Goal: Information Seeking & Learning: Learn about a topic

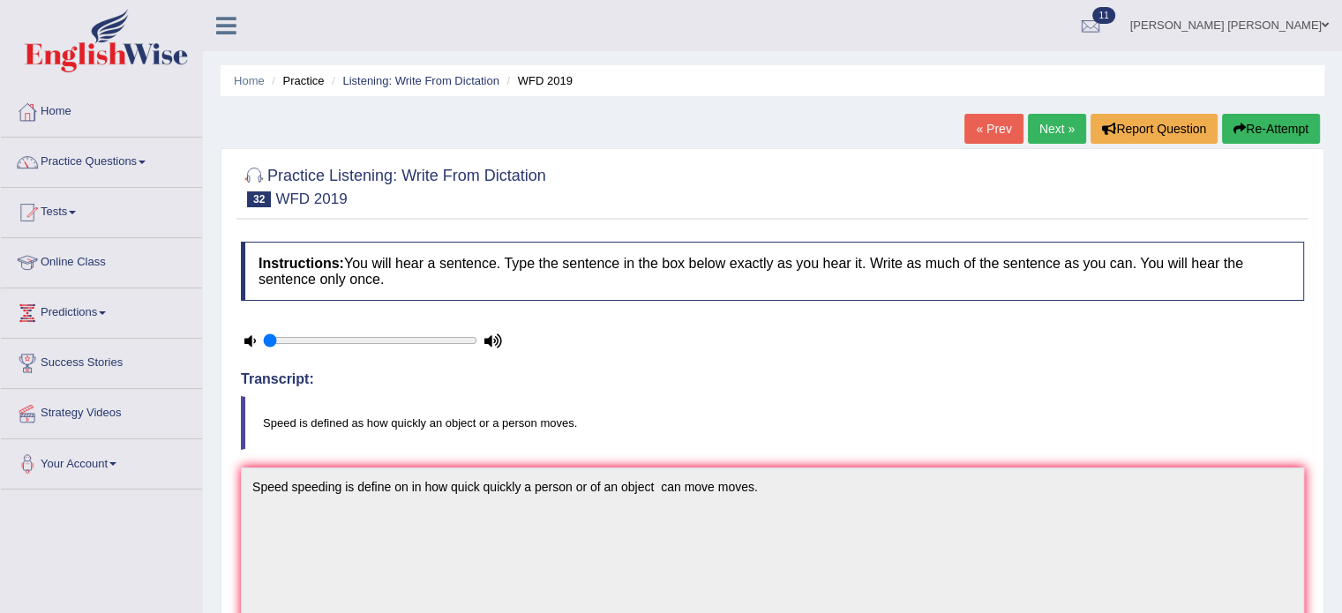
click at [1058, 116] on link "Next »" at bounding box center [1057, 129] width 58 height 30
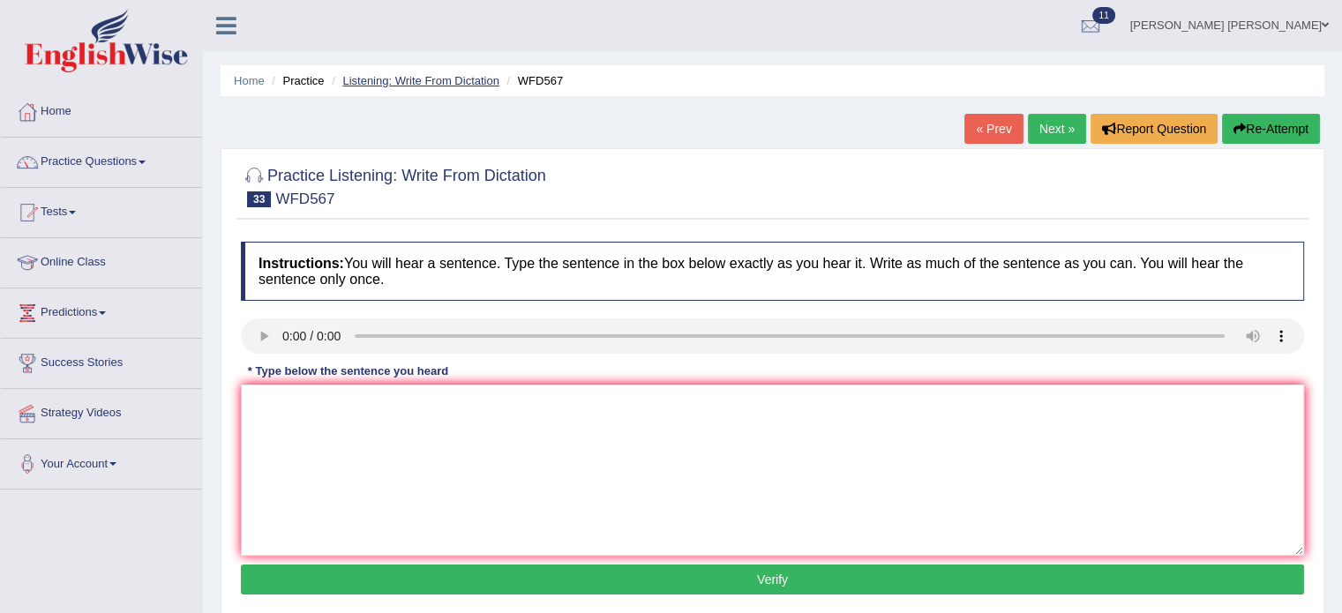
click at [447, 85] on link "Listening: Write From Dictation" at bounding box center [420, 80] width 157 height 13
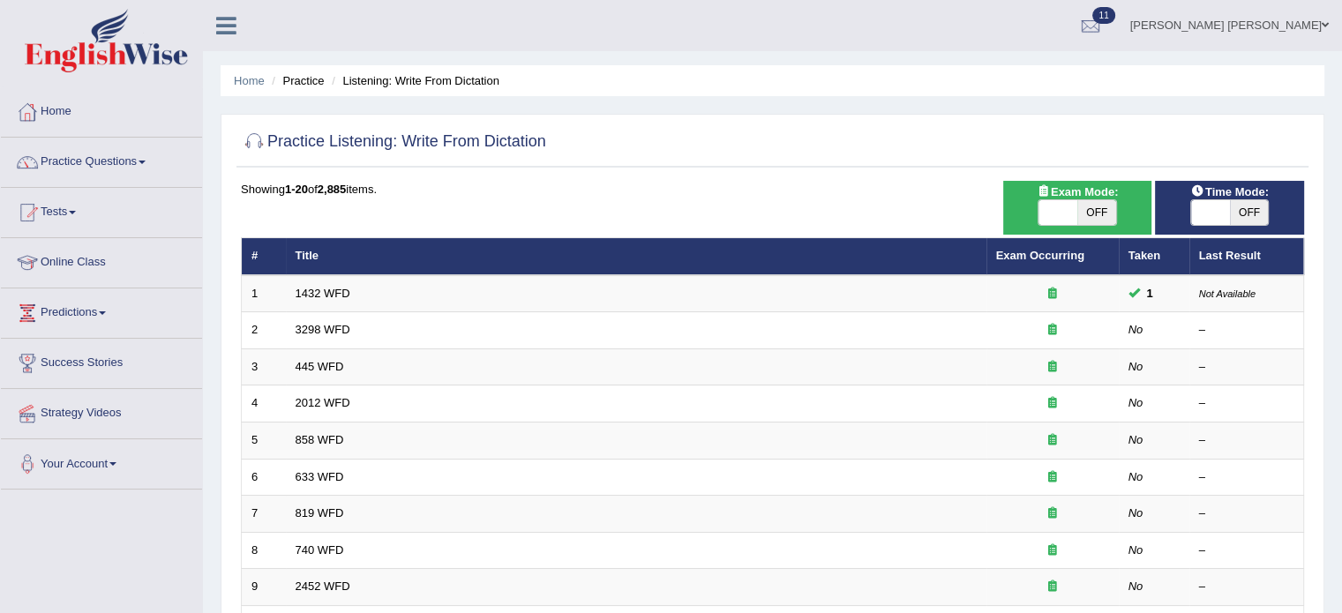
click at [1240, 204] on span "OFF" at bounding box center [1248, 212] width 39 height 25
checkbox input "true"
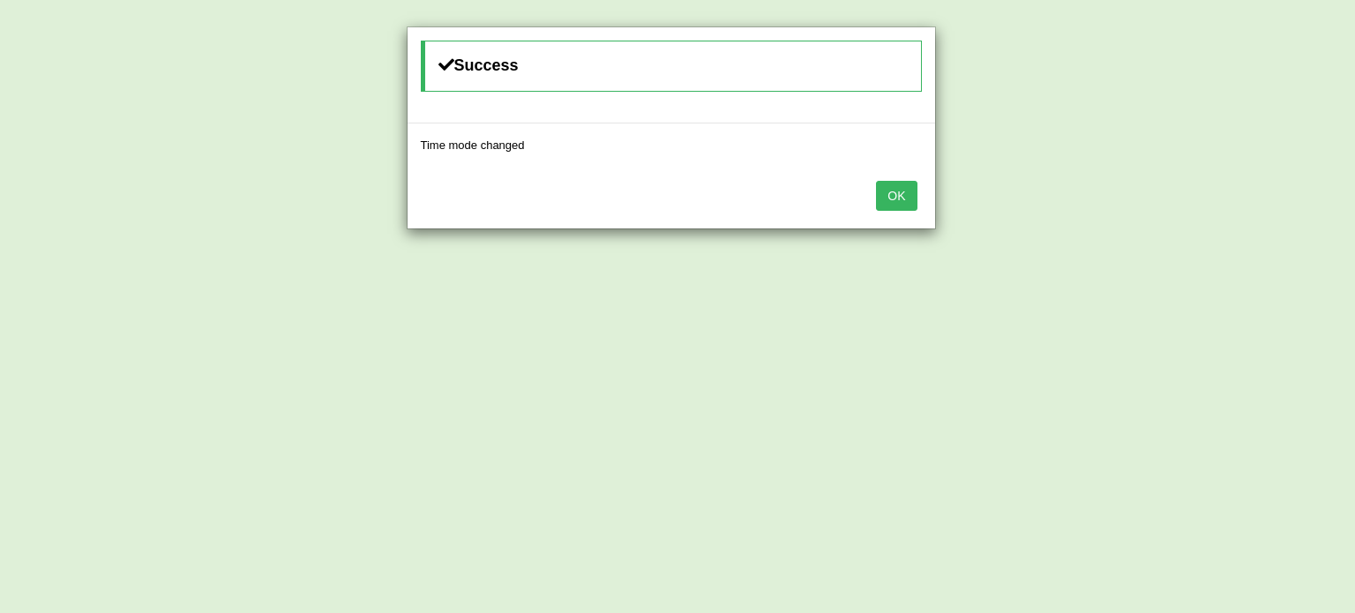
click at [912, 195] on button "OK" at bounding box center [896, 196] width 41 height 30
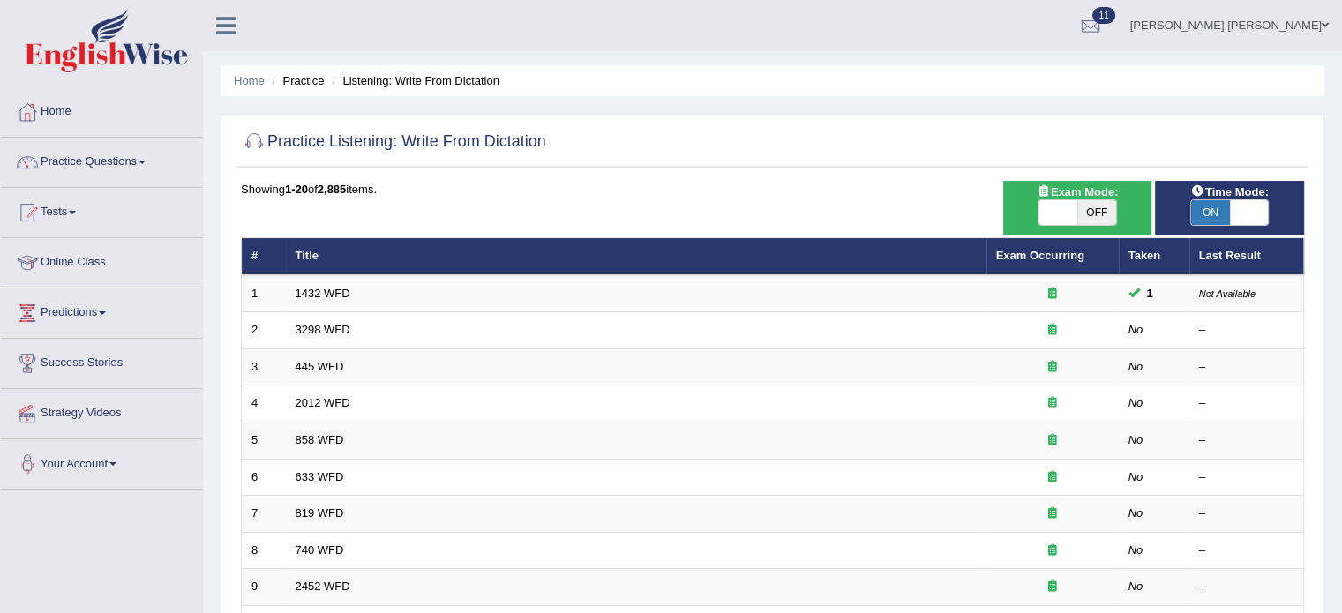
click at [1051, 183] on span "Exam Mode:" at bounding box center [1076, 192] width 95 height 19
click at [1042, 185] on icon at bounding box center [1043, 190] width 14 height 11
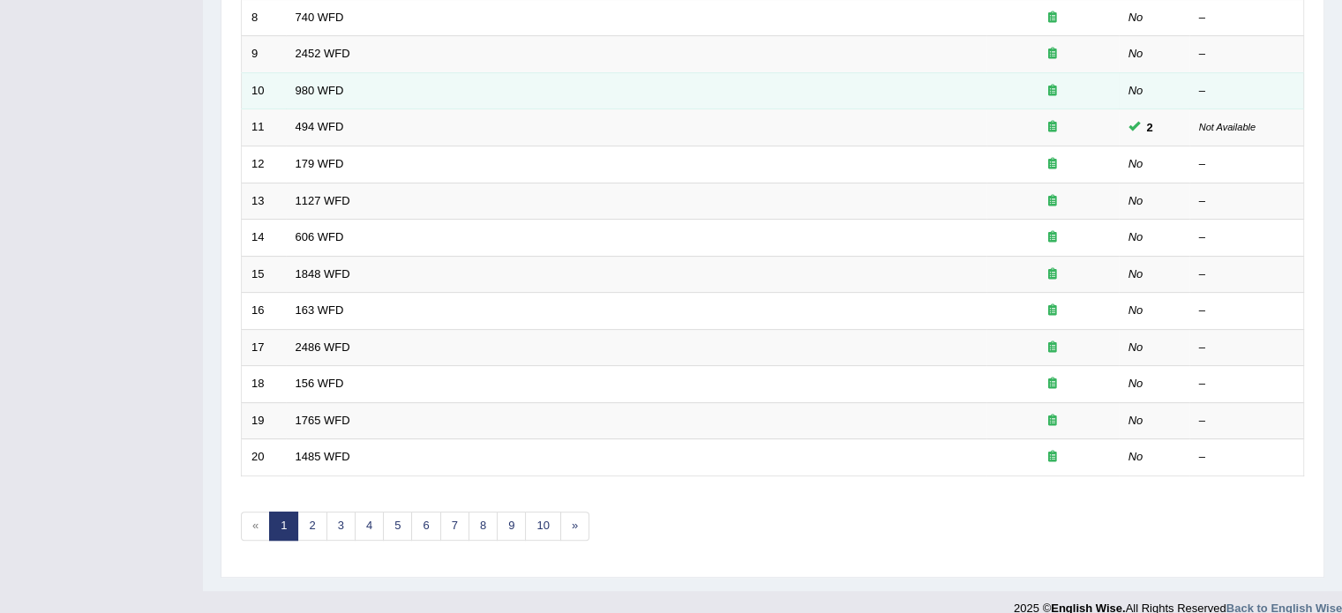
scroll to position [549, 0]
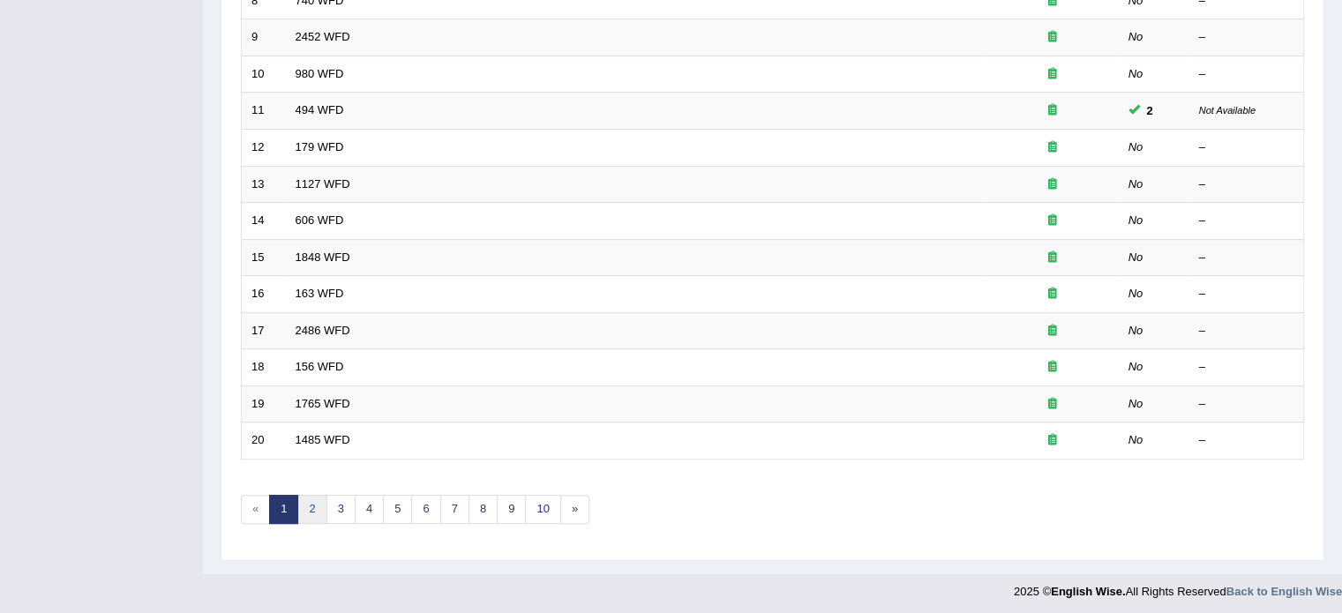
click at [308, 497] on link "2" at bounding box center [311, 509] width 29 height 29
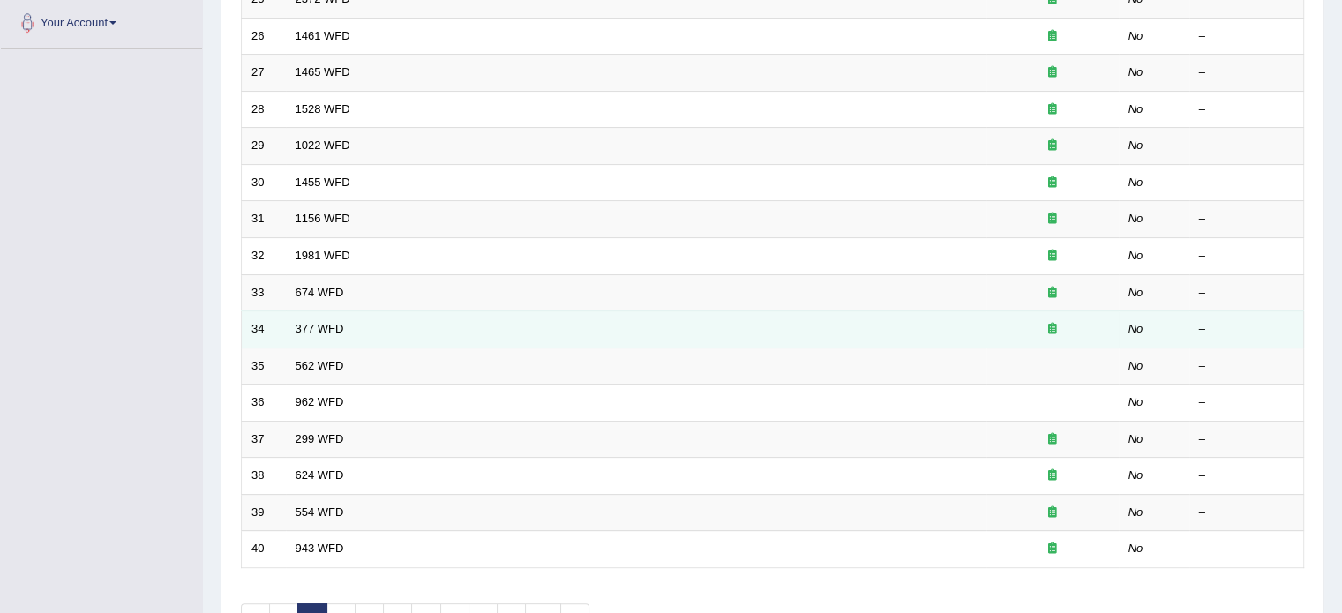
scroll to position [549, 0]
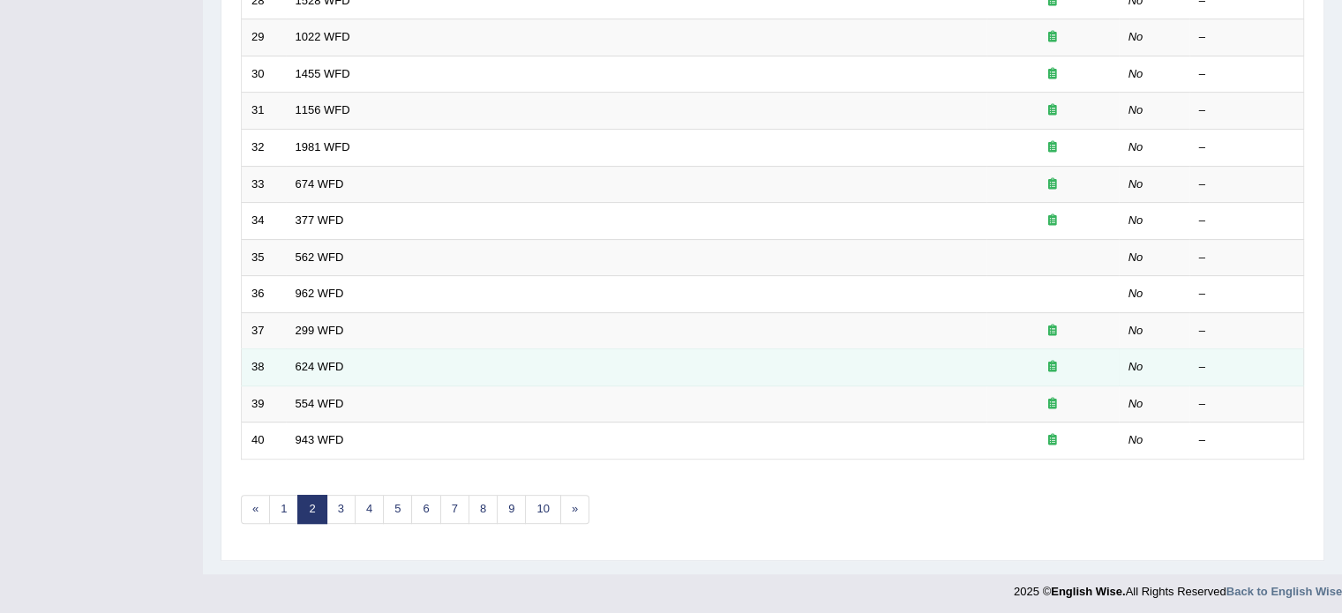
click at [558, 366] on td "624 WFD" at bounding box center [636, 367] width 700 height 37
click at [310, 370] on td "624 WFD" at bounding box center [636, 367] width 700 height 37
click at [313, 362] on link "624 WFD" at bounding box center [319, 366] width 49 height 13
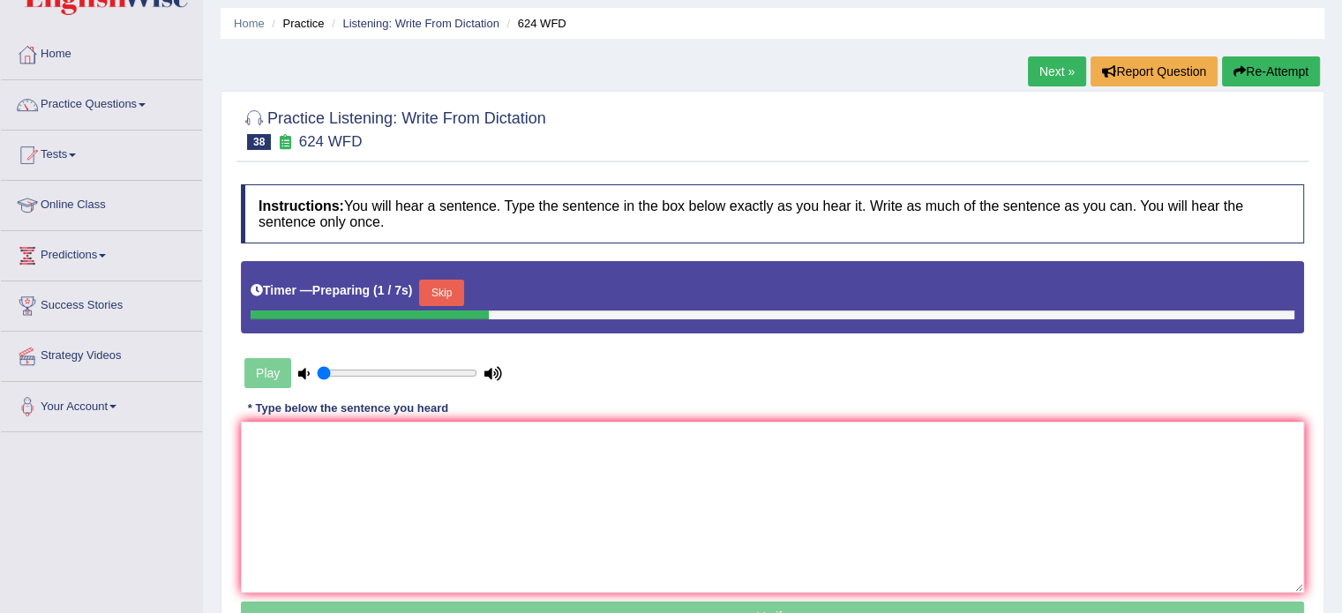
scroll to position [88, 0]
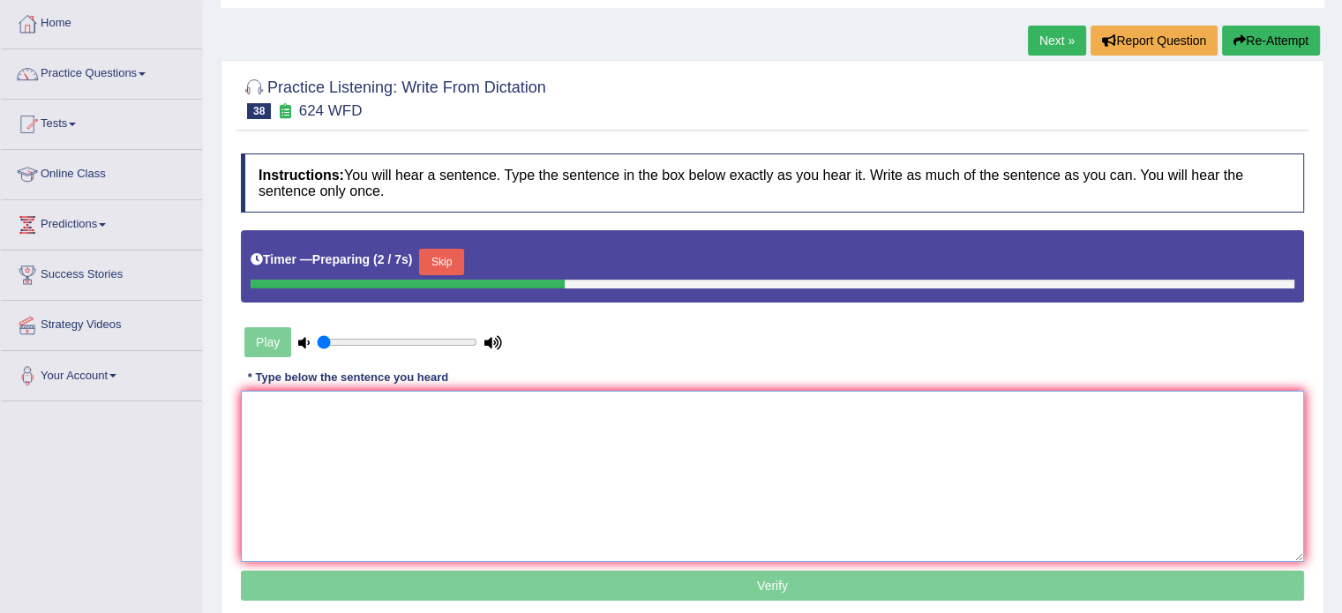
click at [565, 424] on textarea at bounding box center [772, 476] width 1063 height 171
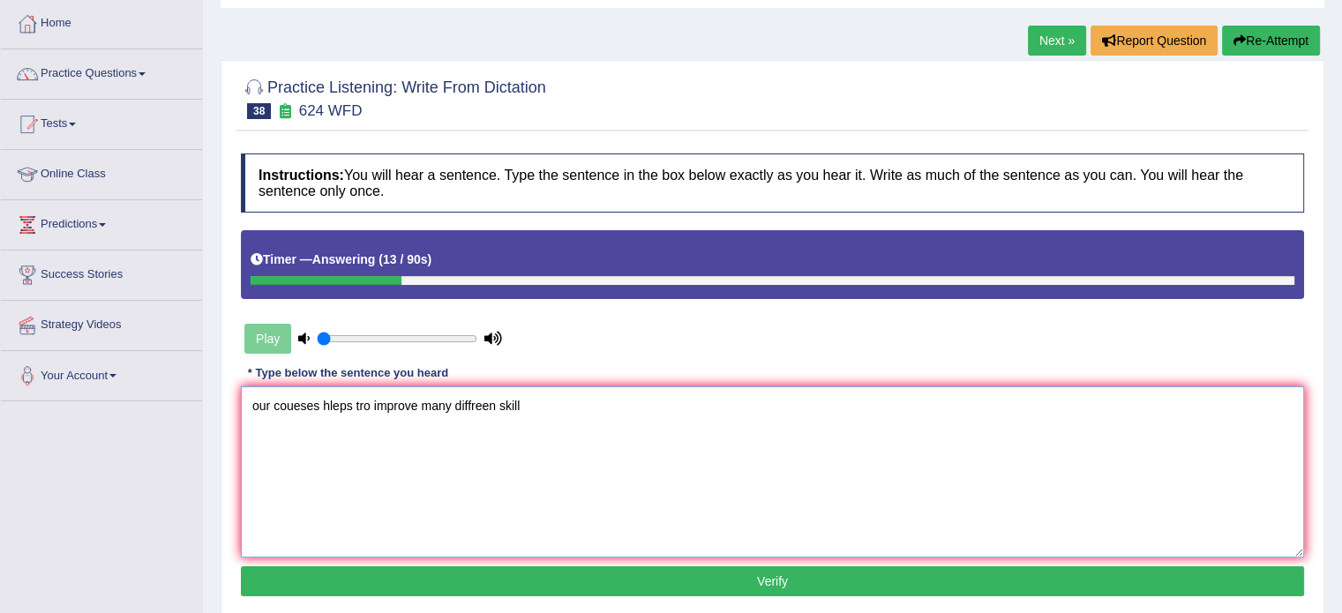
click at [252, 403] on textarea "our coueses hleps tro improve many diffreen skill" at bounding box center [772, 471] width 1063 height 171
click at [330, 402] on textarea "Our our coueses hleps tro improve many diffreen skill" at bounding box center [772, 471] width 1063 height 171
click at [329, 402] on textarea "Our our coueses hleps tro improve many diffreen skill" at bounding box center [772, 471] width 1063 height 171
click at [452, 410] on textarea "Our our course courses help helps tro improve many diffreen skill" at bounding box center [772, 471] width 1063 height 171
click at [512, 411] on textarea "Our our course courses help helps to improve many diffreen skill" at bounding box center [772, 471] width 1063 height 171
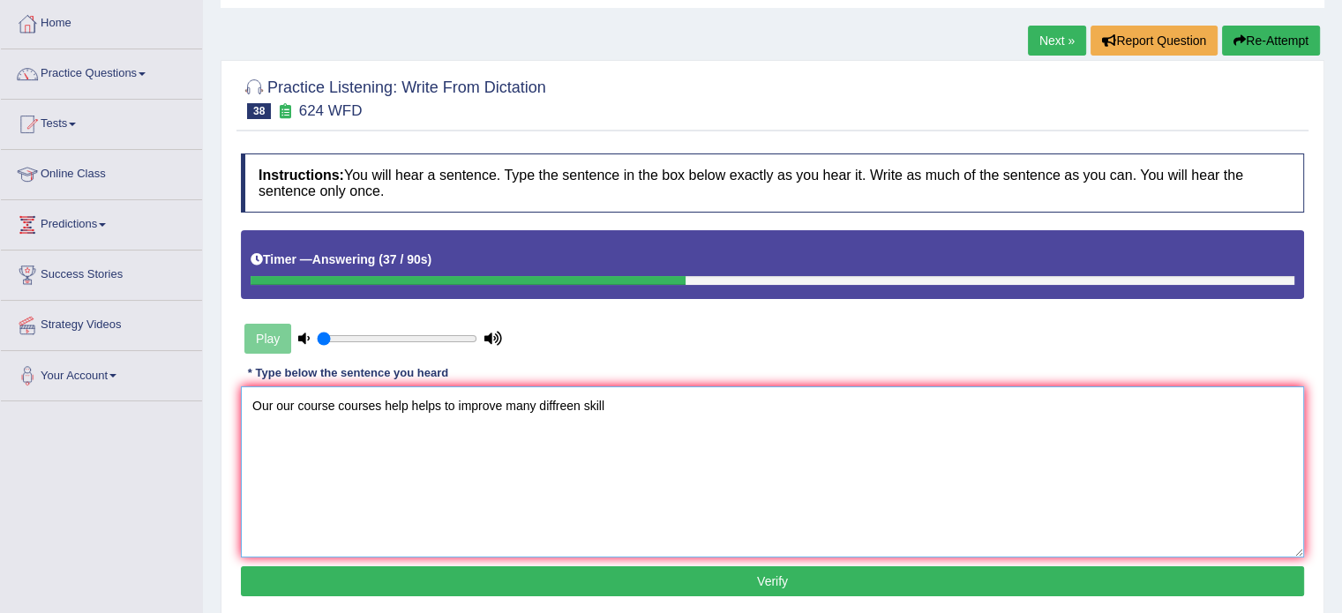
click at [501, 409] on textarea "Our our course courses help helps to improve many diffreen skill" at bounding box center [772, 471] width 1063 height 171
click at [799, 405] on textarea "Our our course courses help helps to improve improving is are am to for the thi…" at bounding box center [772, 471] width 1063 height 171
click at [799, 403] on textarea "Our our course courses help helps to improve improving is are am to for the thi…" at bounding box center [772, 471] width 1063 height 171
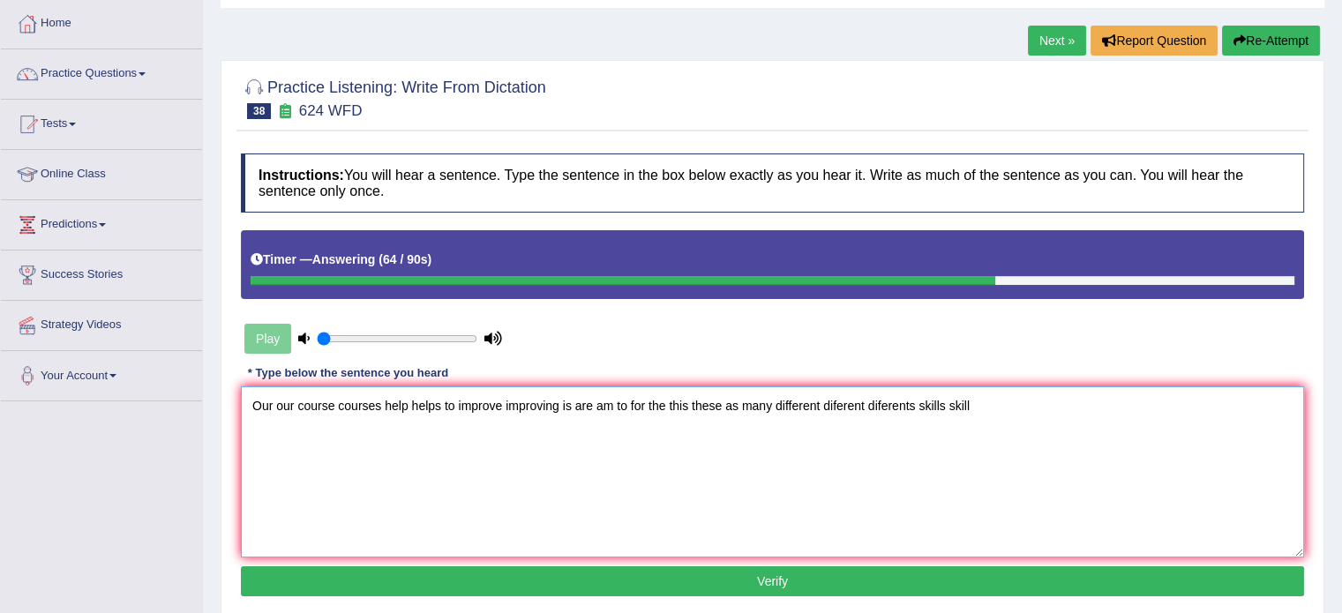
click at [1069, 414] on textarea "Our our course courses help helps to improve improving is are am to for the thi…" at bounding box center [772, 471] width 1063 height 171
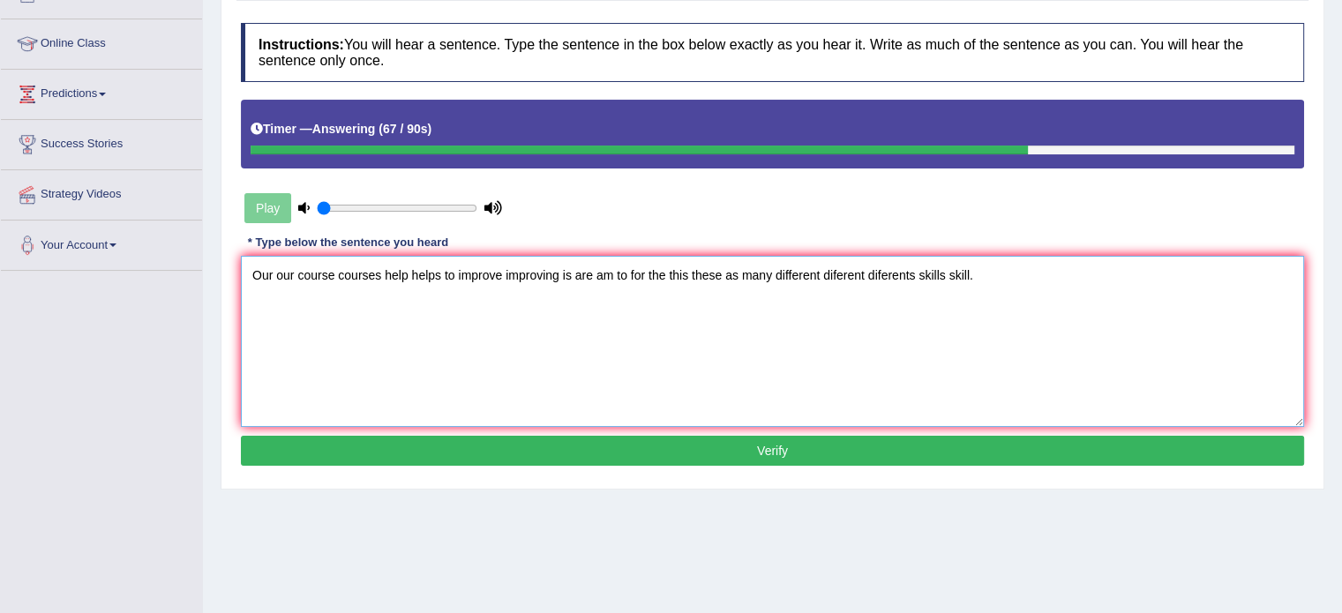
scroll to position [265, 0]
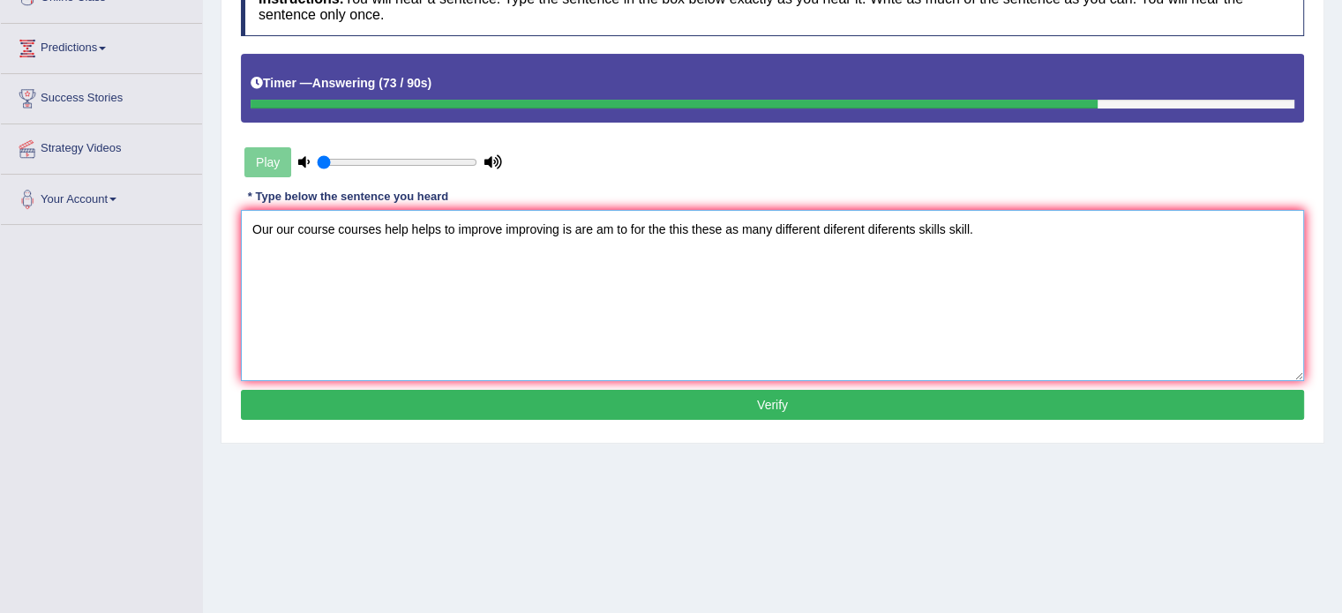
click at [459, 228] on textarea "Our our course courses help helps to improve improving is are am to for the thi…" at bounding box center [772, 295] width 1063 height 171
click at [456, 233] on textarea "Our our course courses help helps to improve improving is are am to for the thi…" at bounding box center [772, 295] width 1063 height 171
type textarea "Our our course courses help helps to realized realise realize and improve impro…"
click at [706, 390] on button "Verify" at bounding box center [772, 405] width 1063 height 30
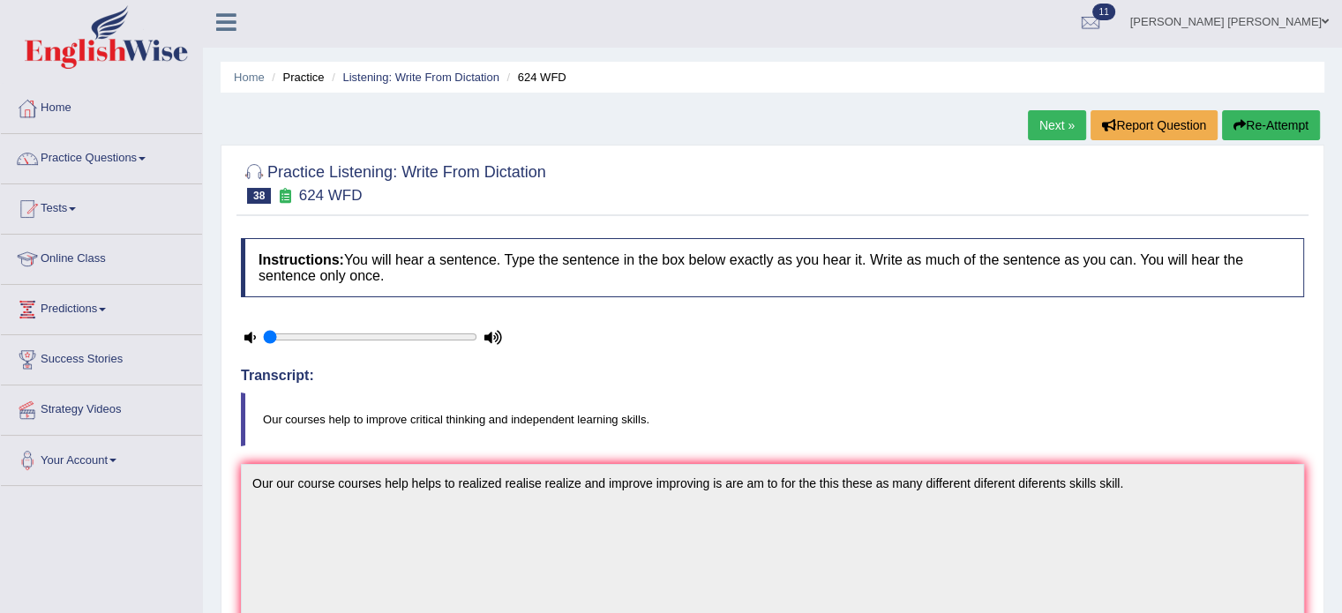
scroll to position [0, 0]
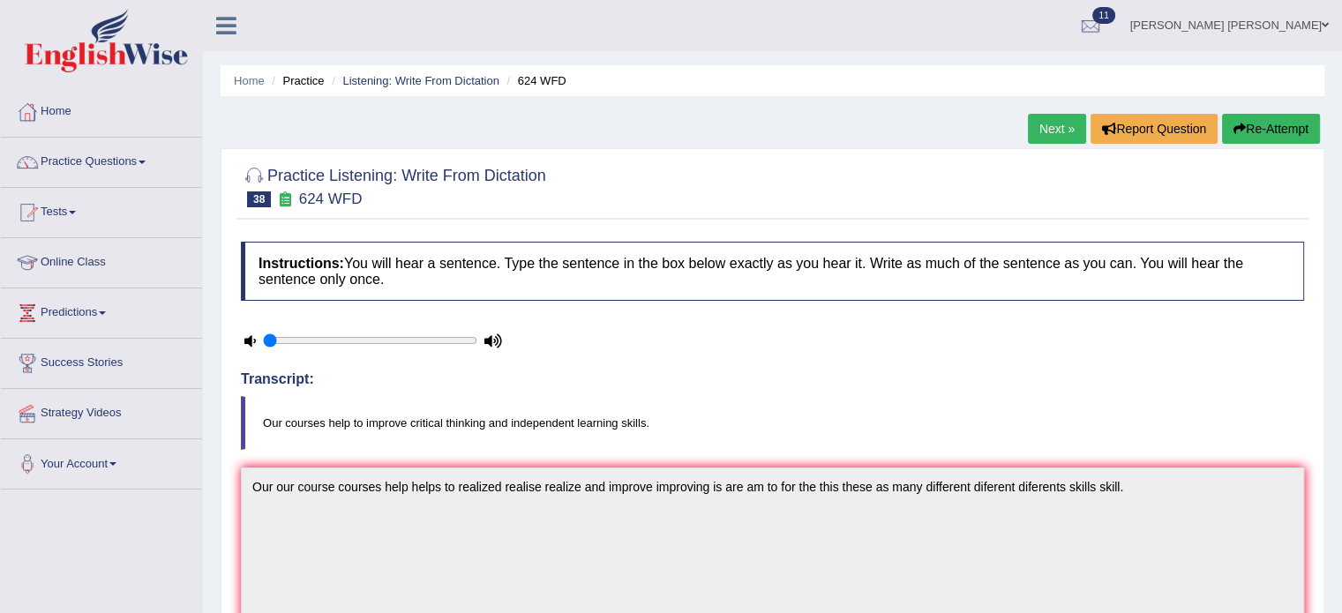
click at [1047, 130] on link "Next »" at bounding box center [1057, 129] width 58 height 30
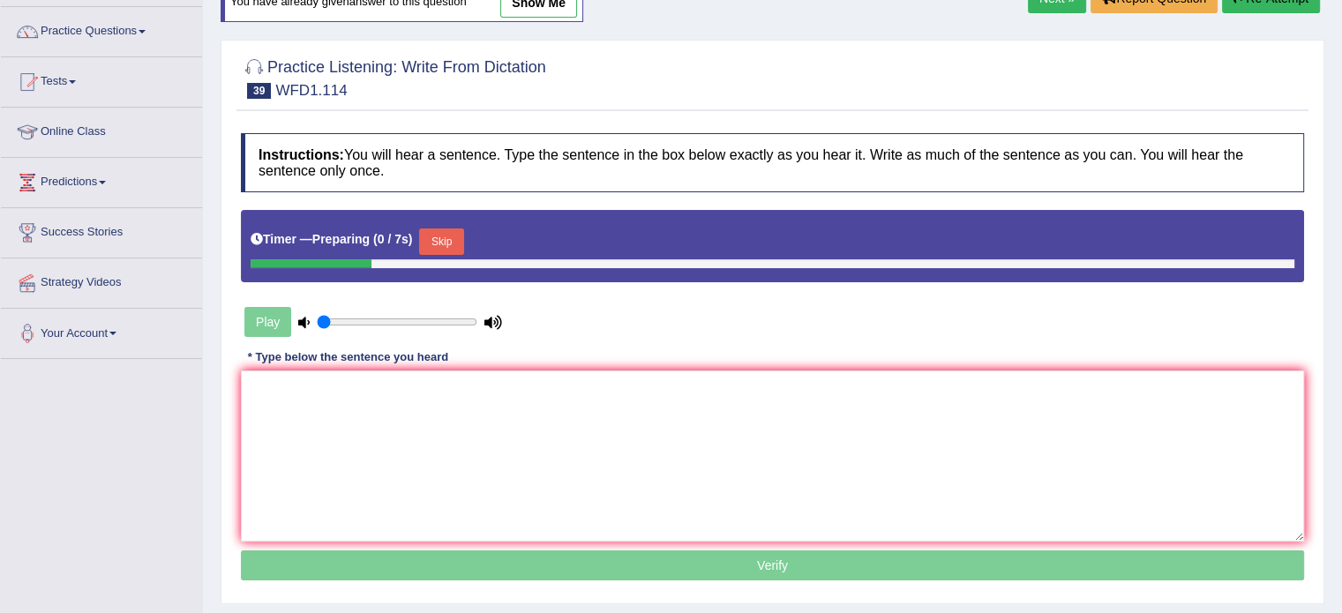
scroll to position [146, 0]
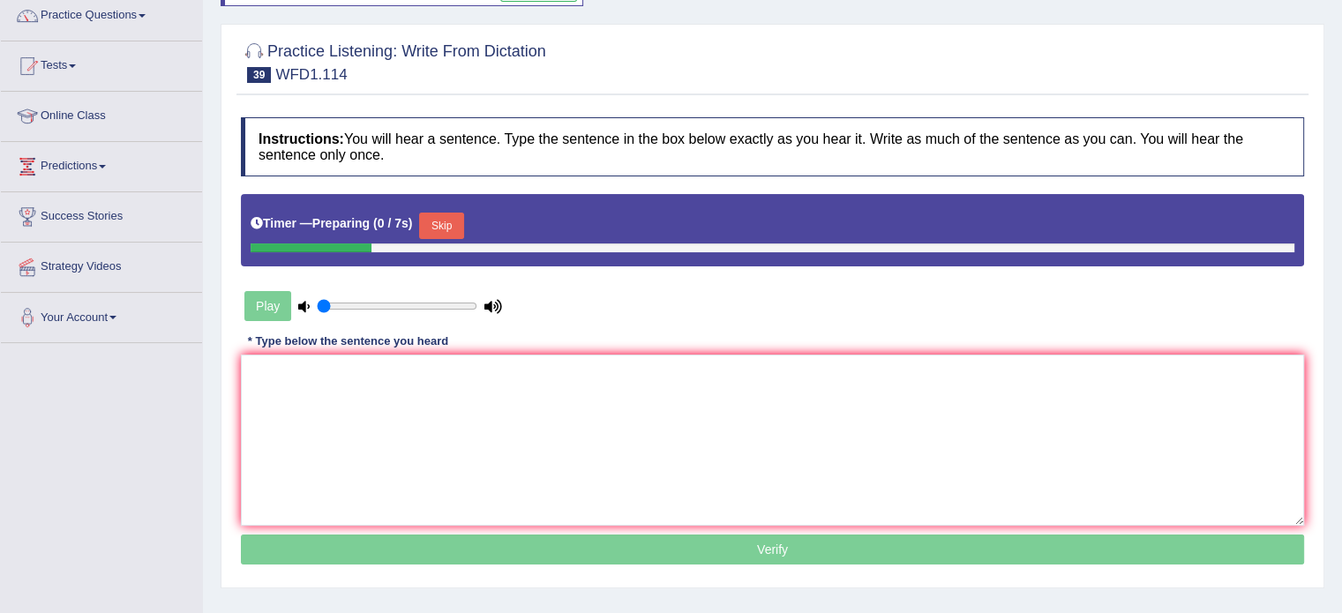
click at [1341, 258] on html "Toggle navigation Home Practice Questions Speaking Practice Read Aloud Repeat S…" at bounding box center [671, 160] width 1342 height 613
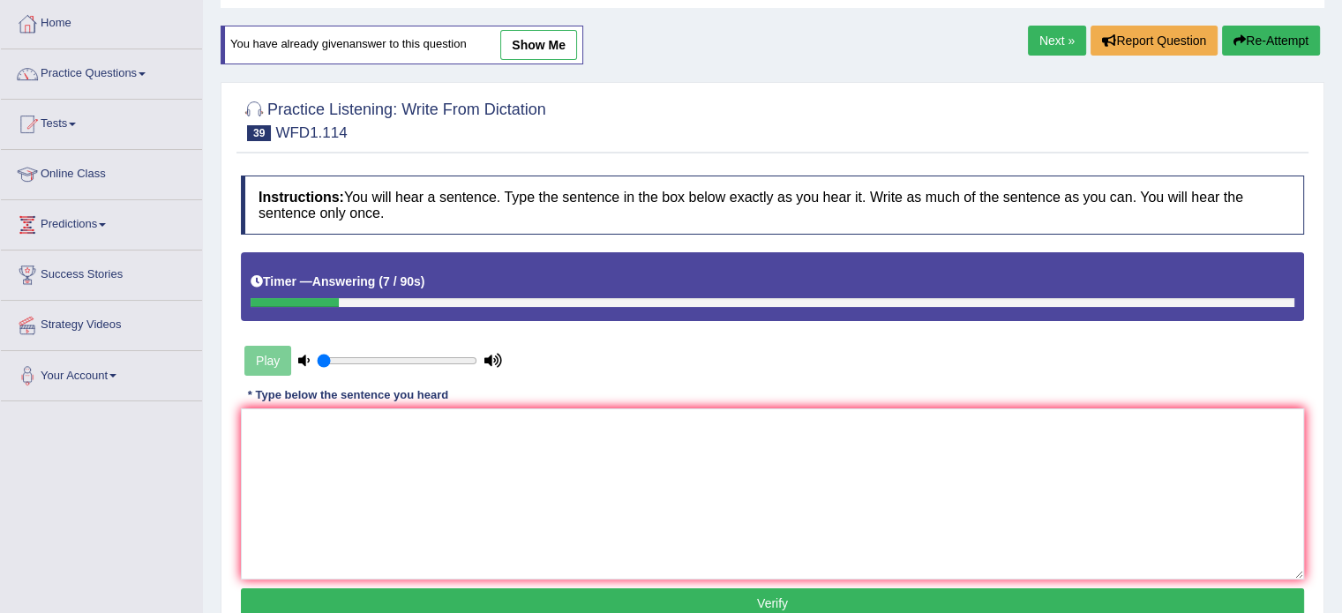
scroll to position [58, 0]
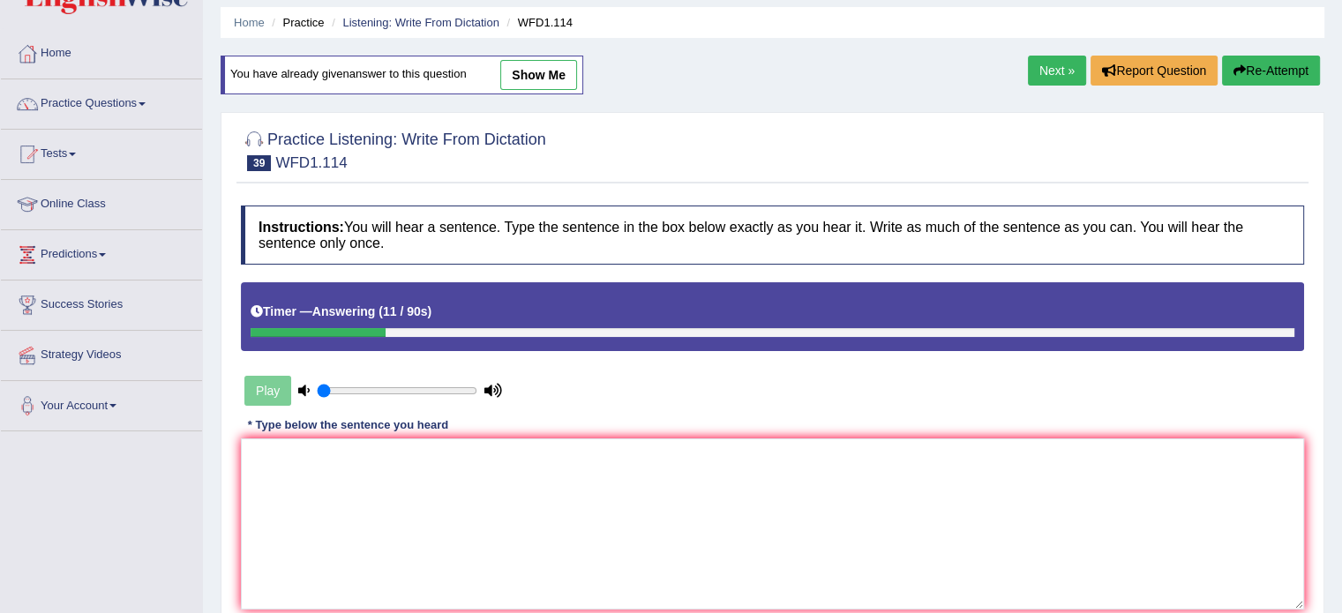
click at [1028, 61] on link "Next »" at bounding box center [1057, 71] width 58 height 30
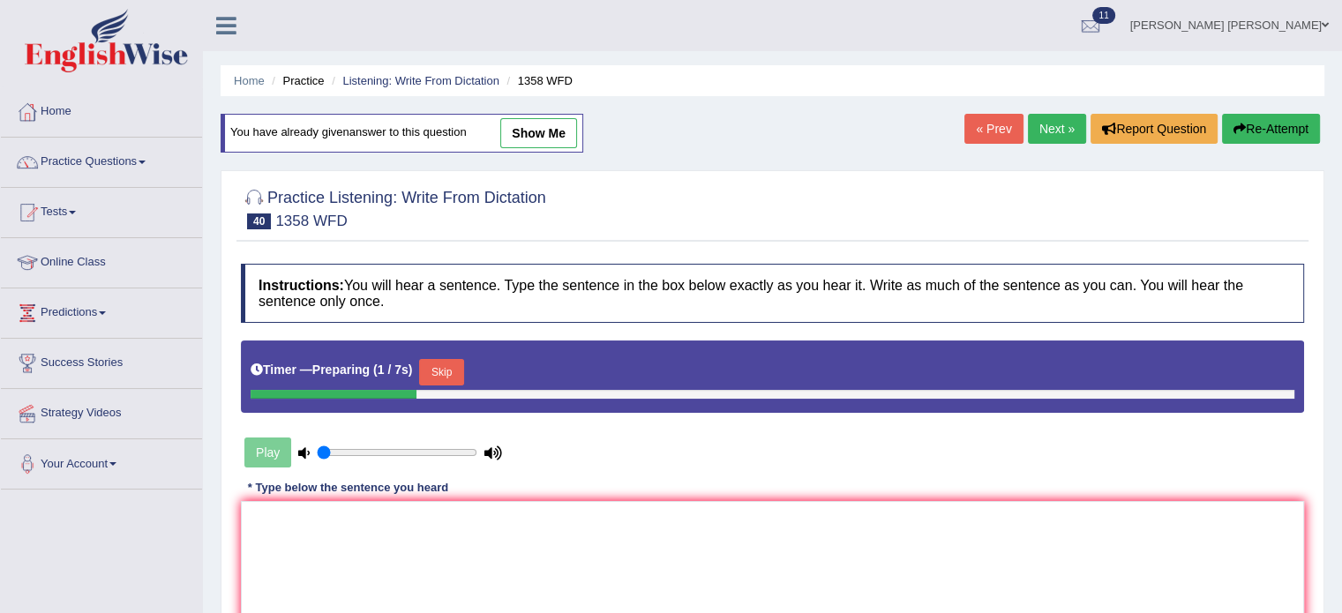
click at [1017, 136] on div "« Prev Next » Report Question Re-Attempt" at bounding box center [1144, 131] width 360 height 34
click at [1044, 129] on link "Next »" at bounding box center [1057, 129] width 58 height 30
click at [1045, 131] on link "Next »" at bounding box center [1057, 129] width 58 height 30
click at [460, 370] on button "Skip" at bounding box center [441, 372] width 44 height 26
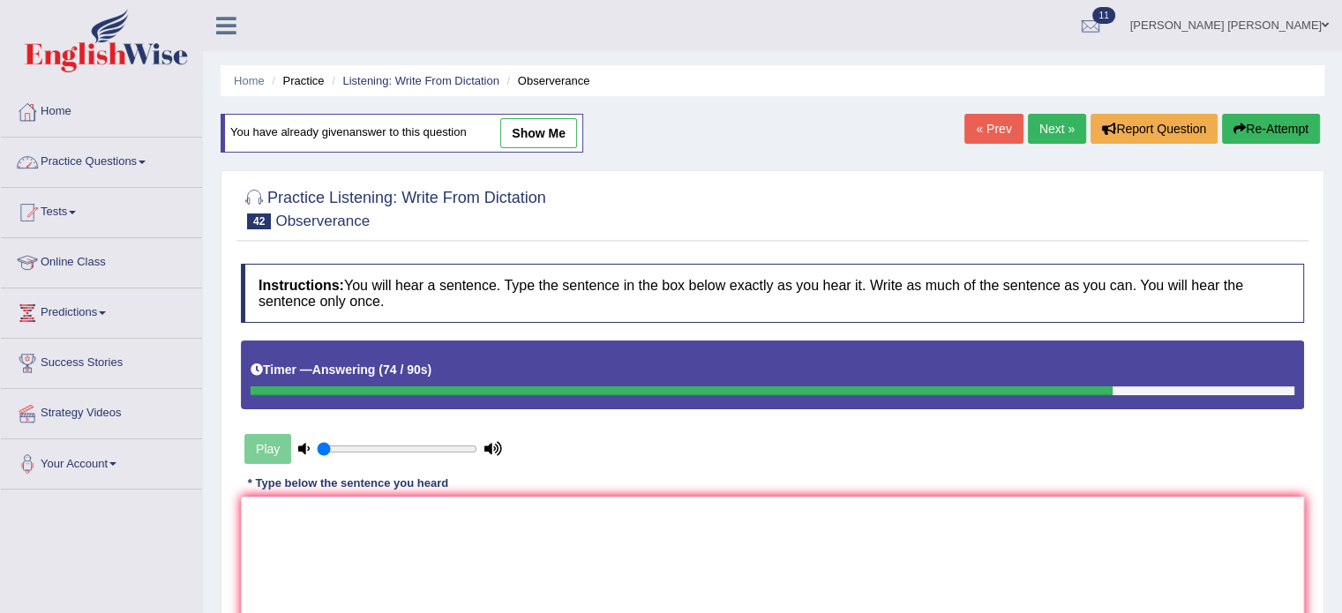
click at [109, 169] on link "Practice Questions" at bounding box center [101, 160] width 201 height 44
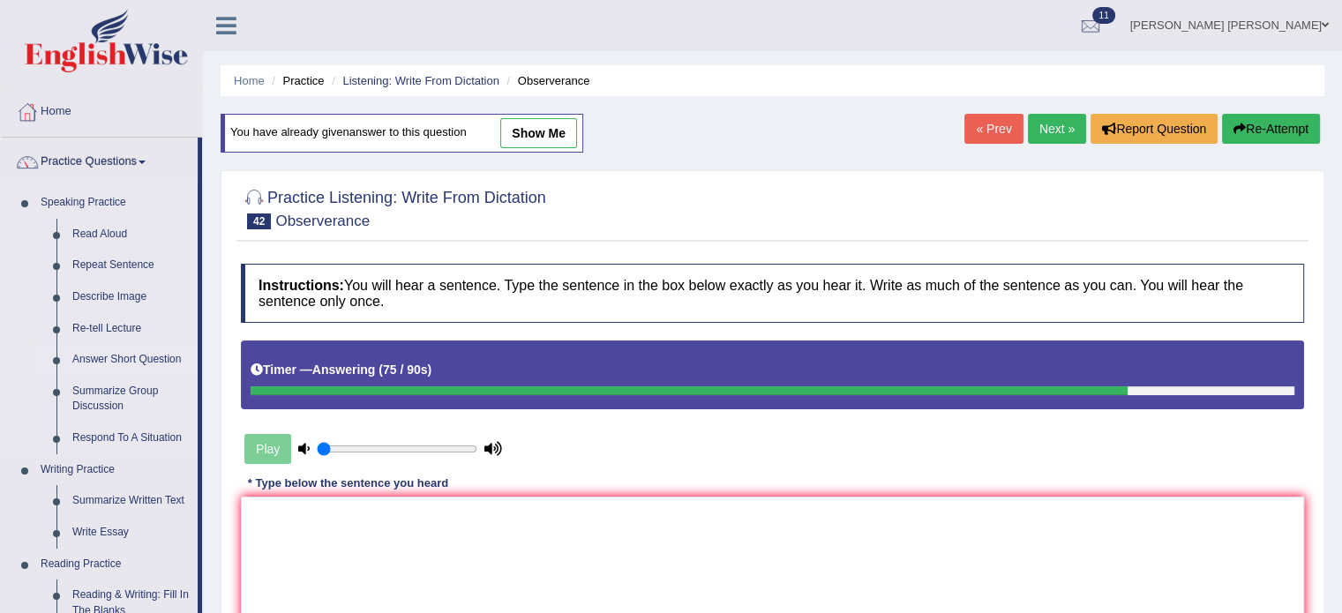
drag, startPoint x: 107, startPoint y: 325, endPoint x: 103, endPoint y: 373, distance: 47.8
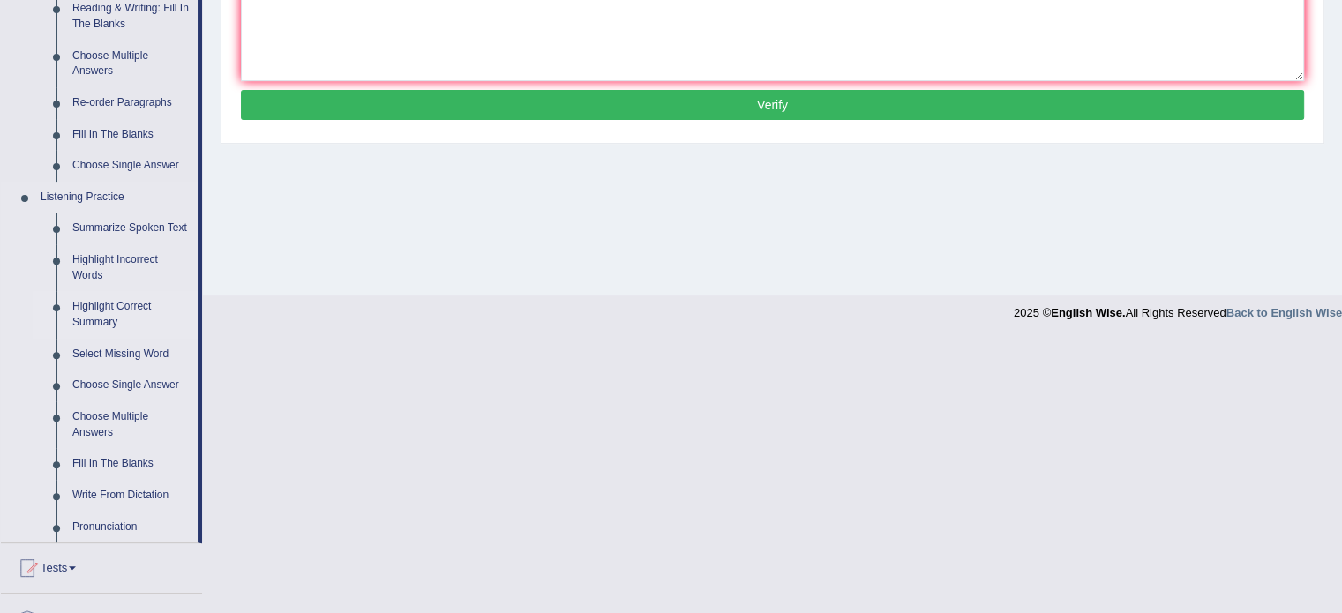
scroll to position [617, 0]
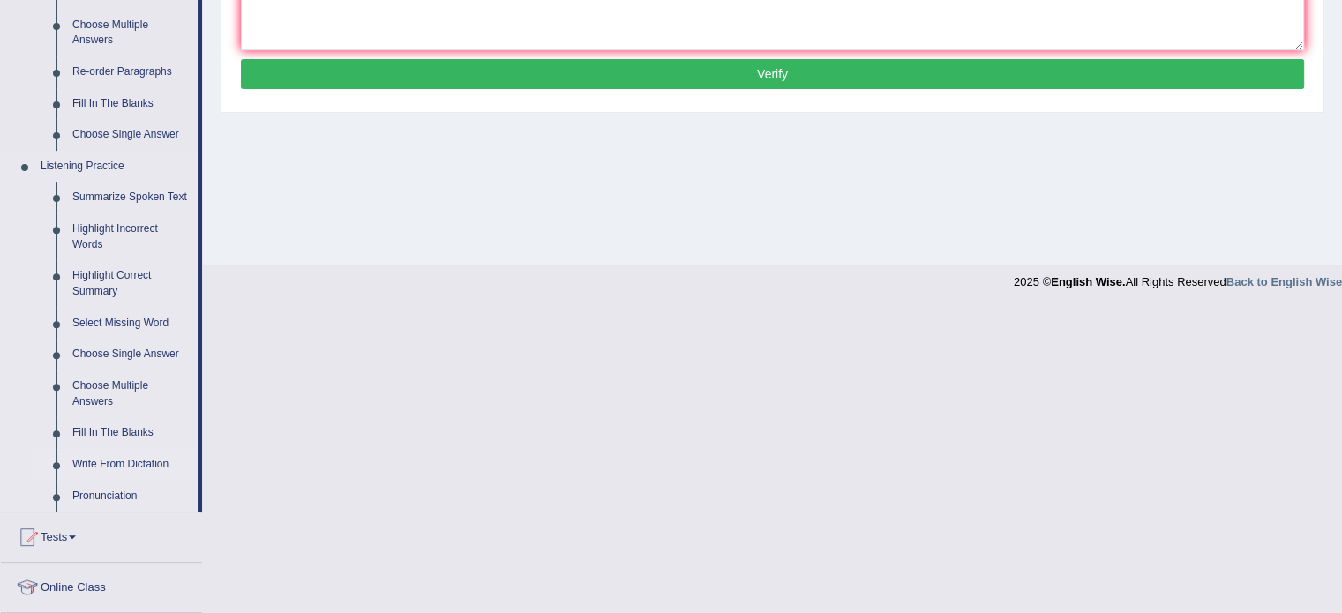
click at [103, 461] on link "Write From Dictation" at bounding box center [130, 465] width 133 height 32
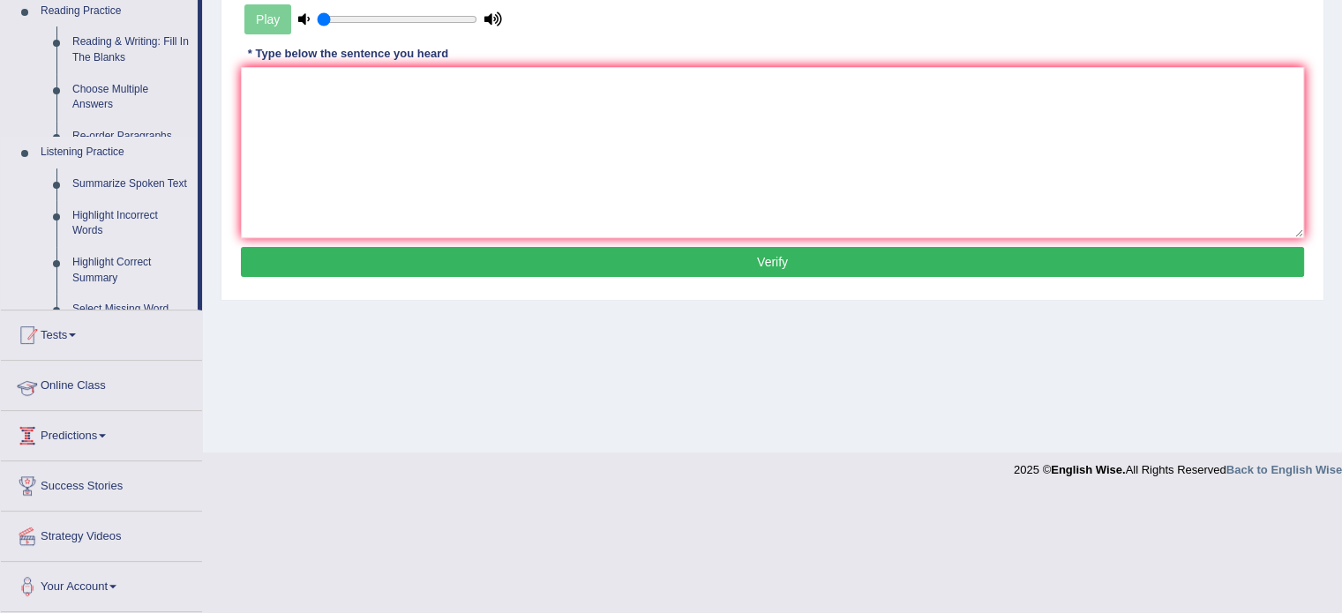
scroll to position [313, 0]
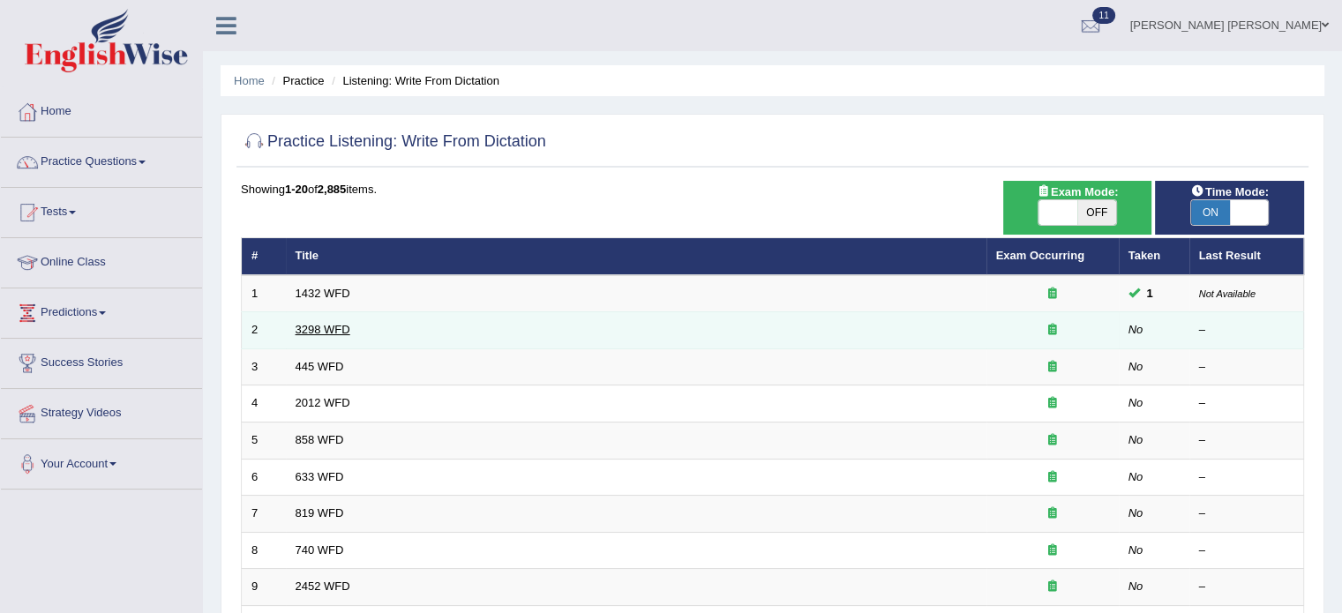
click at [326, 324] on link "3298 WFD" at bounding box center [322, 329] width 55 height 13
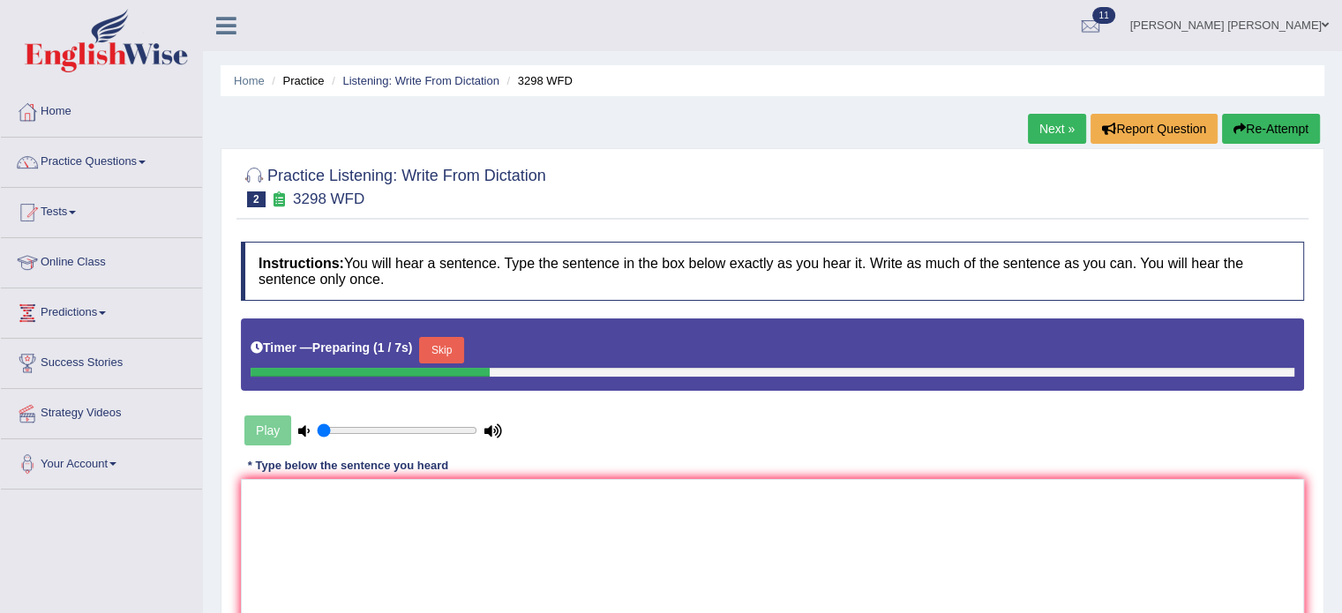
scroll to position [88, 0]
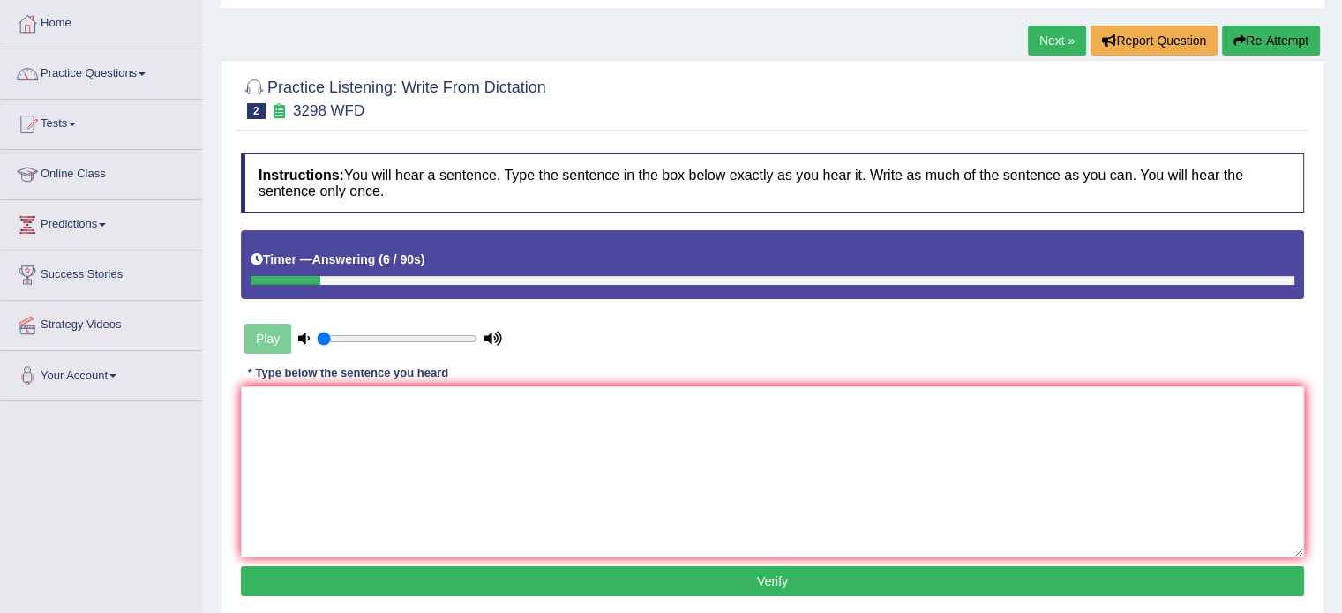
click at [1065, 48] on link "Next »" at bounding box center [1057, 41] width 58 height 30
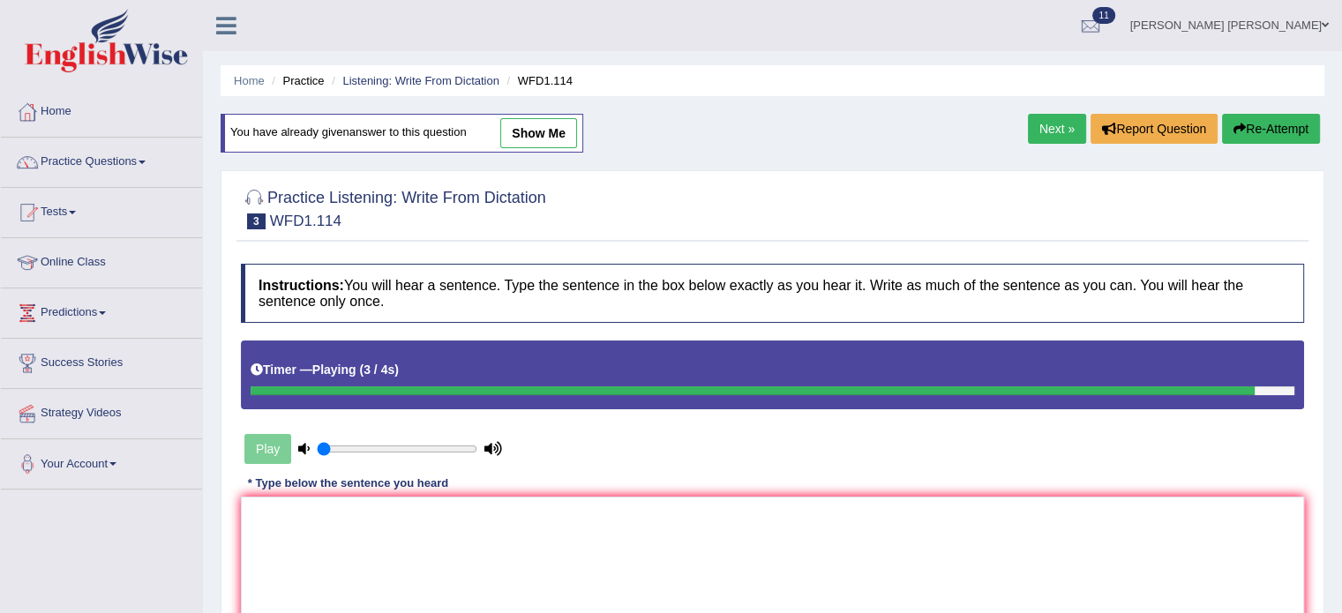
click at [1028, 133] on link "Next »" at bounding box center [1057, 129] width 58 height 30
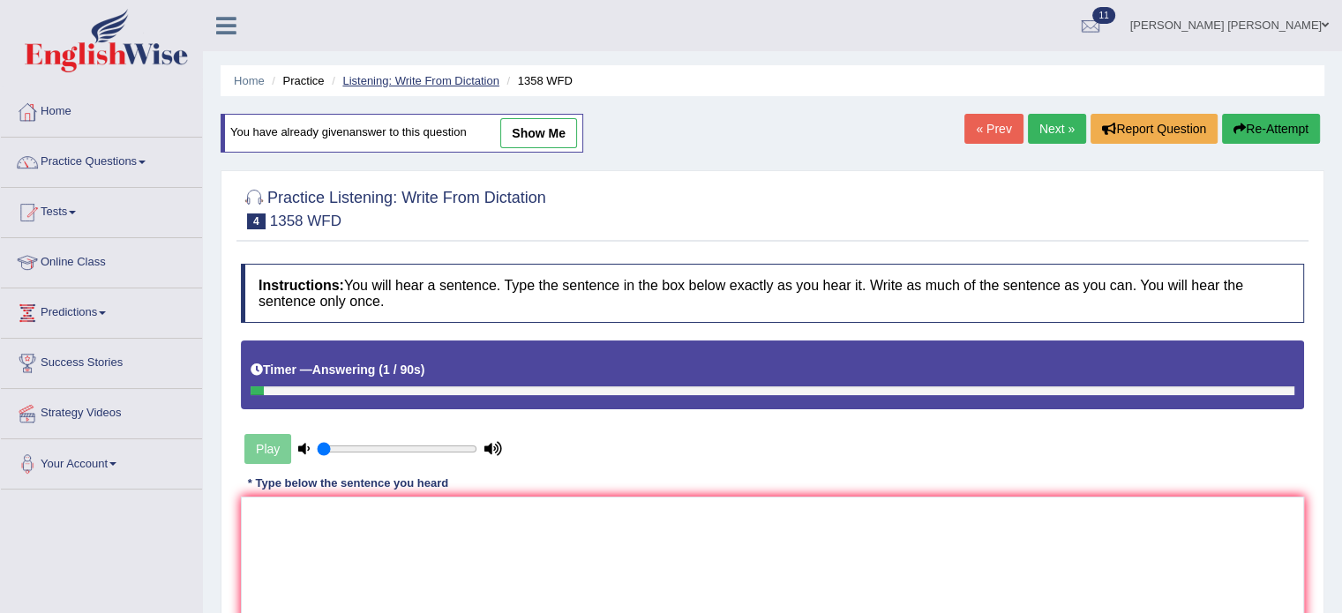
click at [430, 78] on link "Listening: Write From Dictation" at bounding box center [420, 80] width 157 height 13
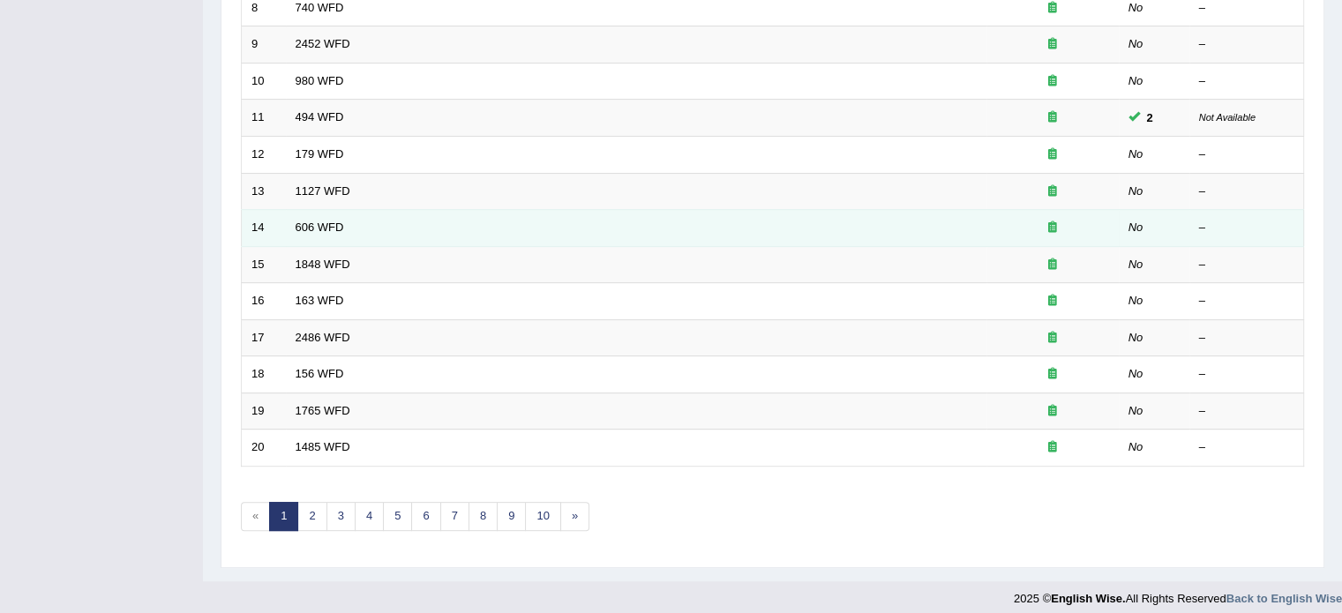
scroll to position [549, 0]
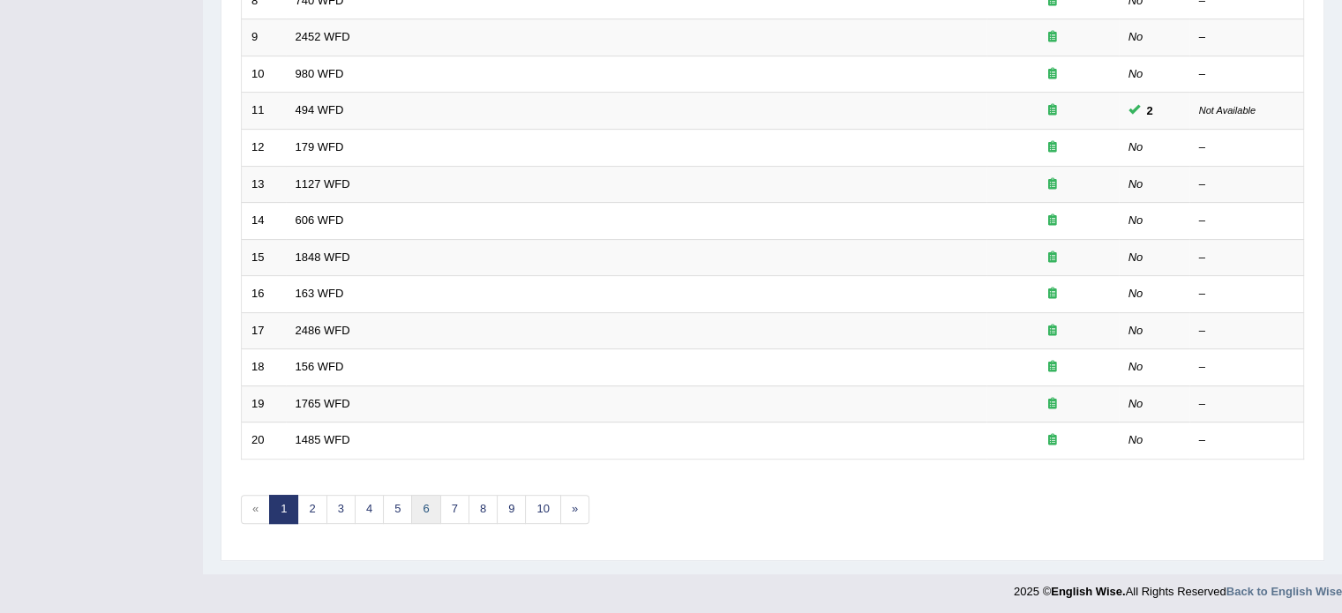
click at [428, 499] on link "6" at bounding box center [425, 509] width 29 height 29
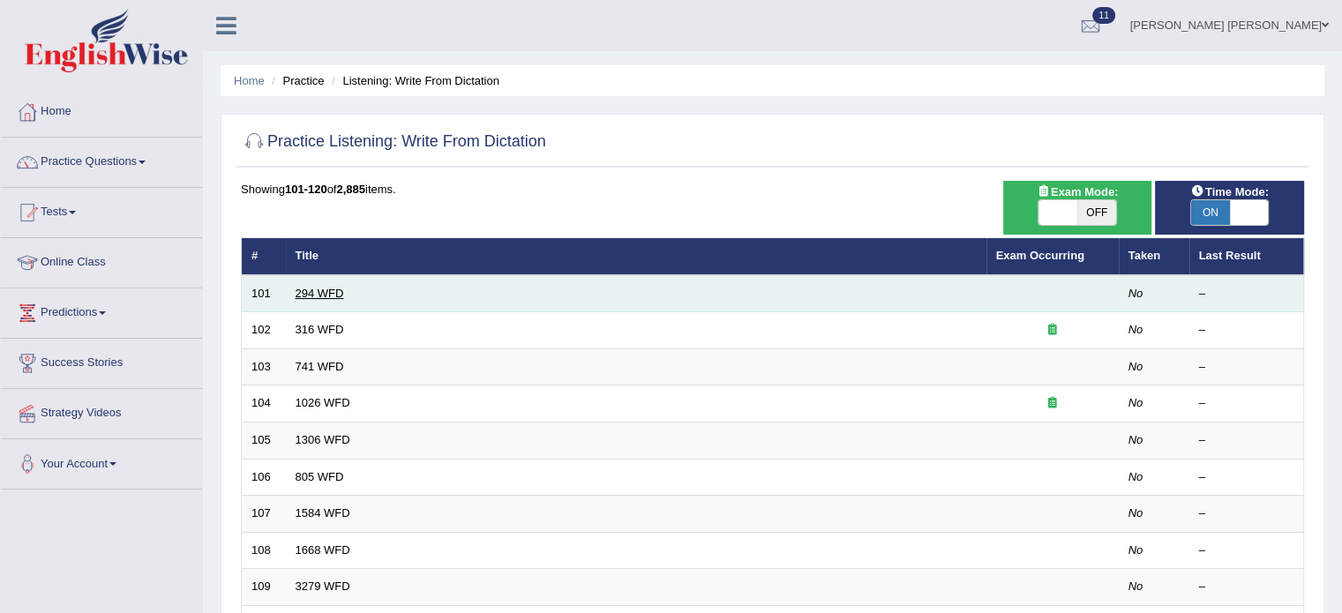
click at [328, 292] on link "294 WFD" at bounding box center [319, 293] width 49 height 13
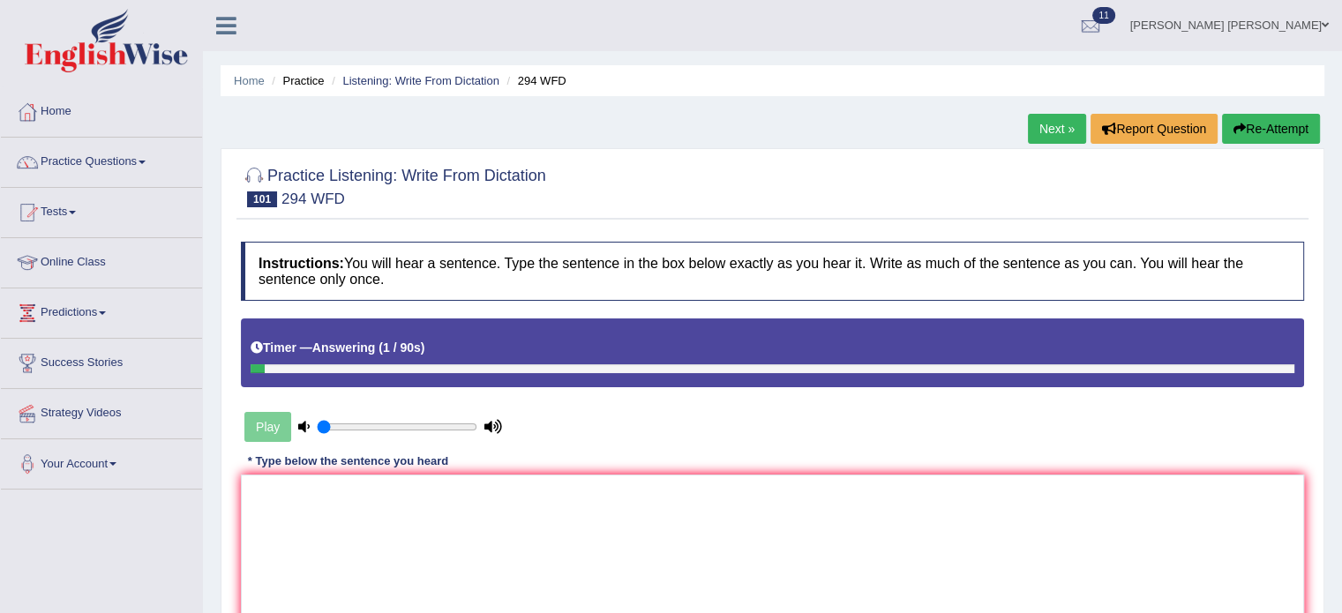
click at [1035, 138] on link "Next »" at bounding box center [1057, 129] width 58 height 30
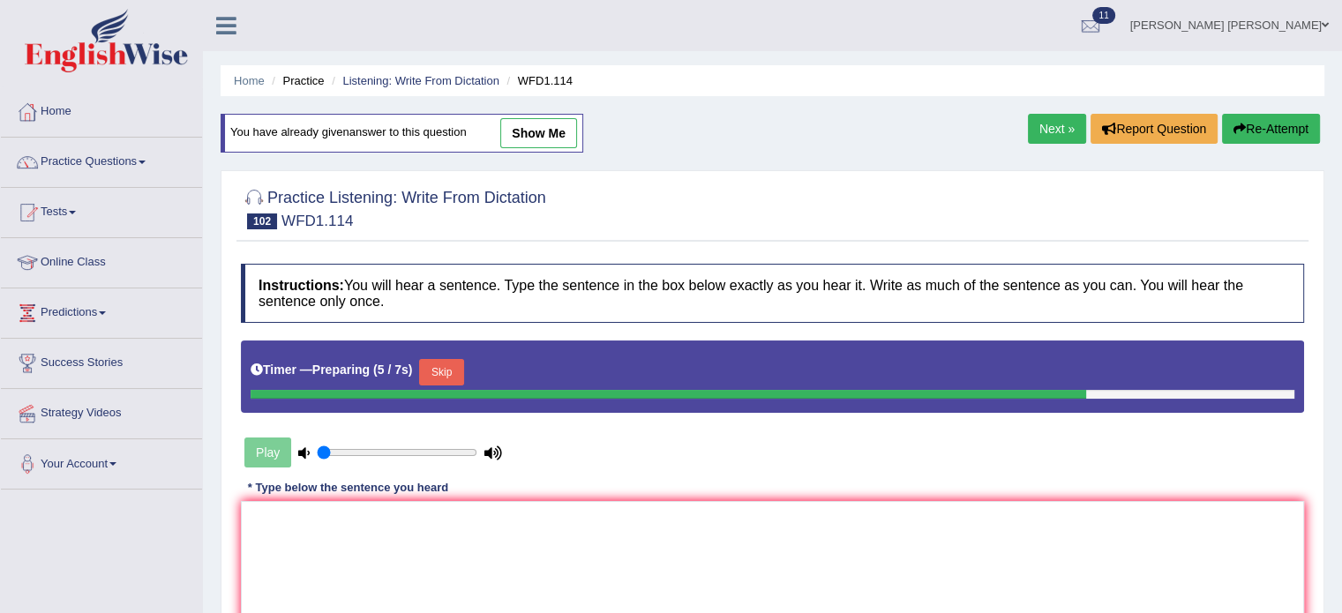
click at [877, 205] on div at bounding box center [772, 208] width 1063 height 54
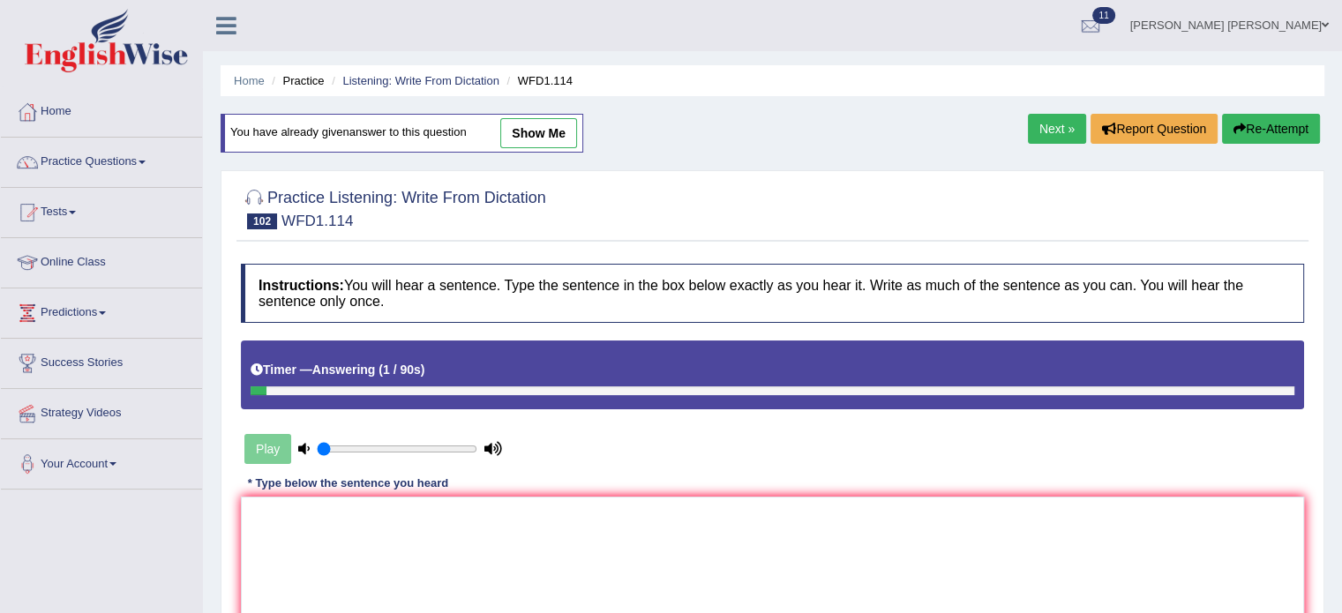
click at [1028, 137] on link "Next »" at bounding box center [1057, 129] width 58 height 30
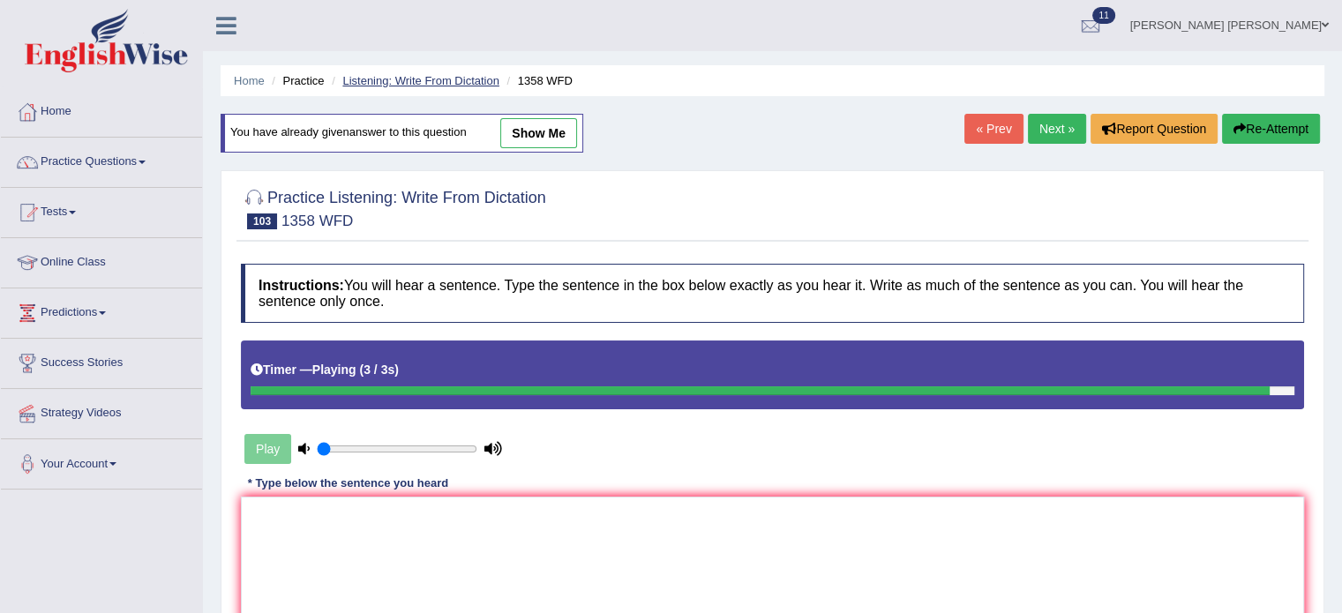
click at [444, 74] on link "Listening: Write From Dictation" at bounding box center [420, 80] width 157 height 13
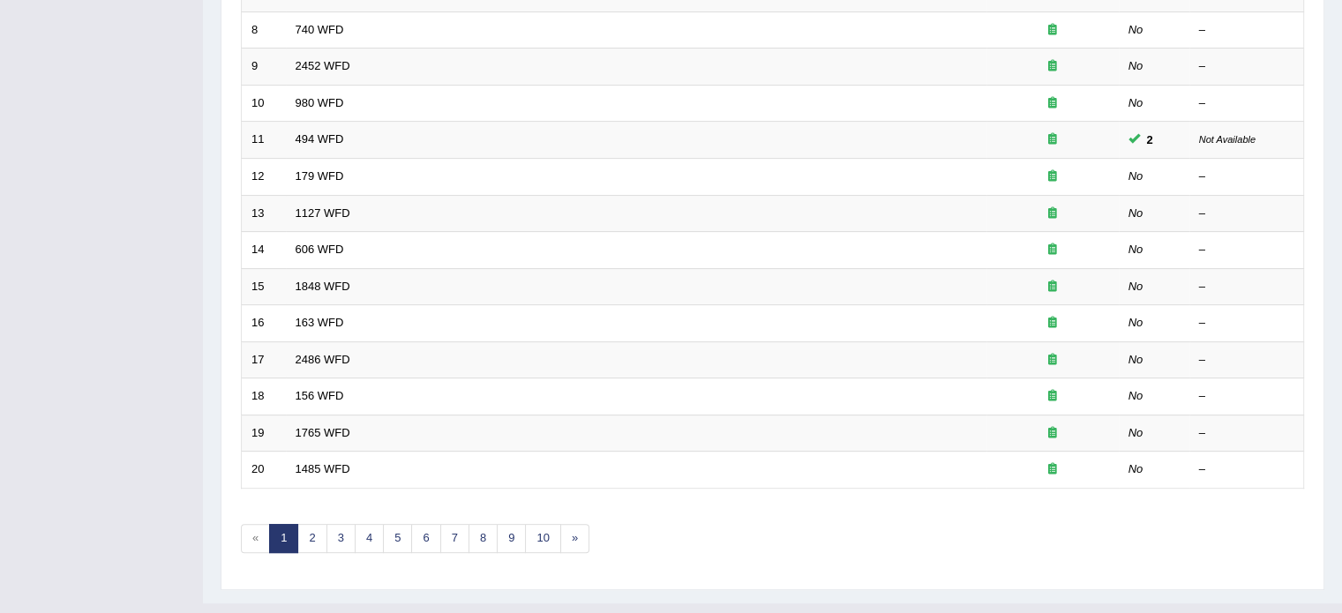
scroll to position [529, 0]
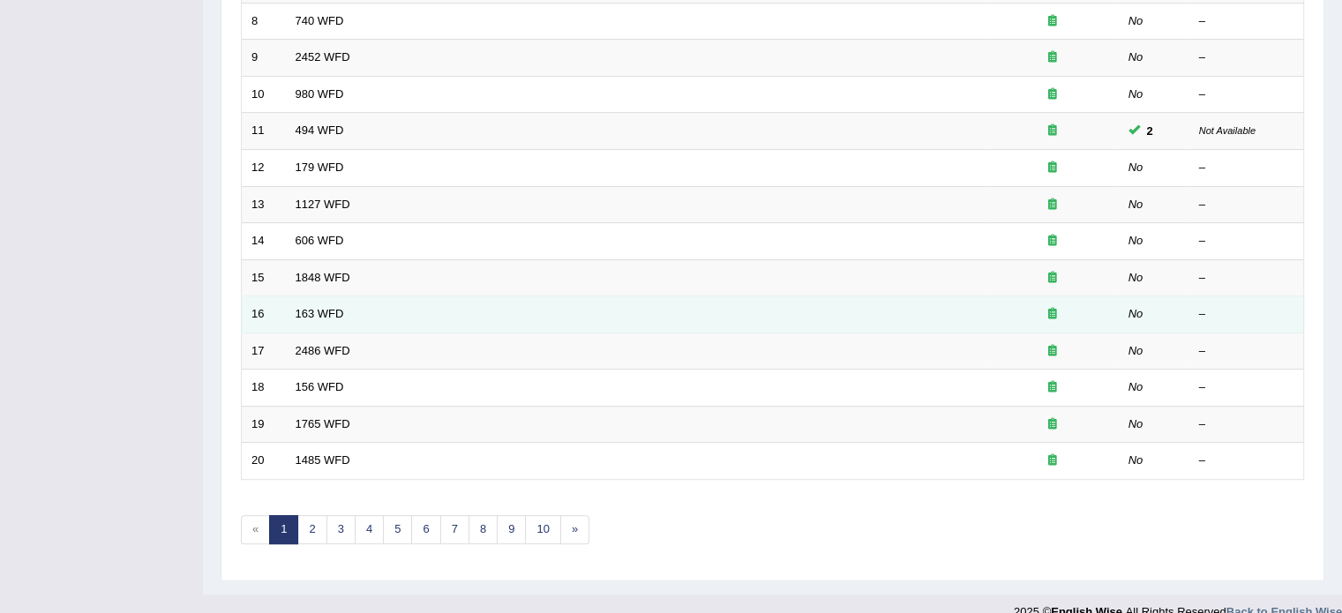
drag, startPoint x: 579, startPoint y: 326, endPoint x: 469, endPoint y: 317, distance: 110.7
click at [471, 317] on td "163 WFD" at bounding box center [636, 314] width 700 height 37
click at [333, 313] on link "163 WFD" at bounding box center [319, 313] width 49 height 13
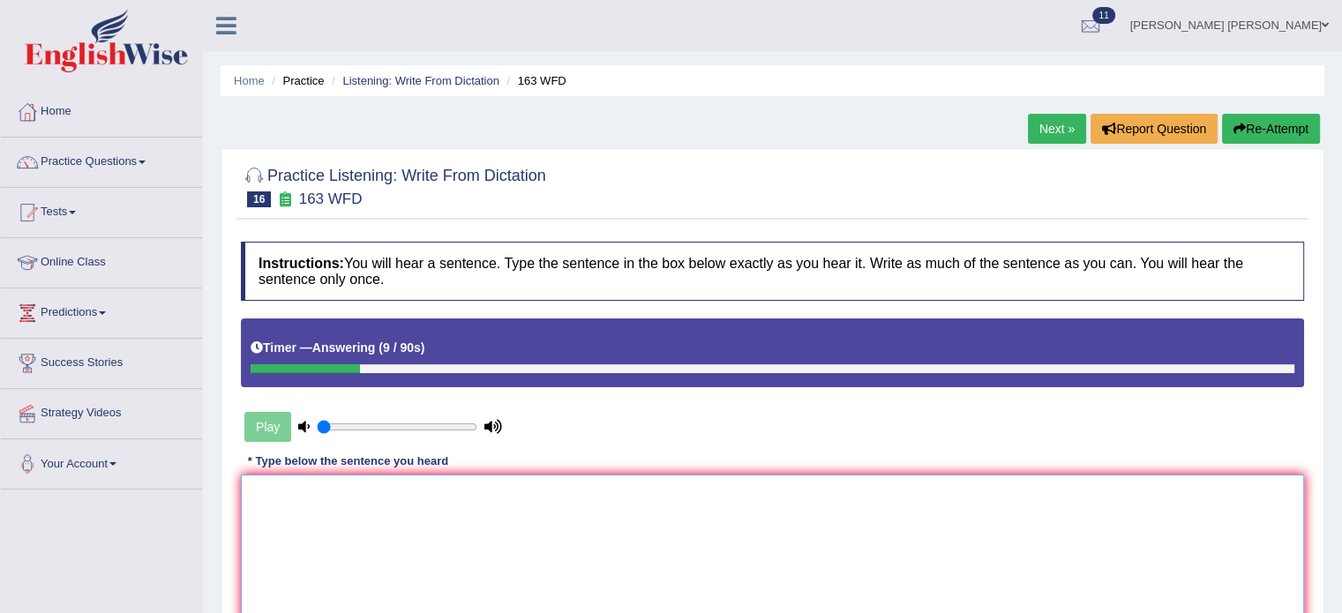
click at [843, 556] on textarea at bounding box center [772, 560] width 1063 height 171
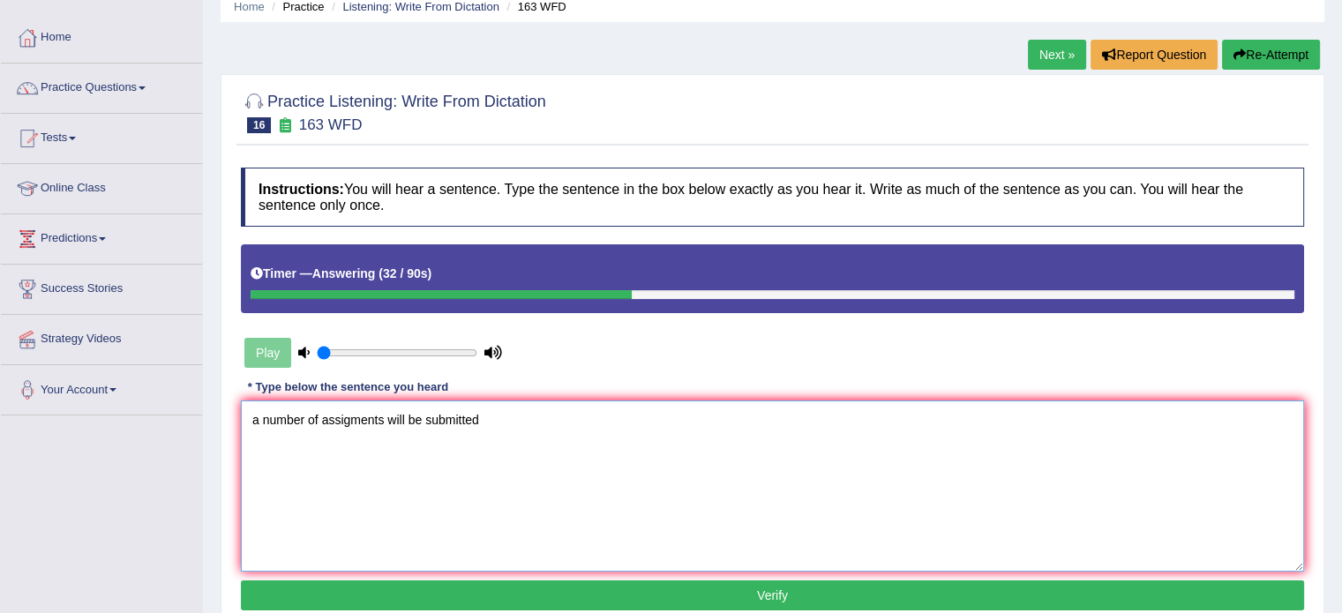
scroll to position [176, 0]
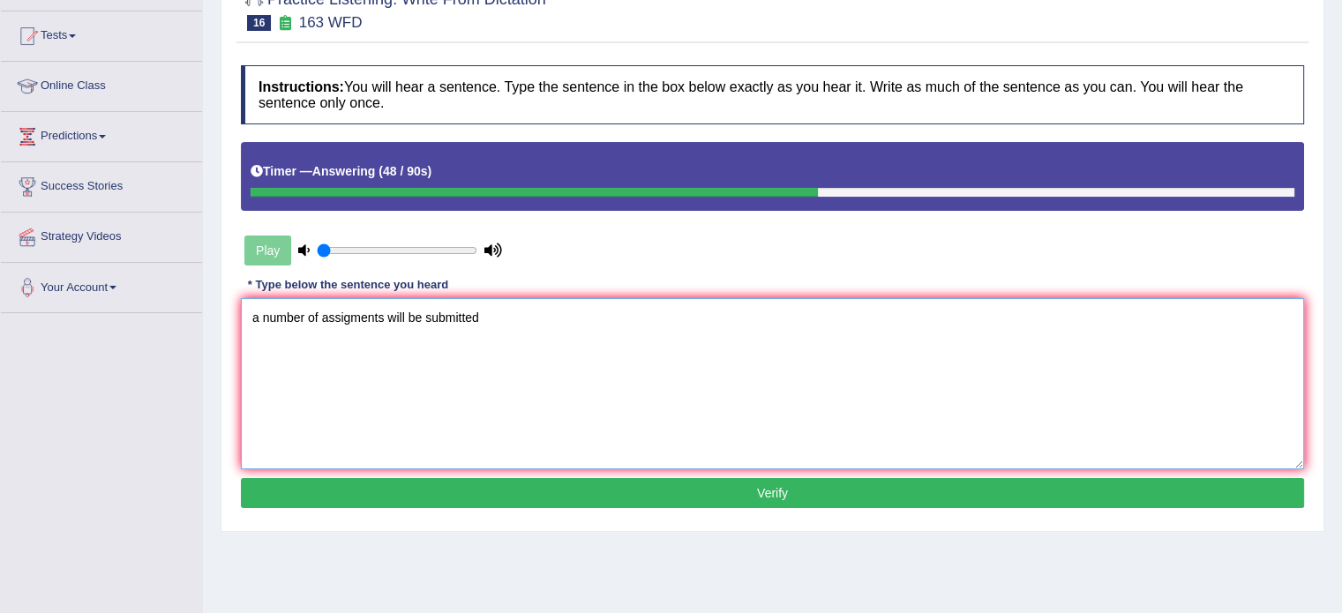
type textarea "a number of assigments will be submitted"
click at [258, 250] on div "Play" at bounding box center [373, 250] width 265 height 44
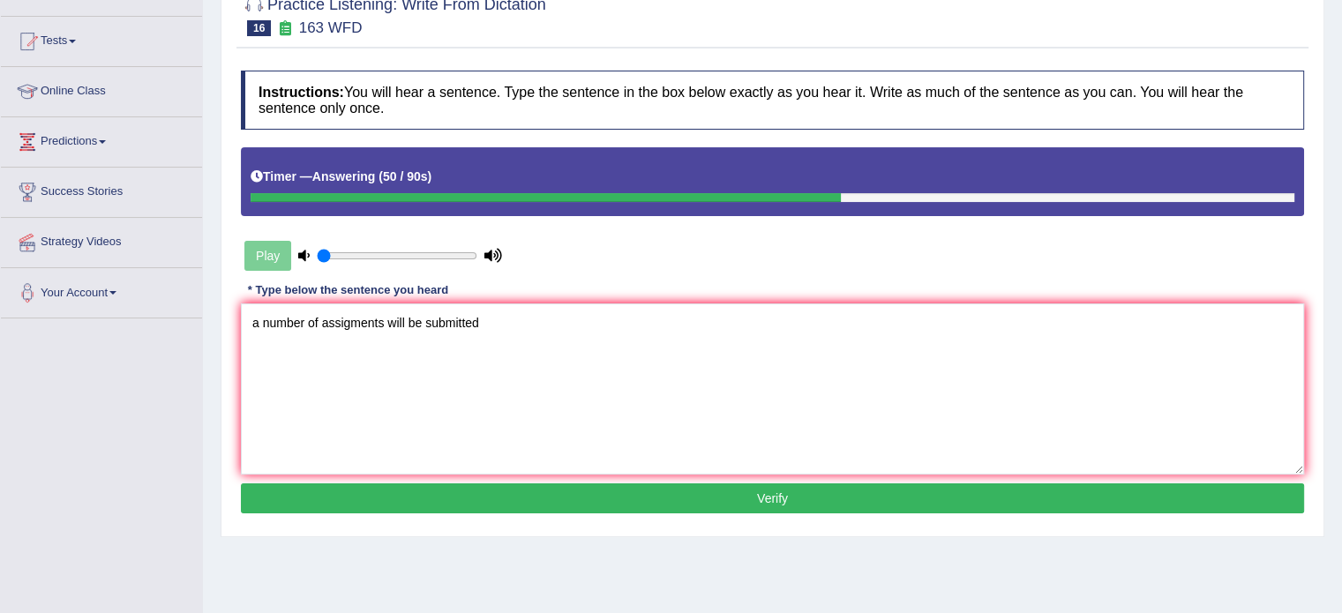
scroll to position [0, 0]
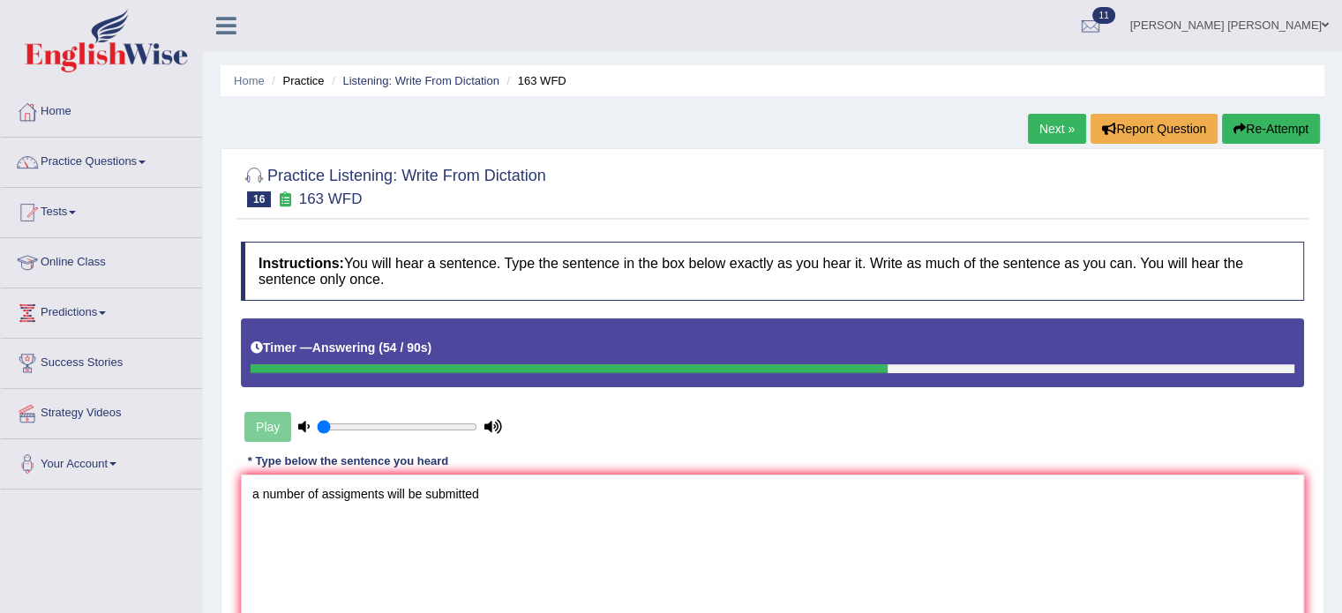
click at [1234, 116] on button "Re-Attempt" at bounding box center [1271, 129] width 98 height 30
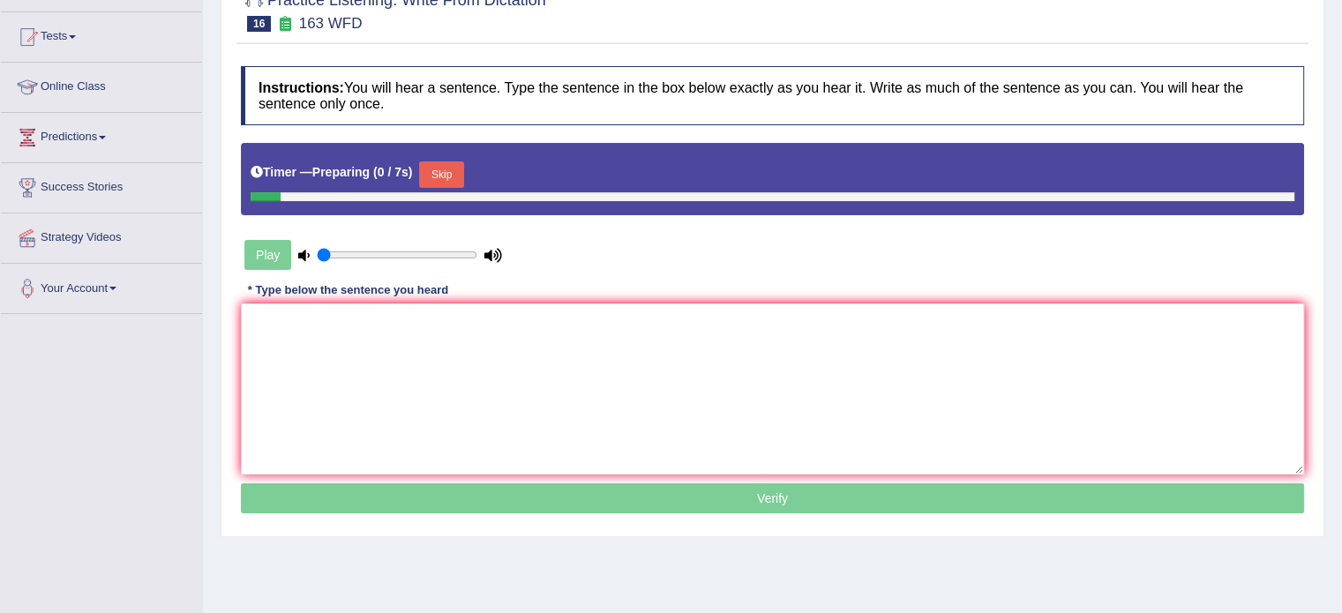
scroll to position [176, 0]
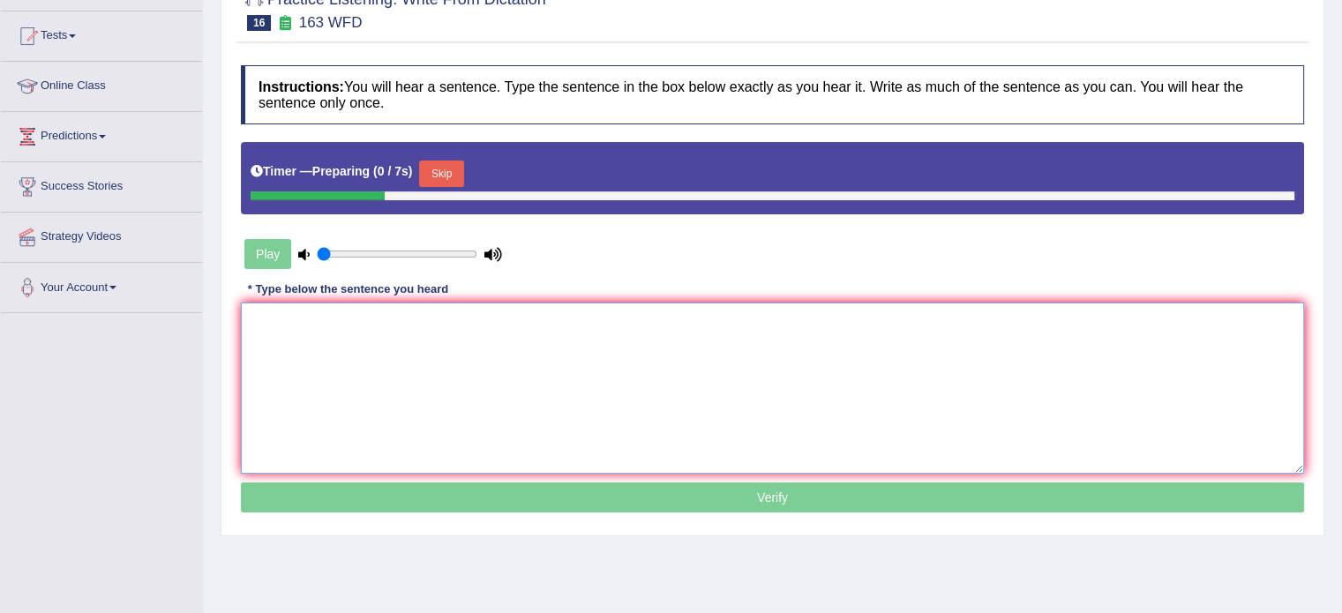
click at [886, 310] on textarea at bounding box center [772, 388] width 1063 height 171
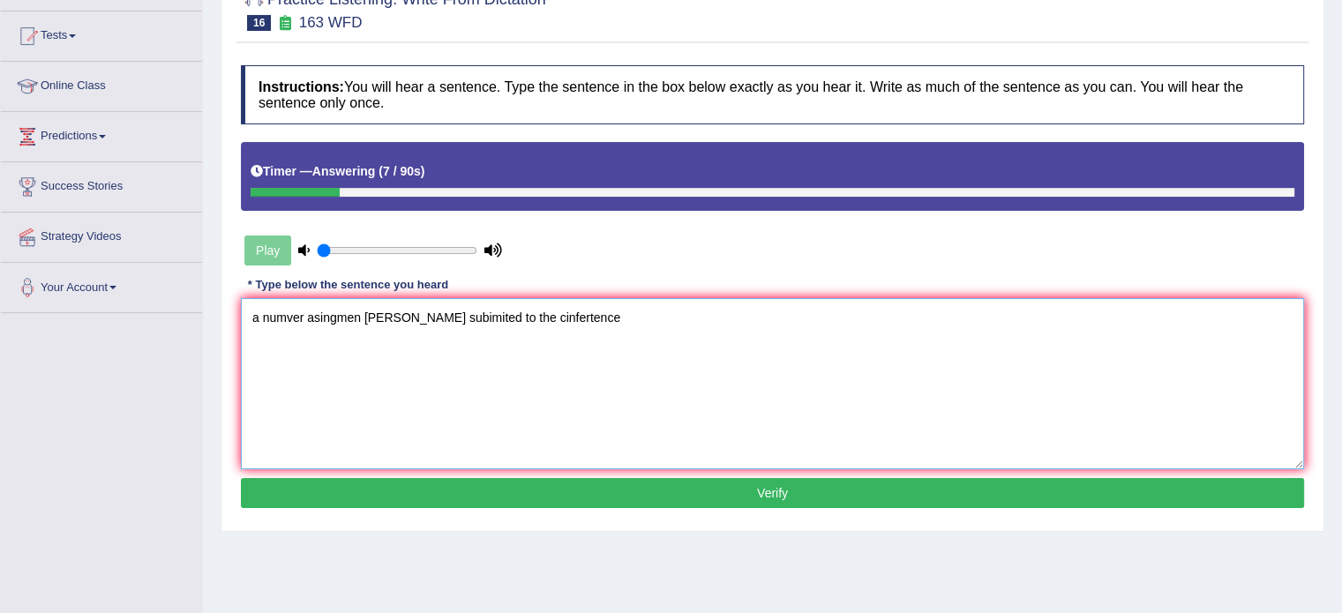
click at [249, 305] on textarea "a numver asingmen tqiwh bell subimited to the cinfertence" at bounding box center [772, 383] width 1063 height 171
click at [288, 310] on textarea "A a numver asingmen tqiwh bell subimited to the cinfertence" at bounding box center [772, 383] width 1063 height 171
click at [366, 320] on textarea "A a number of asingmen tqiwh bell subimited to the cinfertence" at bounding box center [772, 383] width 1063 height 171
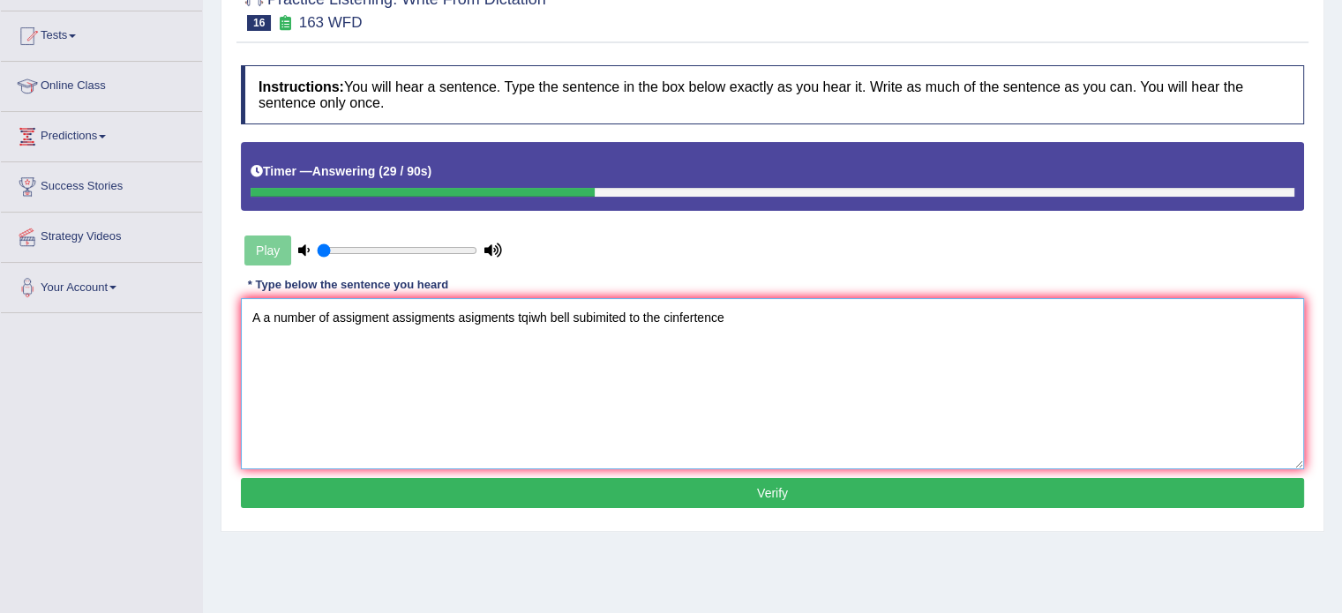
click at [530, 313] on textarea "A a number of assigment assigments asigments tqiwh bell subimited to the cinfer…" at bounding box center [772, 383] width 1063 height 171
click at [556, 313] on textarea "A a number of assigment assigments asigments will bell subimited to the cinfert…" at bounding box center [772, 383] width 1063 height 171
click at [582, 310] on textarea "A a number of assigment assigments asigments will be subimited to the cinferten…" at bounding box center [772, 383] width 1063 height 171
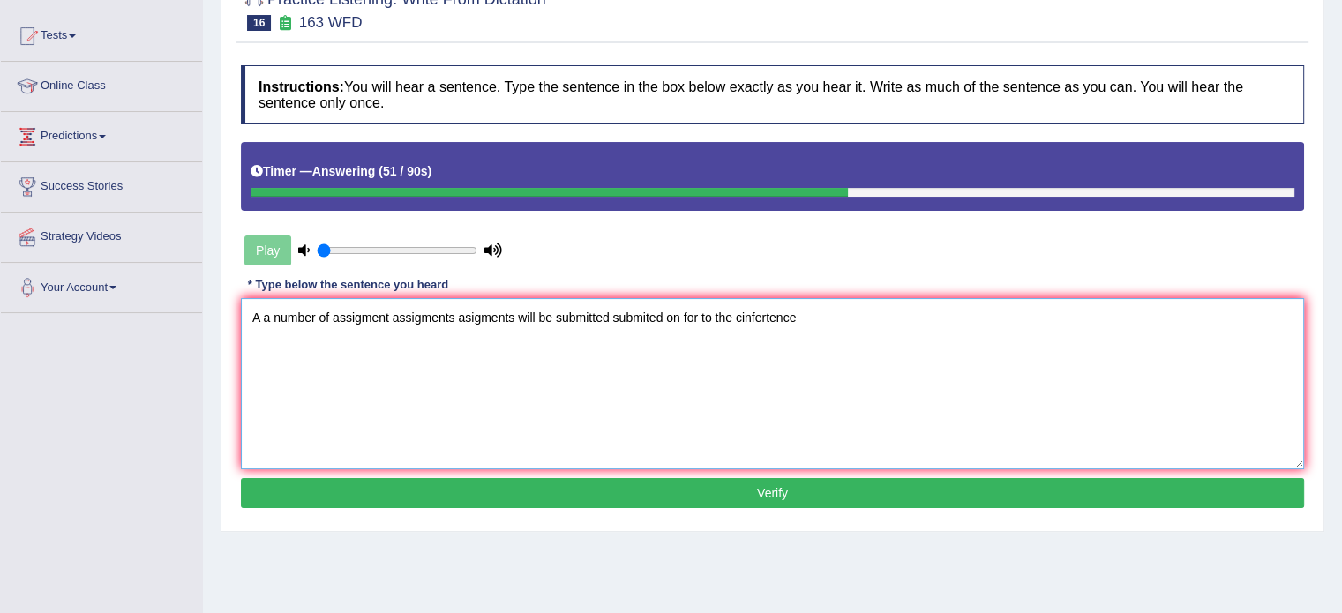
click at [769, 318] on textarea "A a number of assigment assigments asigments will be submitted submited on for …" at bounding box center [772, 383] width 1063 height 171
click at [767, 318] on textarea "A a number of assigment assigments asigments will be submitted submited on for …" at bounding box center [772, 383] width 1063 height 171
type textarea "A a number of assigment assigments asigments will be submitted submited on for …"
click at [874, 488] on button "Verify" at bounding box center [772, 493] width 1063 height 30
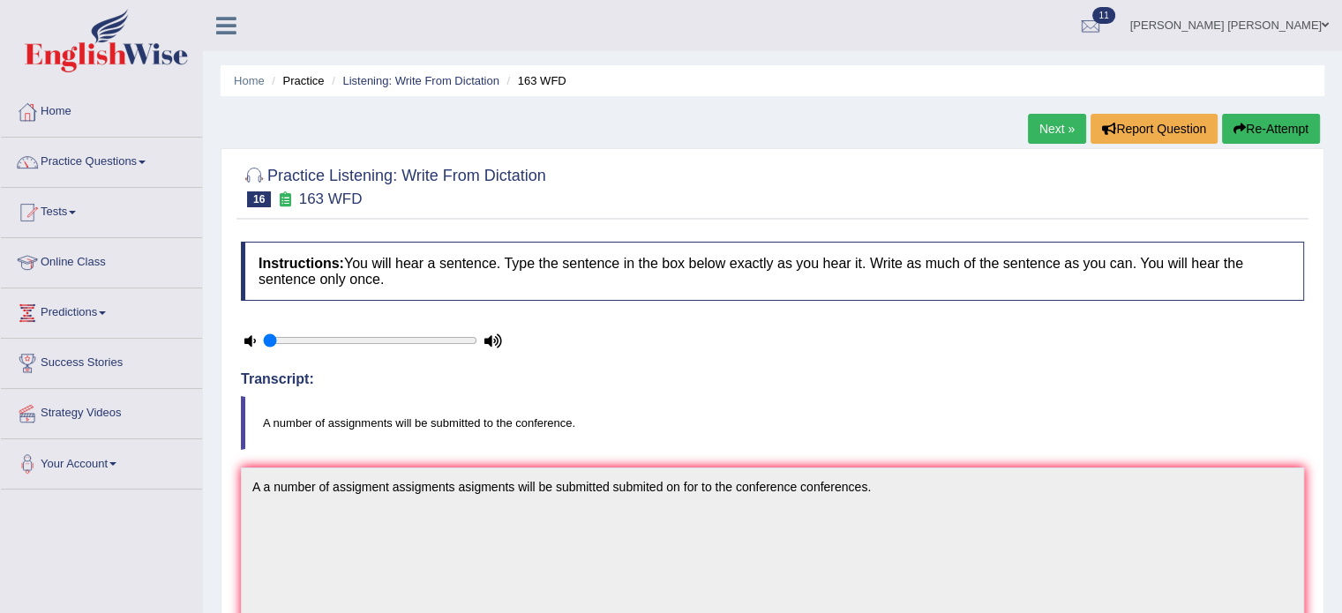
scroll to position [0, 0]
click at [418, 79] on link "Listening: Write From Dictation" at bounding box center [420, 80] width 157 height 13
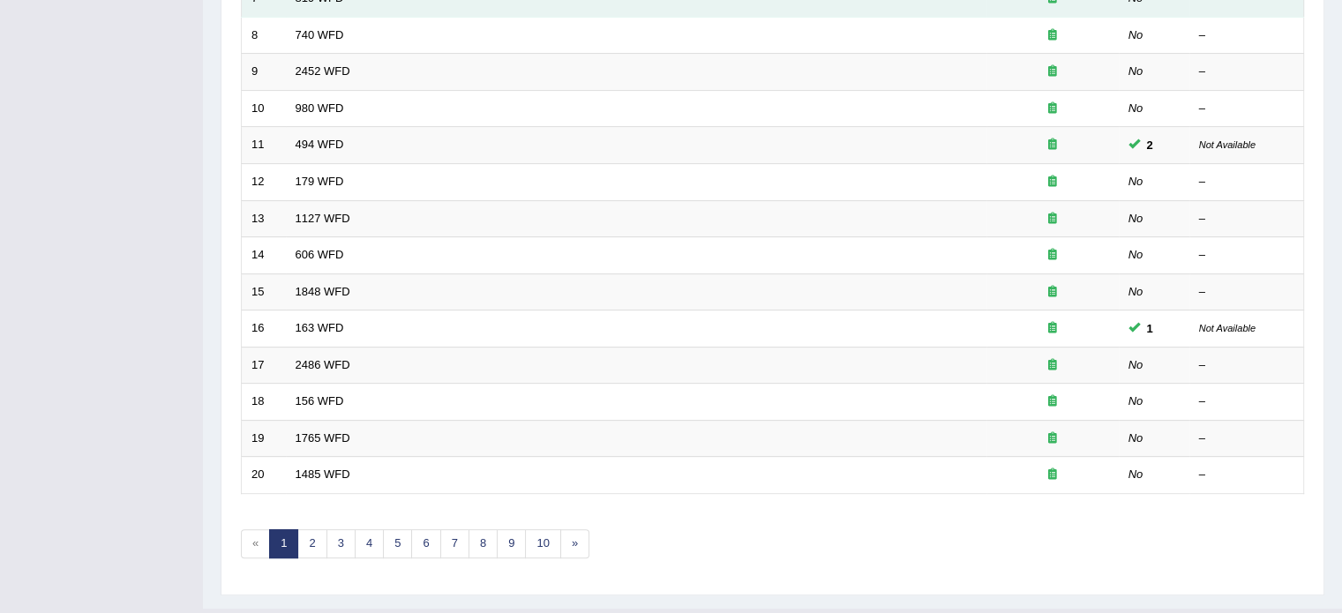
scroll to position [529, 0]
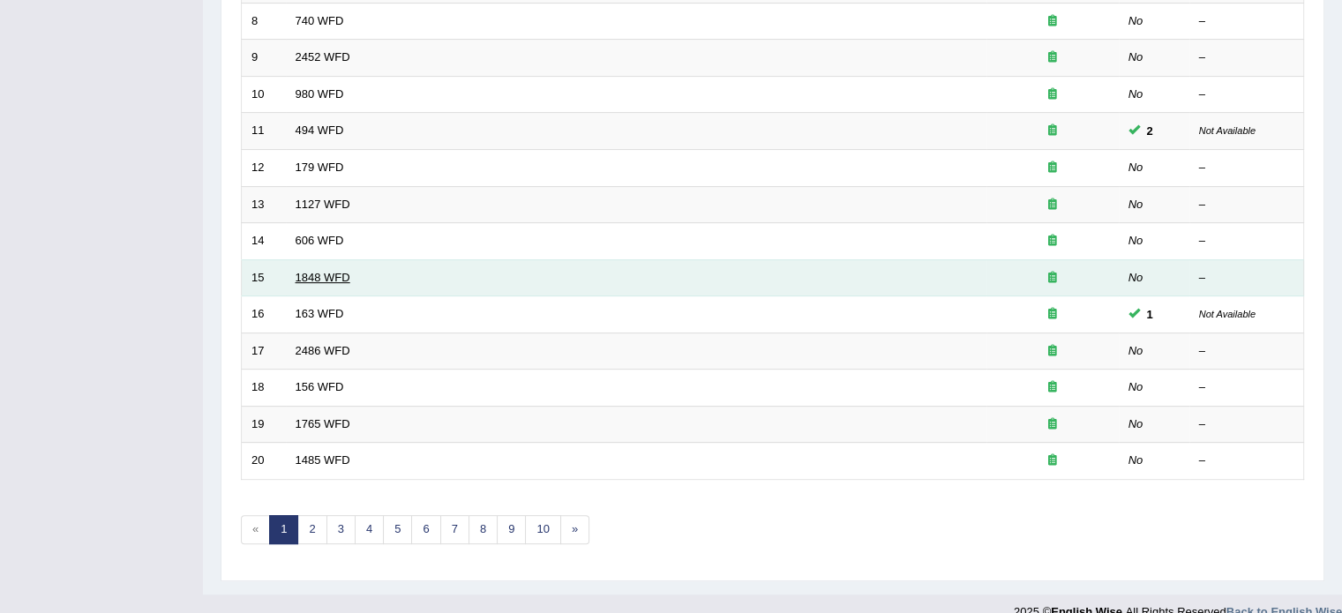
click at [325, 274] on link "1848 WFD" at bounding box center [322, 277] width 55 height 13
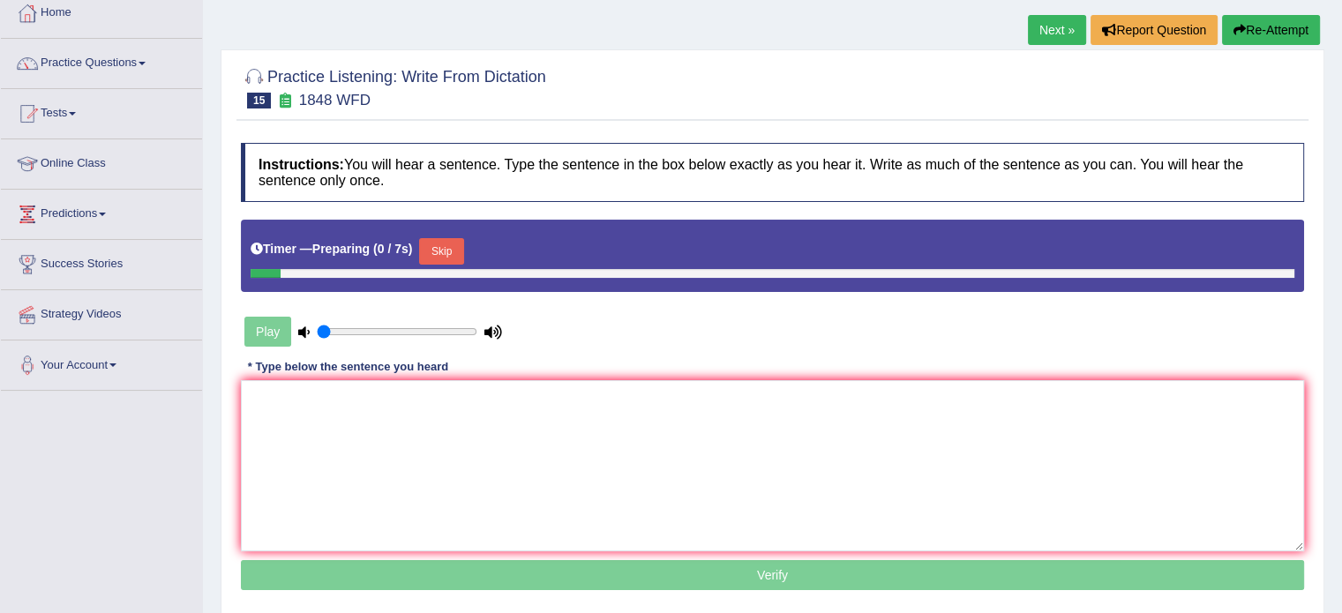
scroll to position [265, 0]
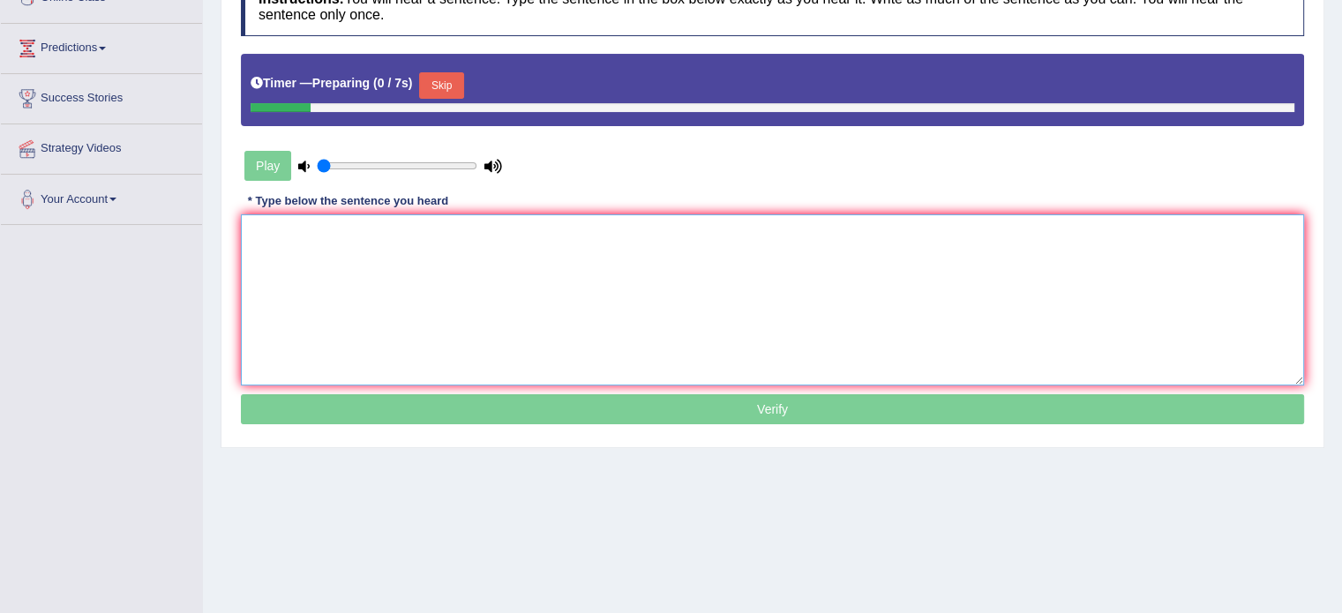
click at [587, 299] on textarea at bounding box center [772, 299] width 1063 height 171
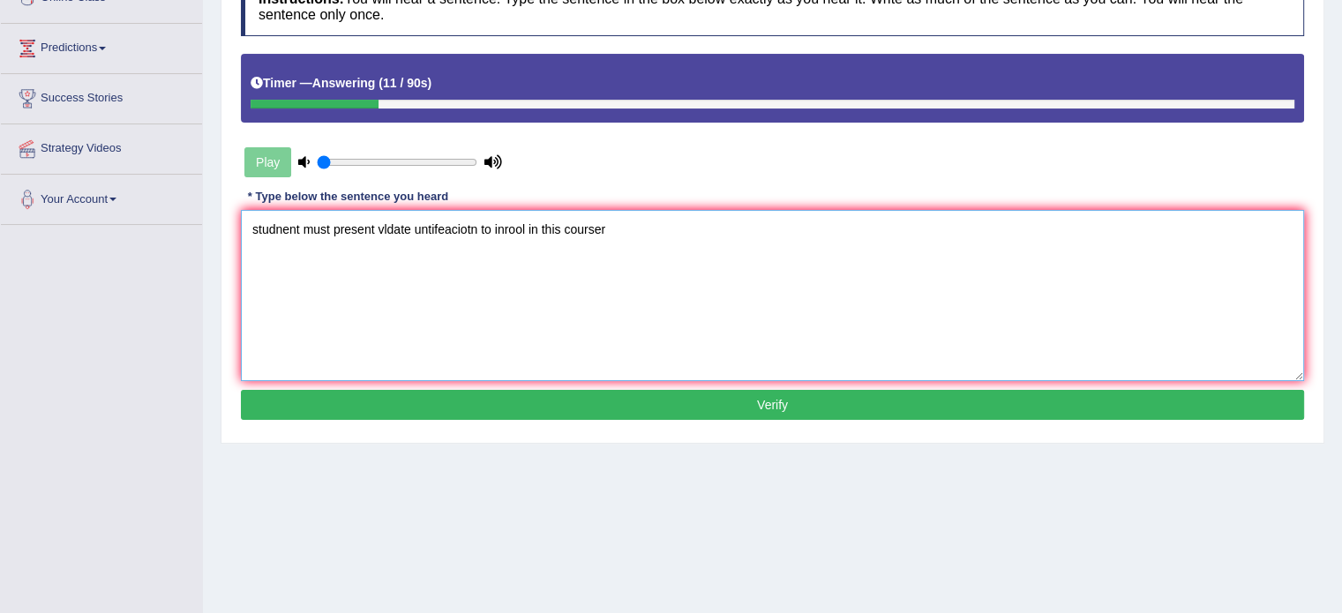
click at [416, 219] on textarea "studnent must present vldate untifeaciotn to inrool in this courser" at bounding box center [772, 295] width 1063 height 171
click at [575, 222] on textarea "studnent must present vldate identeificacion untifeaciotn to inrool in this cou…" at bounding box center [772, 295] width 1063 height 171
click at [243, 231] on textarea "studnent must present vldate identeificacion untifeaciotn to inrool in this cou…" at bounding box center [772, 295] width 1063 height 171
click at [330, 229] on textarea "Students studnent must present vldate identeificacion untifeaciotn to inrool in…" at bounding box center [772, 295] width 1063 height 171
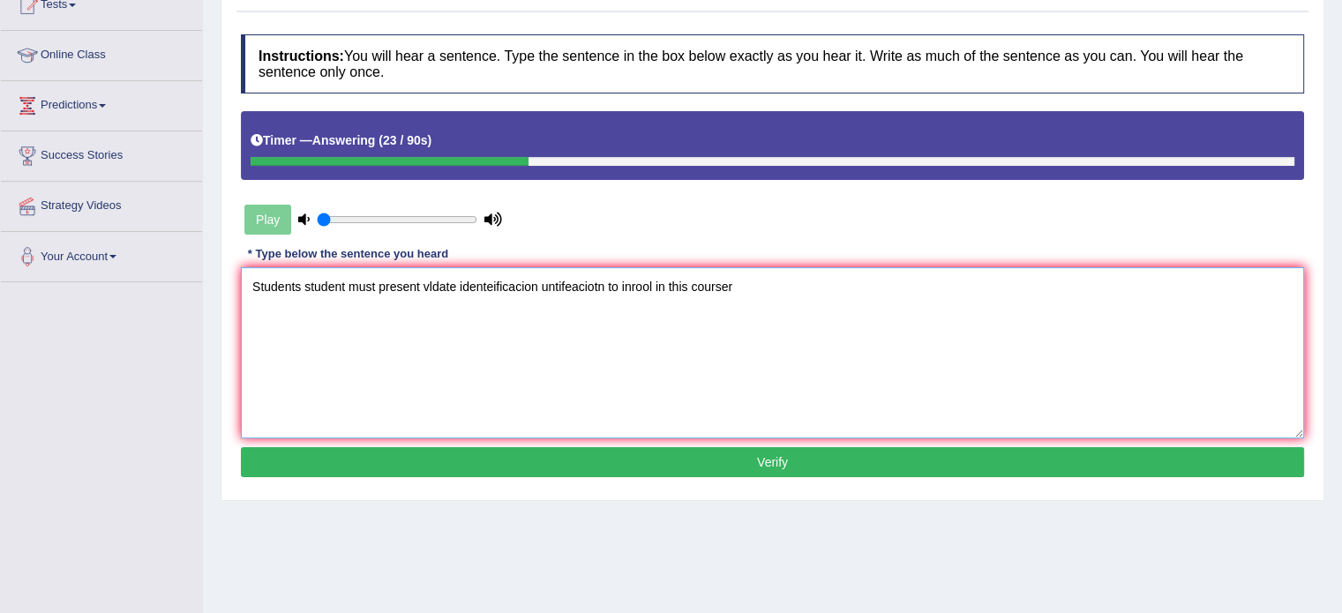
scroll to position [176, 0]
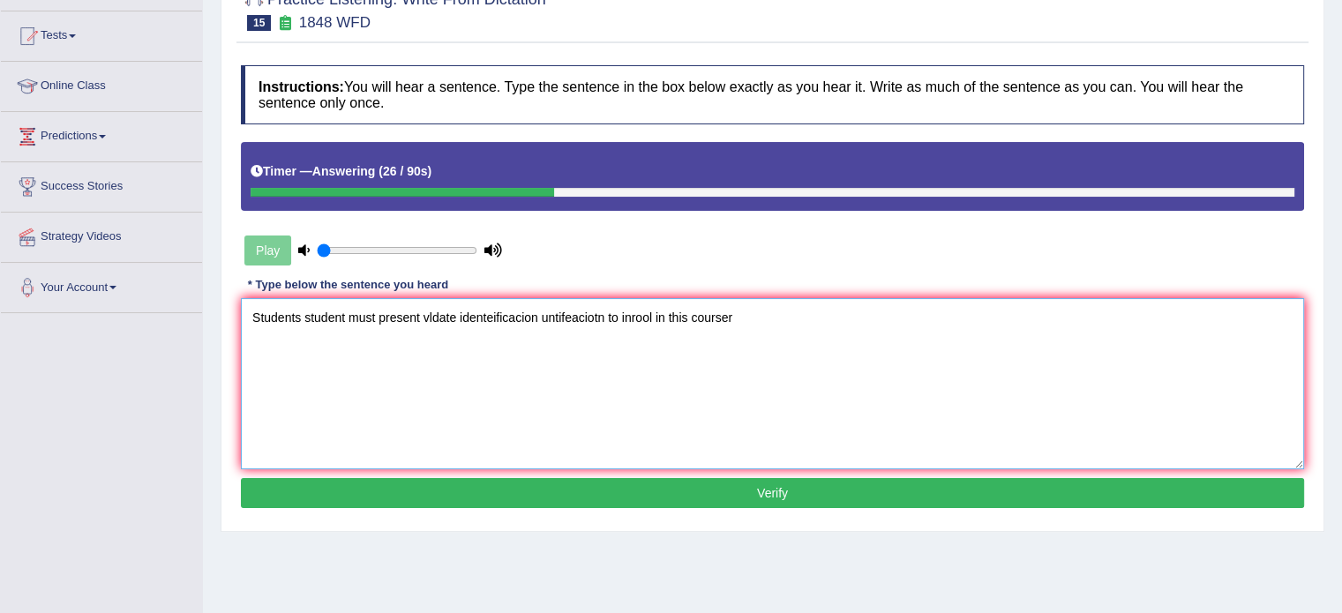
click at [377, 308] on textarea "Students student must present vldate identeificacion untifeaciotn to inrool in …" at bounding box center [772, 383] width 1063 height 171
click at [531, 317] on textarea "Students student must presented pressent present vldate identeificacion untifea…" at bounding box center [772, 383] width 1063 height 171
click at [548, 316] on textarea "Students student must presented pressent present a vldate identeificacion untif…" at bounding box center [772, 383] width 1063 height 171
click at [553, 317] on textarea "Students student must presented pressent present a validate identeificacion unt…" at bounding box center [772, 383] width 1063 height 171
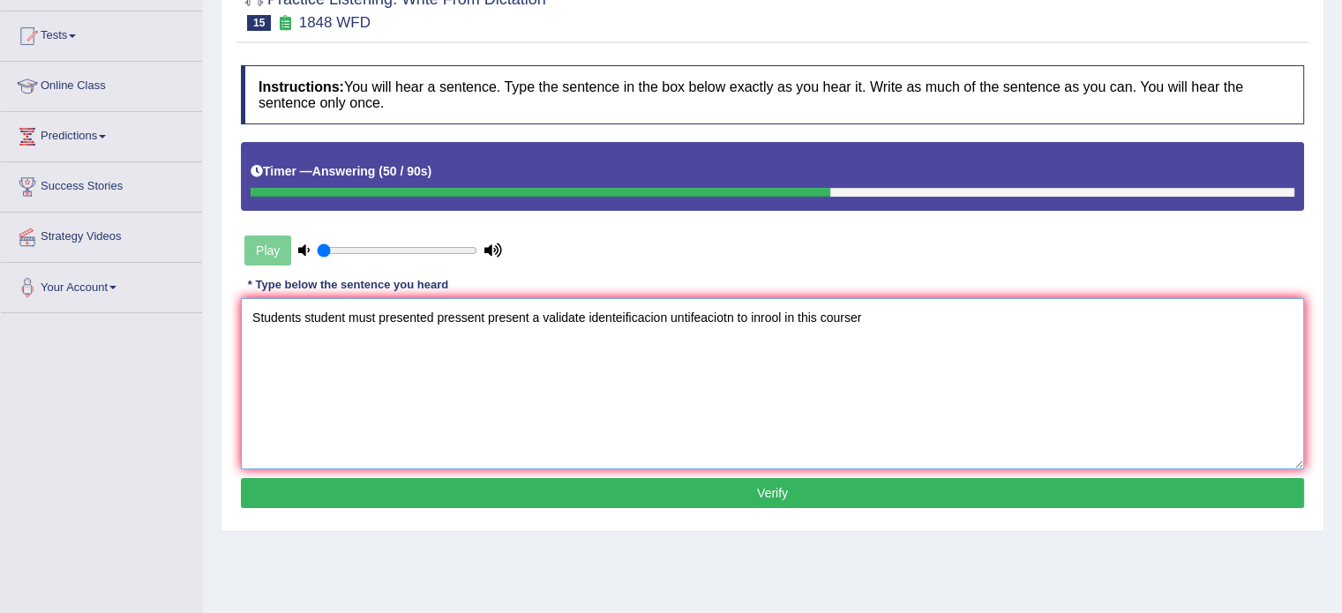
click at [544, 323] on textarea "Students student must presented pressent present a validate identeificacion unt…" at bounding box center [772, 383] width 1063 height 171
click at [624, 317] on textarea "Students student must presented pressent present a have validate identeificacio…" at bounding box center [772, 383] width 1063 height 171
click at [793, 322] on textarea "Students student must presented pressent present a have validate identification…" at bounding box center [772, 383] width 1063 height 171
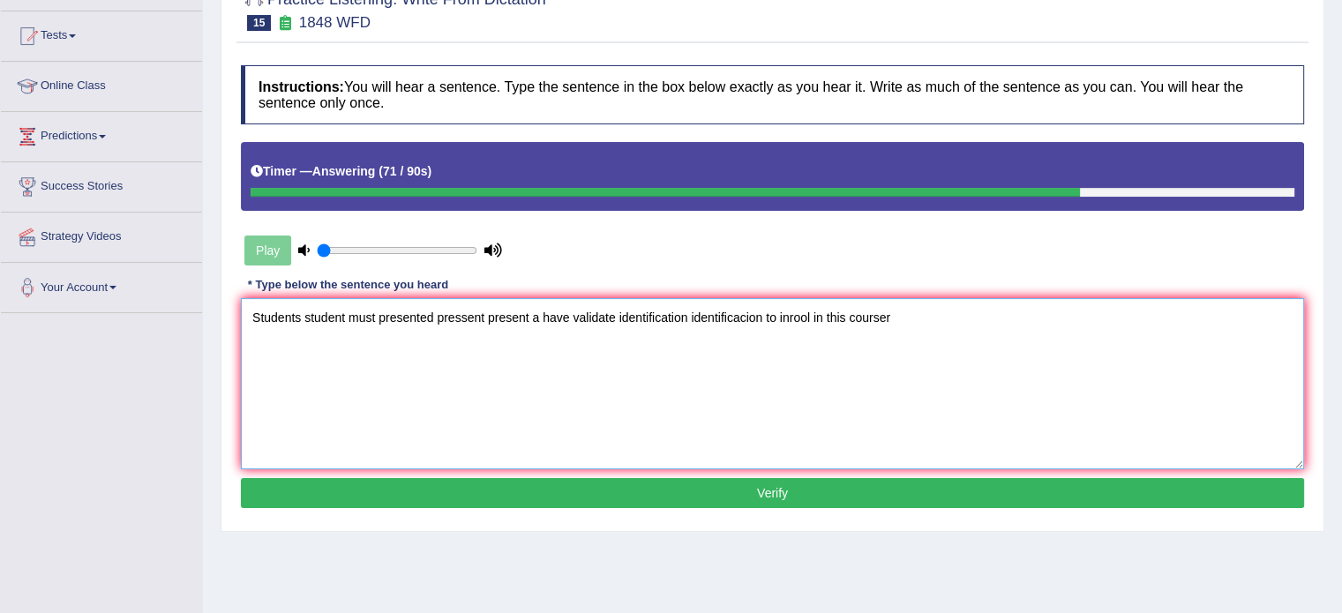
click at [811, 313] on textarea "Students student must presented pressent present a have validate identification…" at bounding box center [772, 383] width 1063 height 171
click at [1054, 317] on textarea "Students student must presented pressent present a have validate identification…" at bounding box center [772, 383] width 1063 height 171
type textarea "Students student must presented pressent present a have validate identification…"
click at [945, 484] on button "Verify" at bounding box center [772, 493] width 1063 height 30
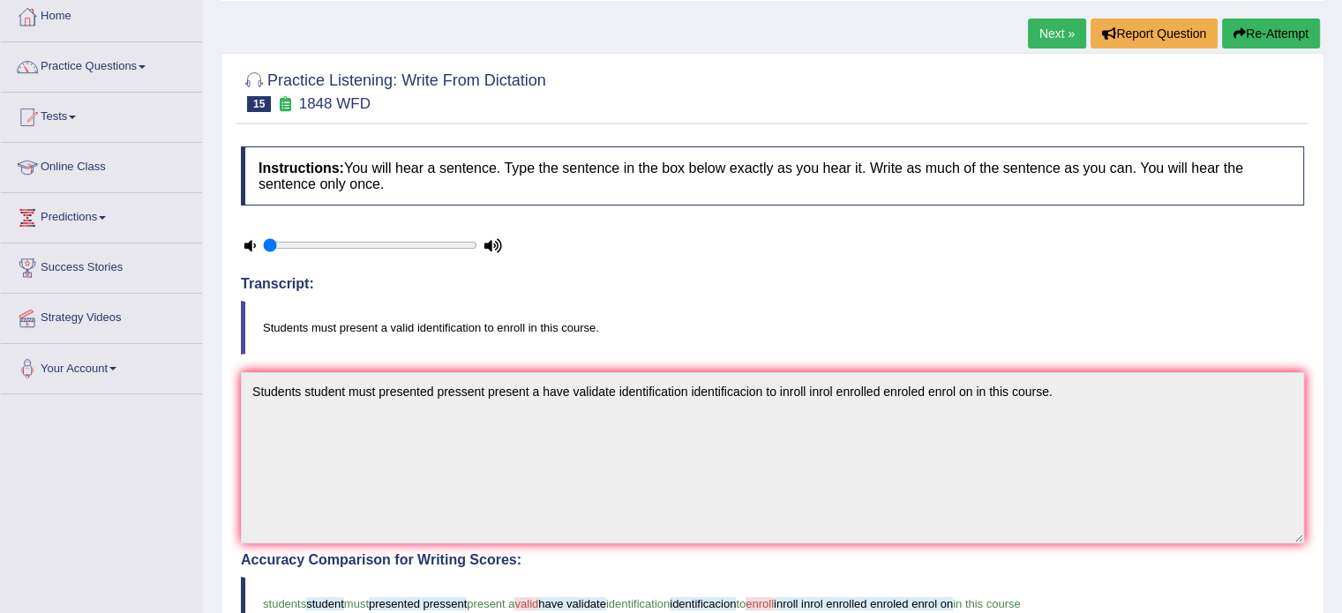
scroll to position [0, 0]
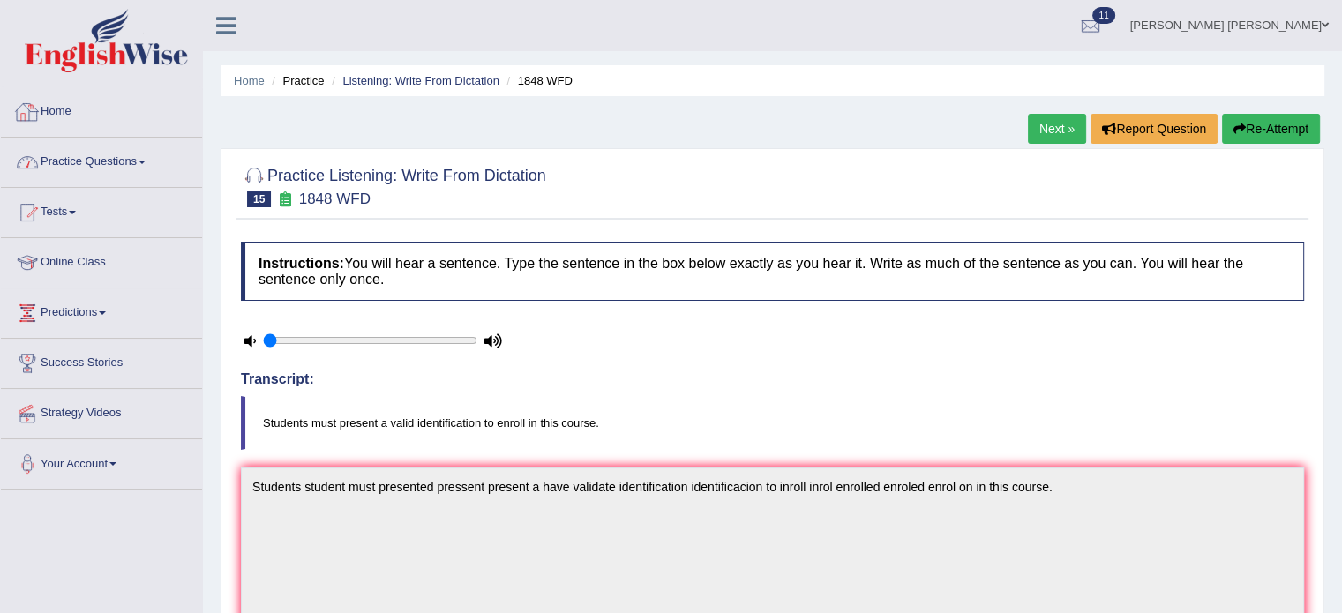
click at [110, 157] on link "Practice Questions" at bounding box center [101, 160] width 201 height 44
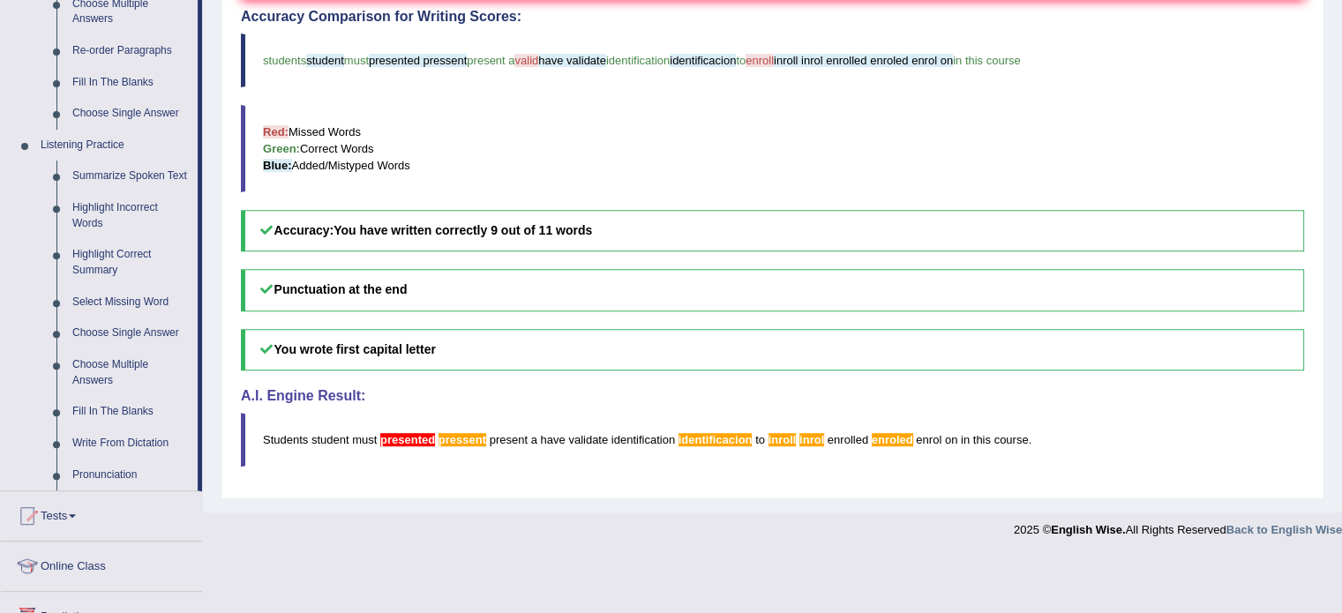
scroll to position [794, 0]
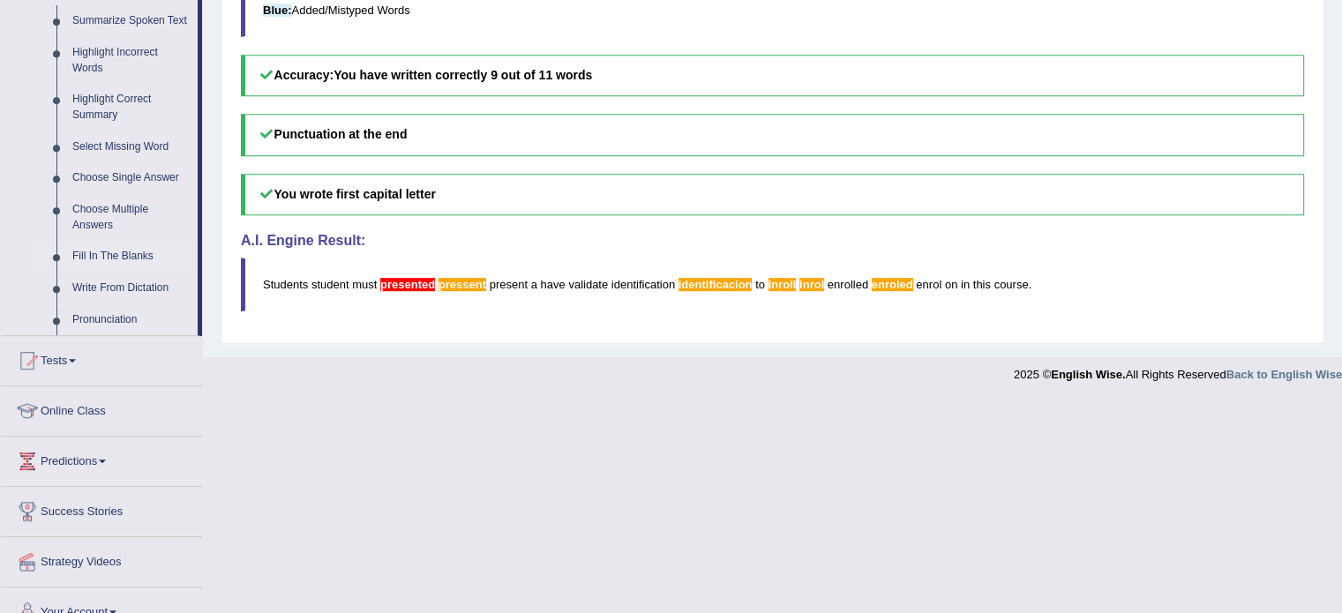
click at [141, 251] on link "Fill In The Blanks" at bounding box center [130, 257] width 133 height 32
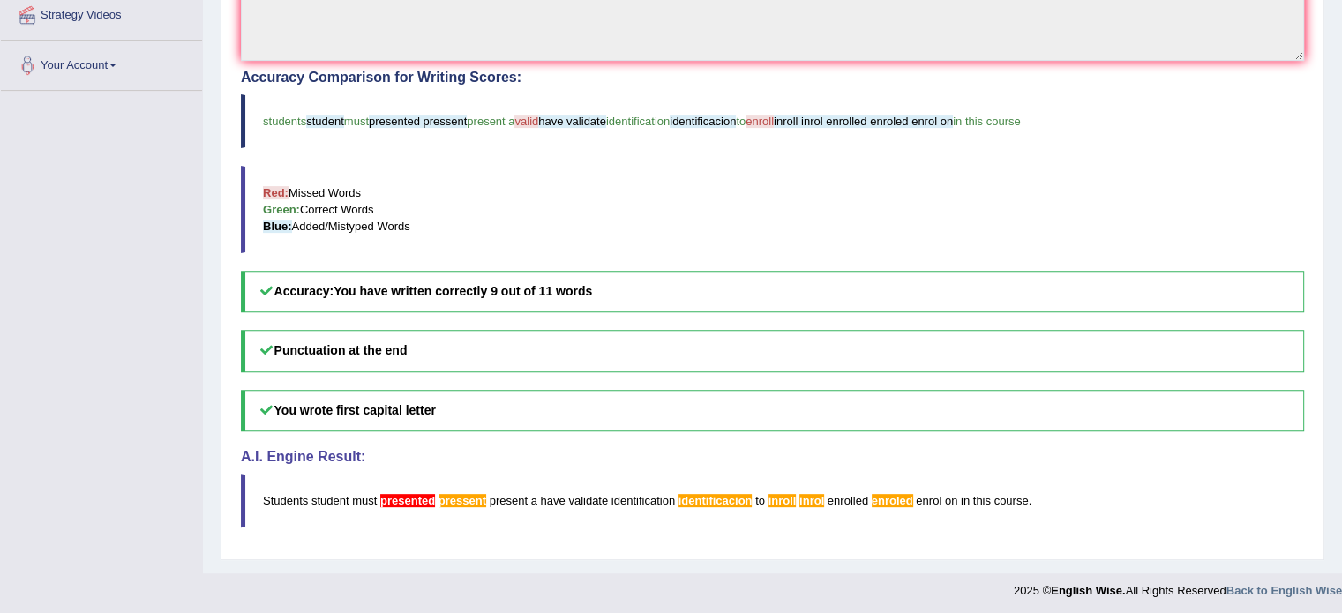
scroll to position [245, 0]
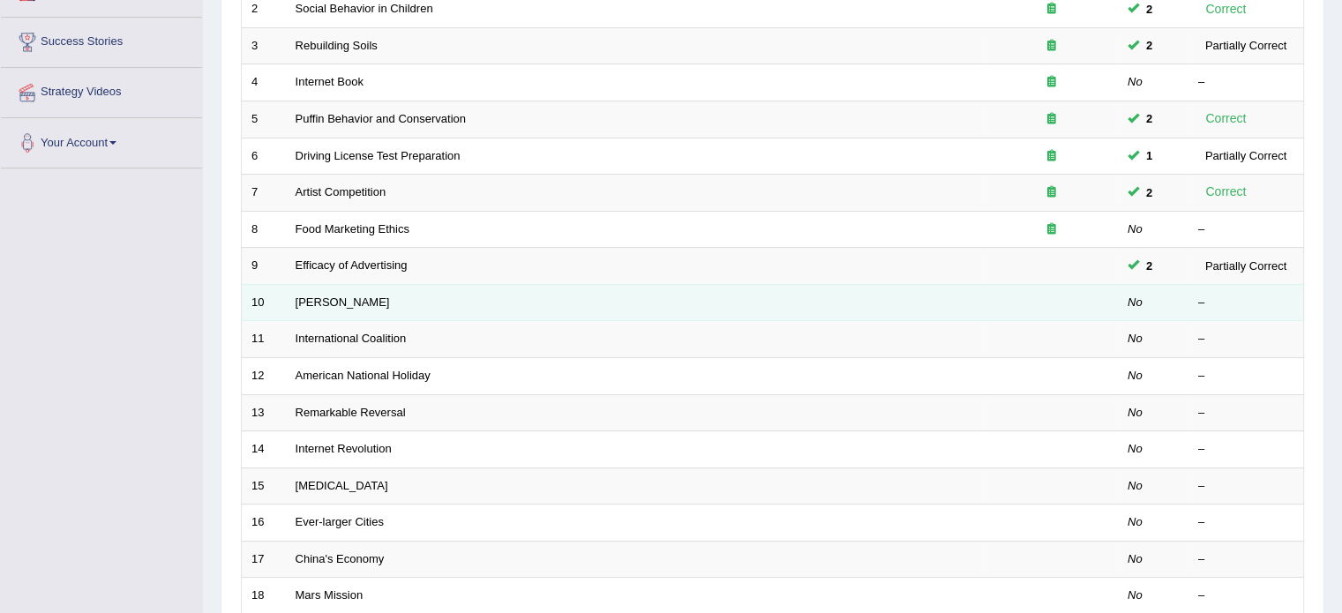
scroll to position [353, 0]
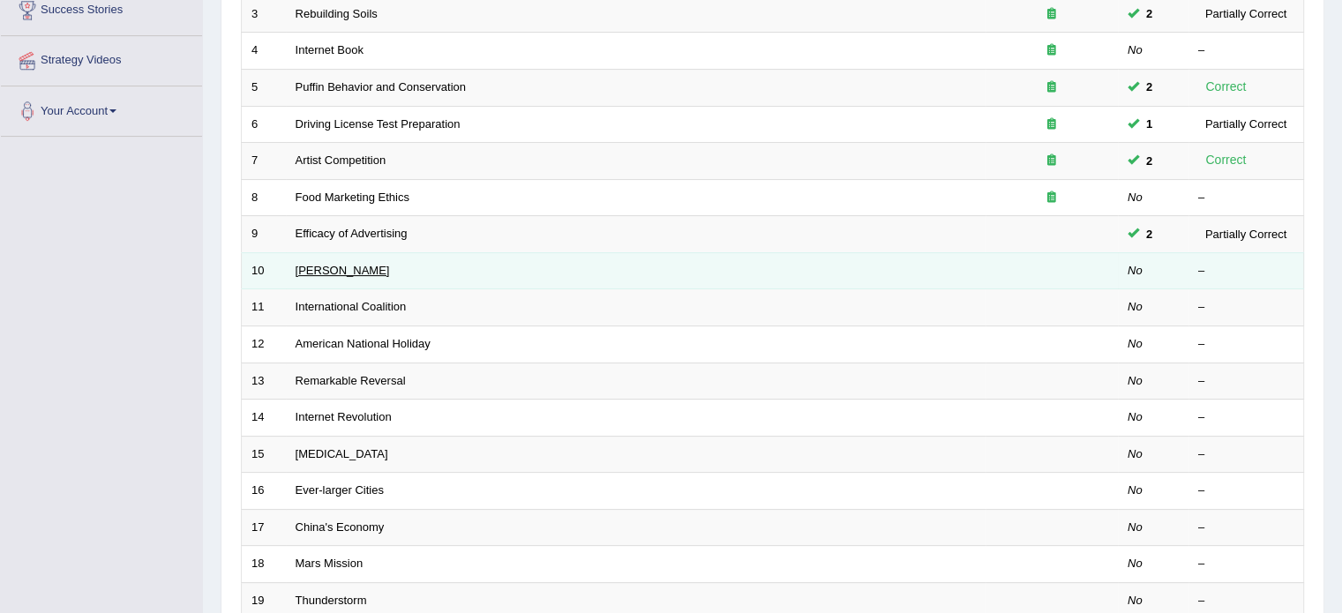
click at [314, 270] on link "[PERSON_NAME]" at bounding box center [342, 270] width 94 height 13
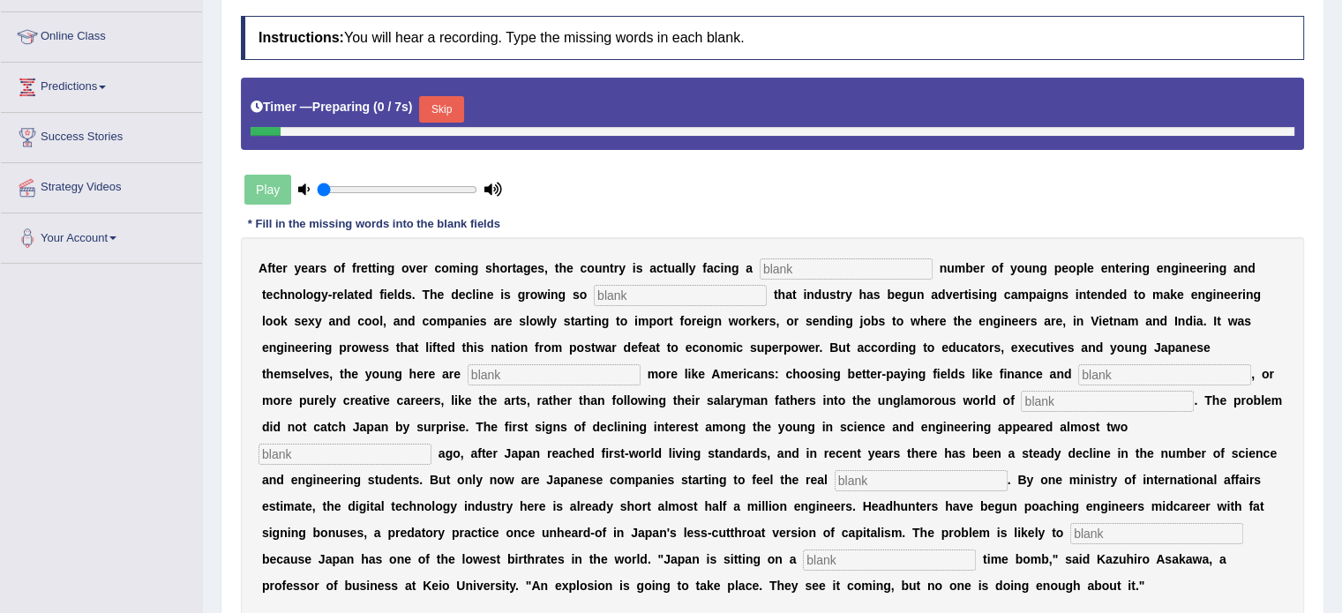
scroll to position [265, 0]
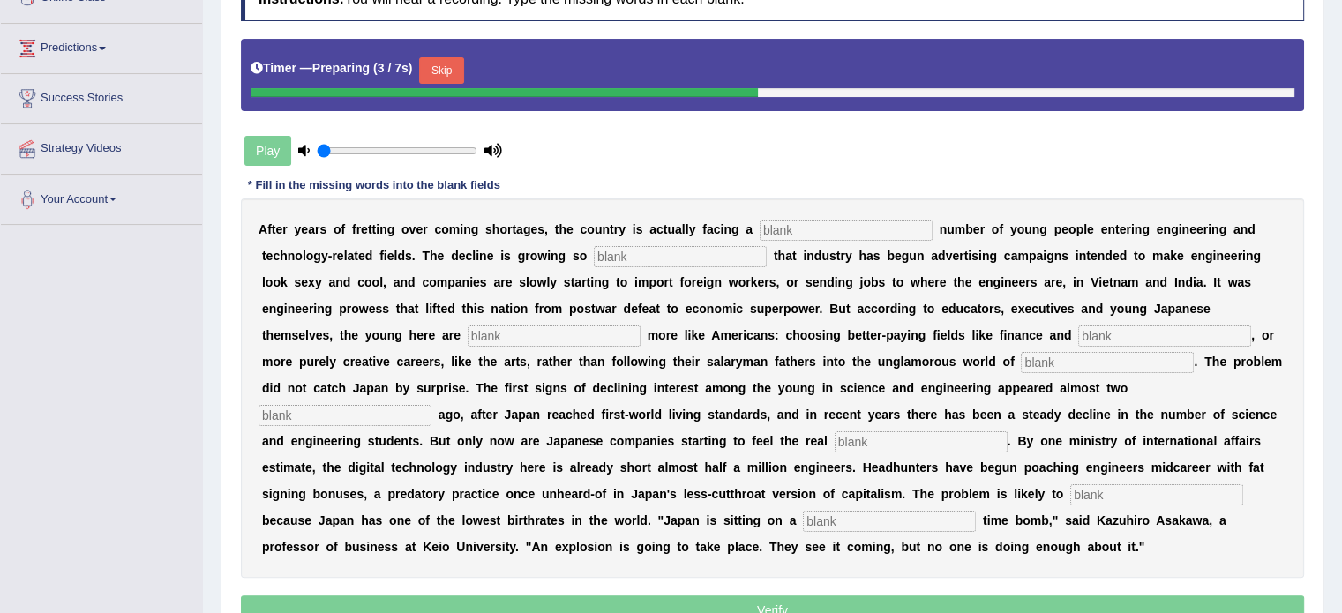
click at [847, 228] on input "text" at bounding box center [845, 230] width 173 height 21
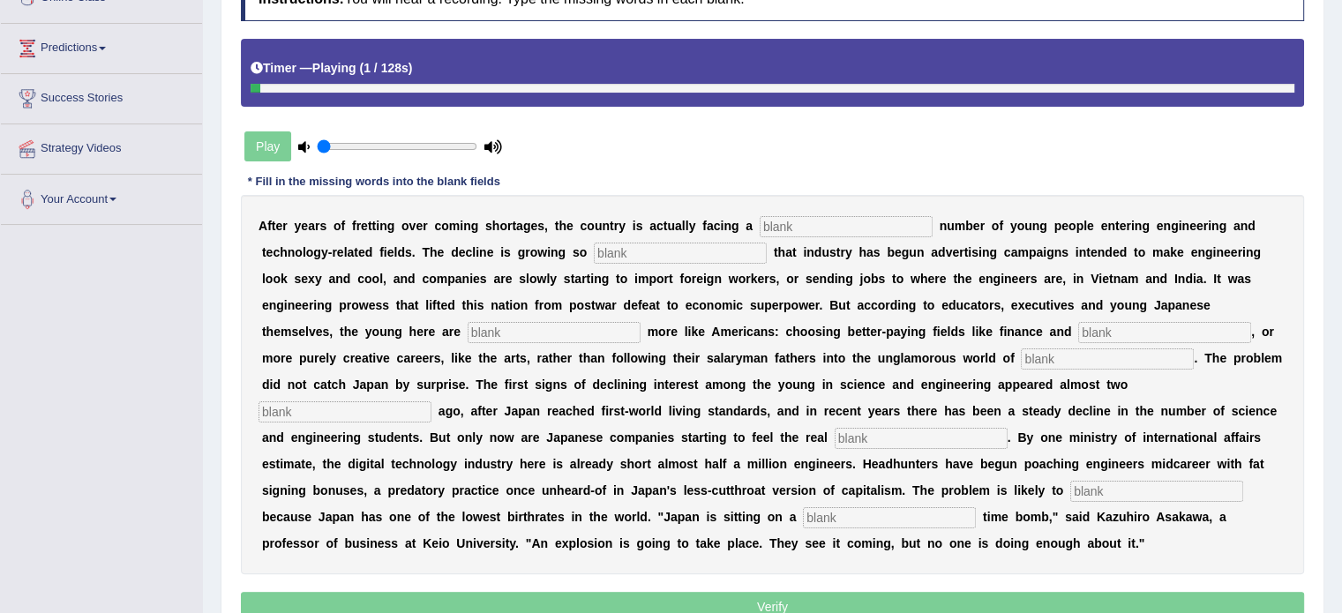
click at [847, 229] on input "text" at bounding box center [845, 226] width 173 height 21
type input "dueling"
type input "drastic"
click at [847, 229] on input "dueling" at bounding box center [845, 226] width 173 height 21
click at [649, 345] on div "A f t e r y e a r s o f f r e t t i n g o v e r c o m i n g s h o r t a g e s ,…" at bounding box center [772, 384] width 1063 height 379
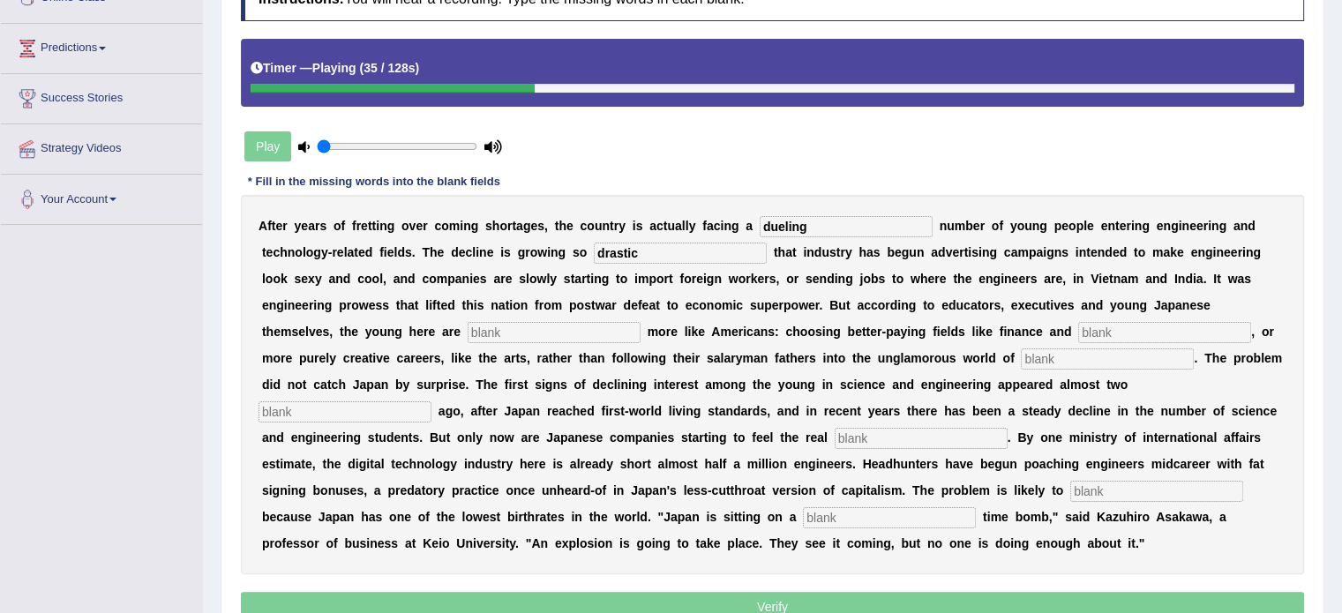
click at [605, 327] on input "text" at bounding box center [553, 332] width 173 height 21
type input "behiving"
type input "medicine"
type input "manufacturing"
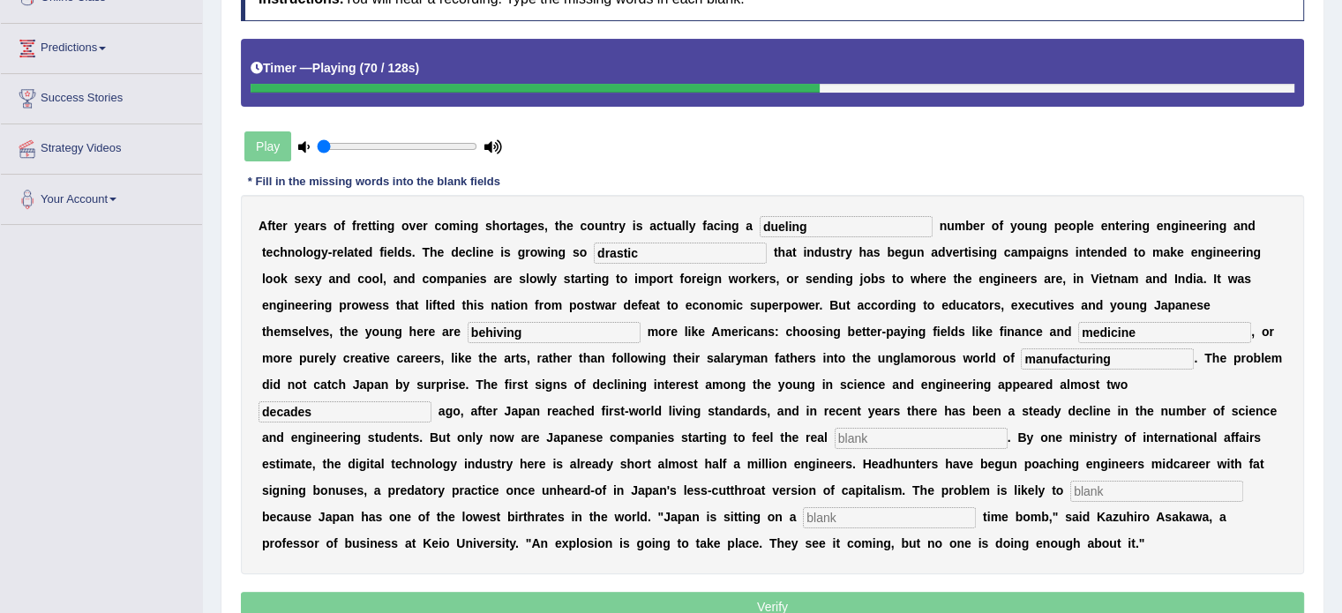
type input "decades"
type input "pinch"
type input "worsen"
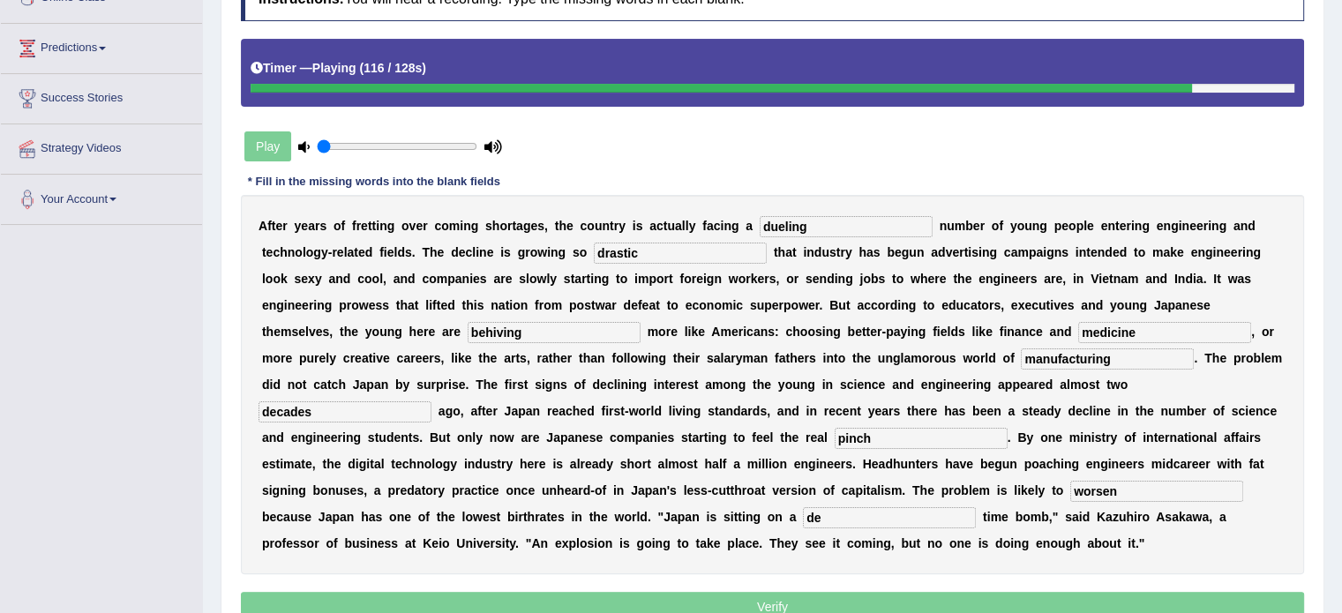
type input "d"
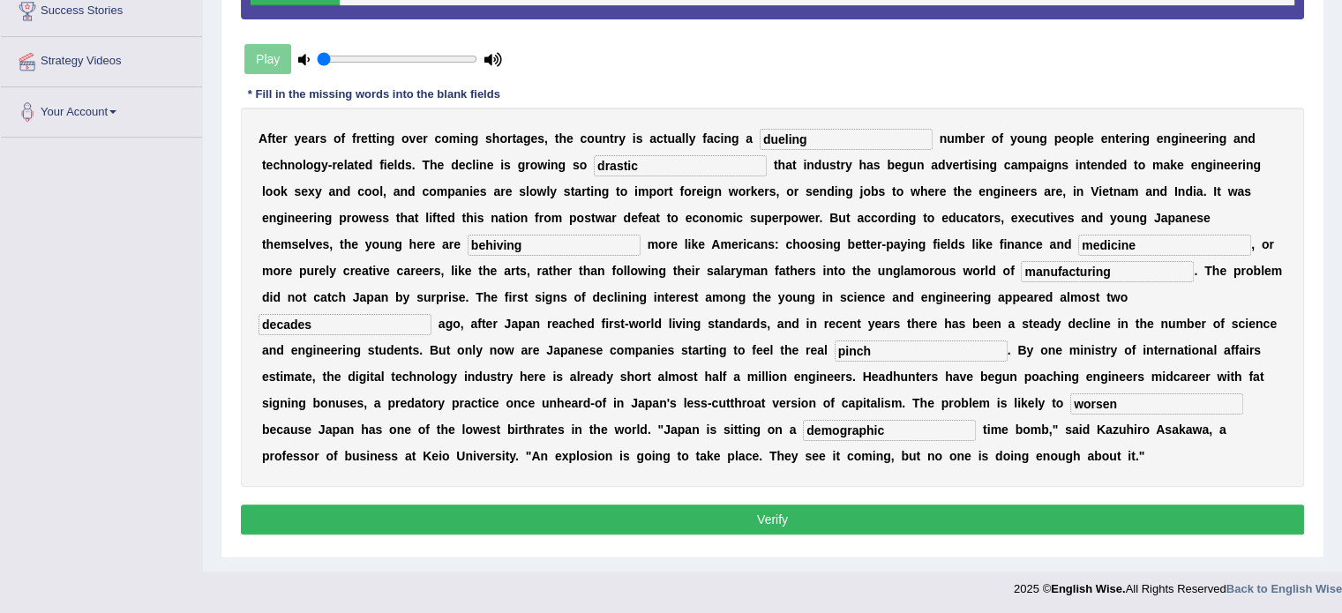
type input "demographic"
click at [801, 518] on button "Verify" at bounding box center [772, 520] width 1063 height 30
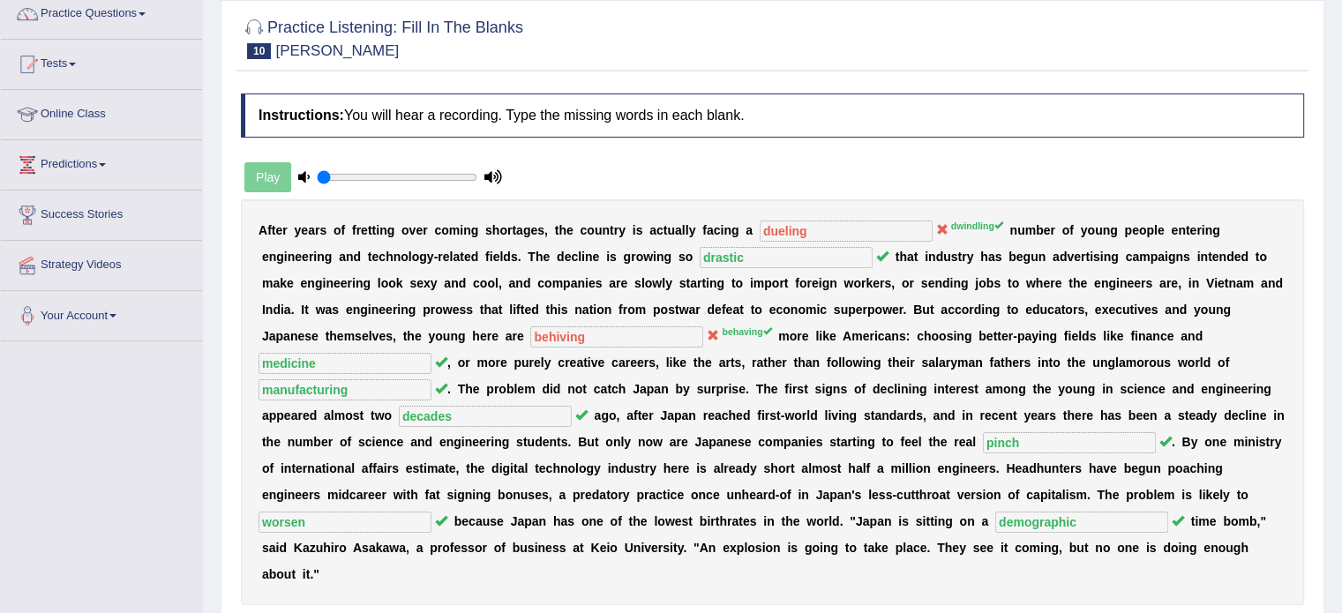
scroll to position [137, 0]
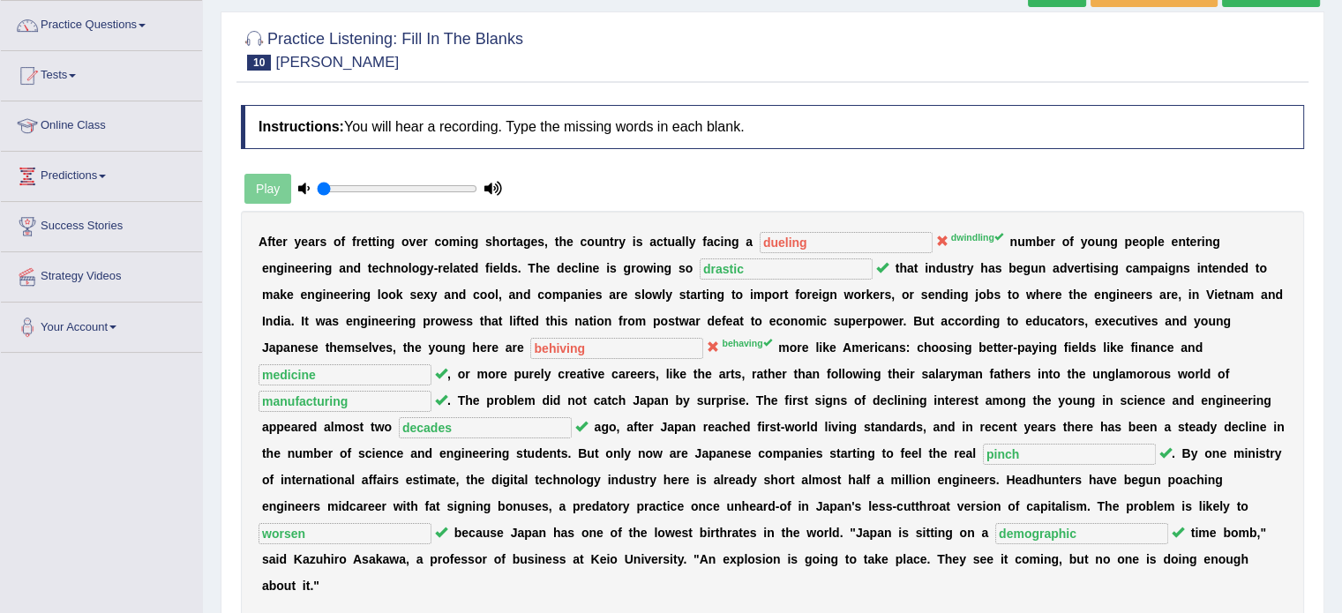
drag, startPoint x: 995, startPoint y: 232, endPoint x: 961, endPoint y: 232, distance: 33.5
click at [961, 232] on sup "dwindling" at bounding box center [977, 237] width 52 height 11
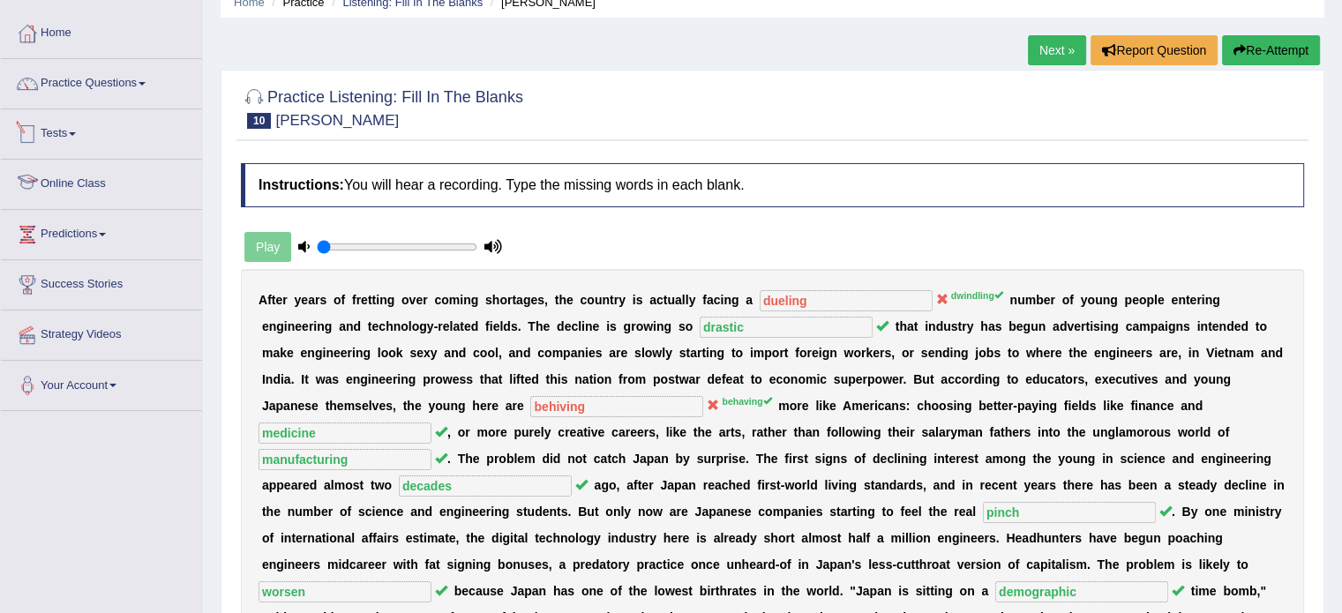
scroll to position [49, 0]
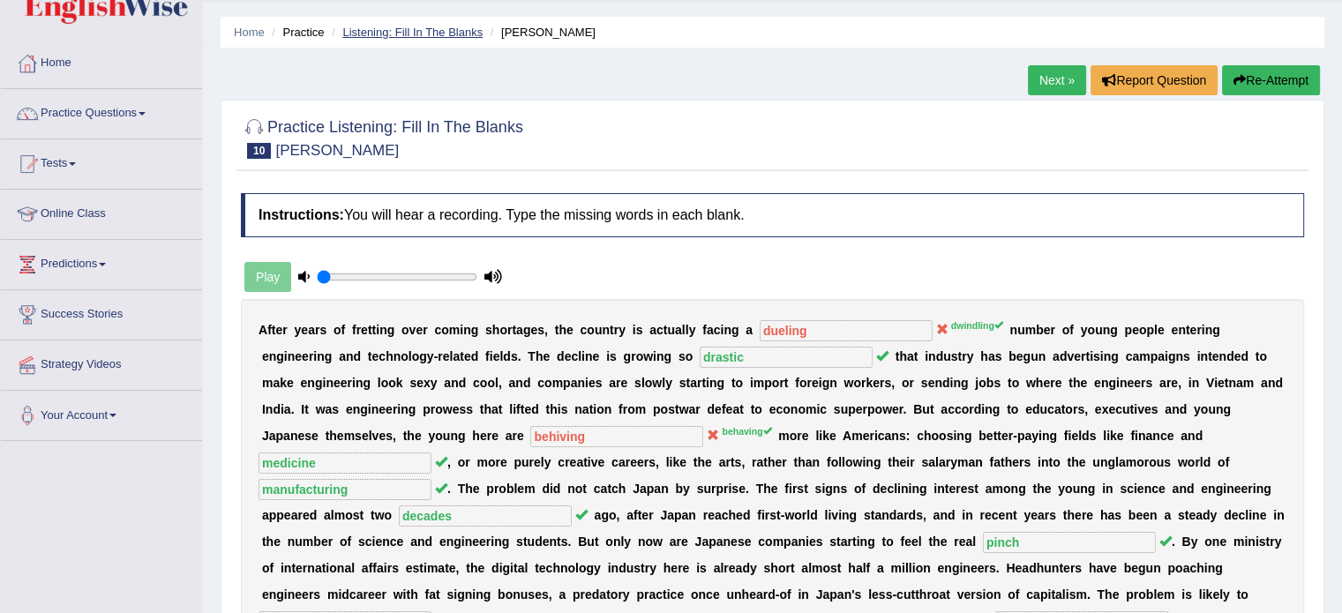
click at [452, 35] on link "Listening: Fill In The Blanks" at bounding box center [412, 32] width 140 height 13
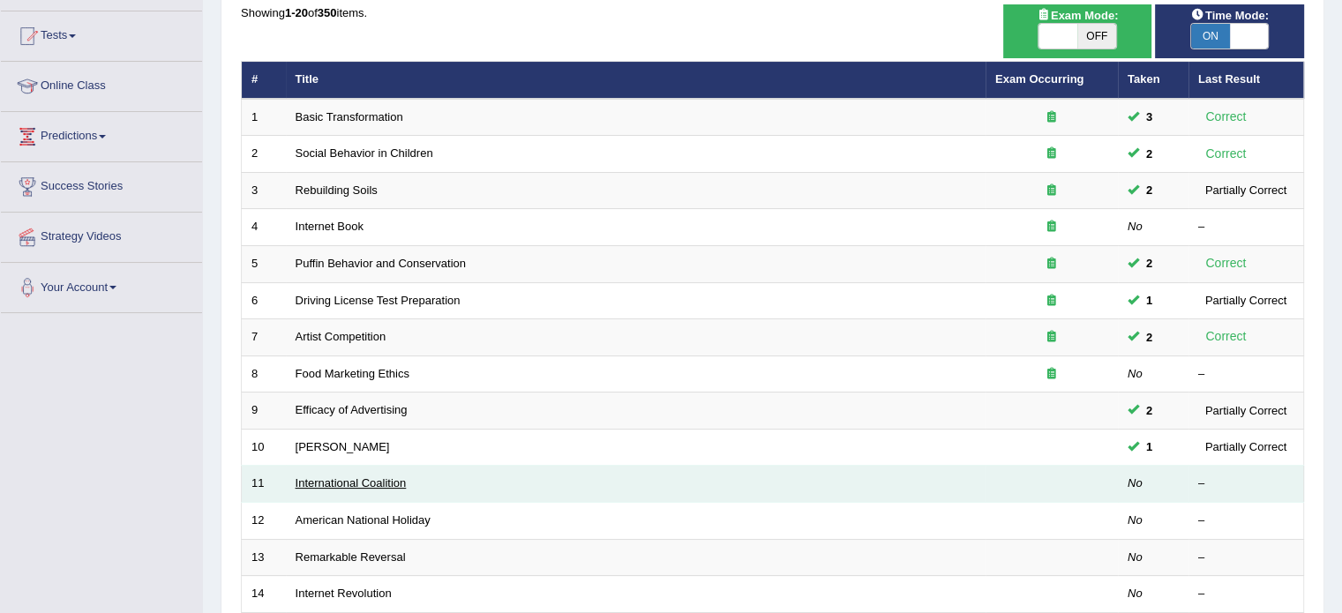
click at [348, 480] on link "International Coalition" at bounding box center [350, 482] width 111 height 13
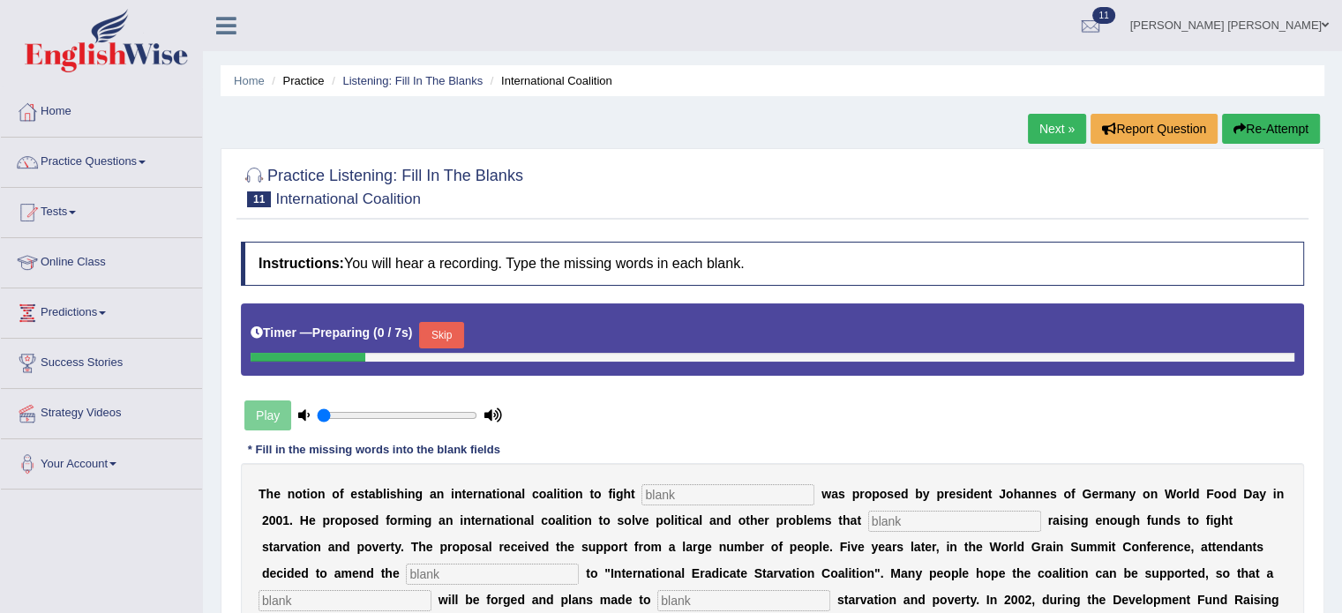
scroll to position [265, 0]
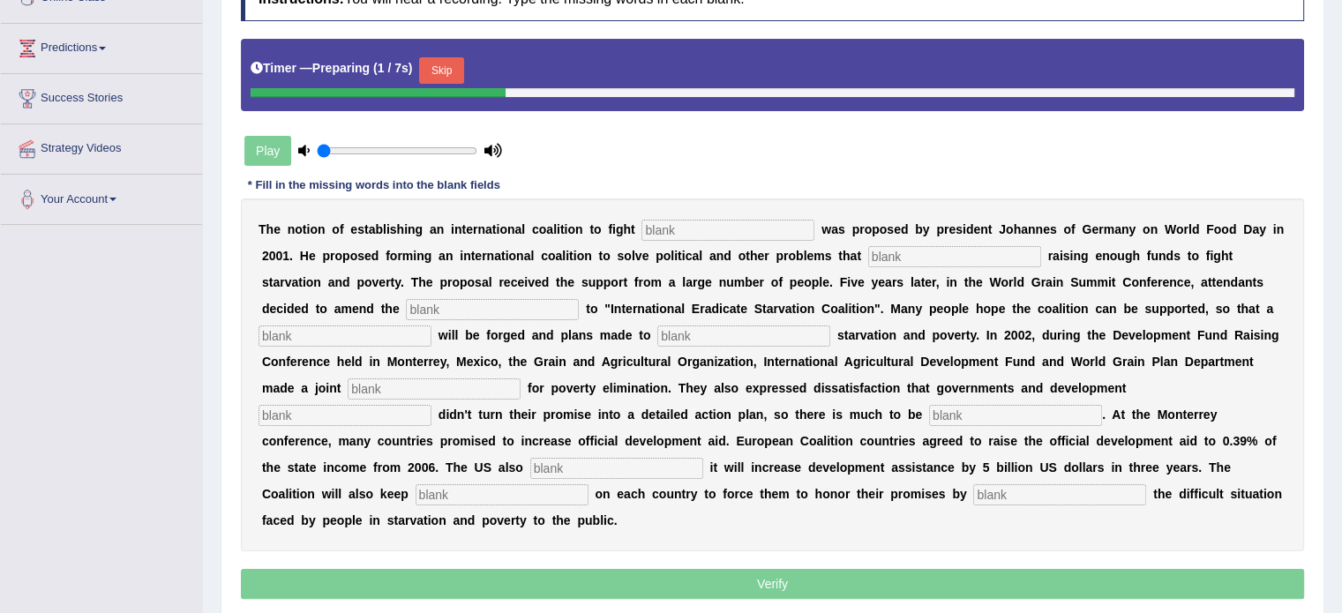
click at [701, 239] on div "T h e n o t i o n o f e s t a b l i s h i n g a n i n t e r n a t i o n a l c o…" at bounding box center [772, 374] width 1063 height 353
click at [706, 231] on input "text" at bounding box center [727, 230] width 173 height 21
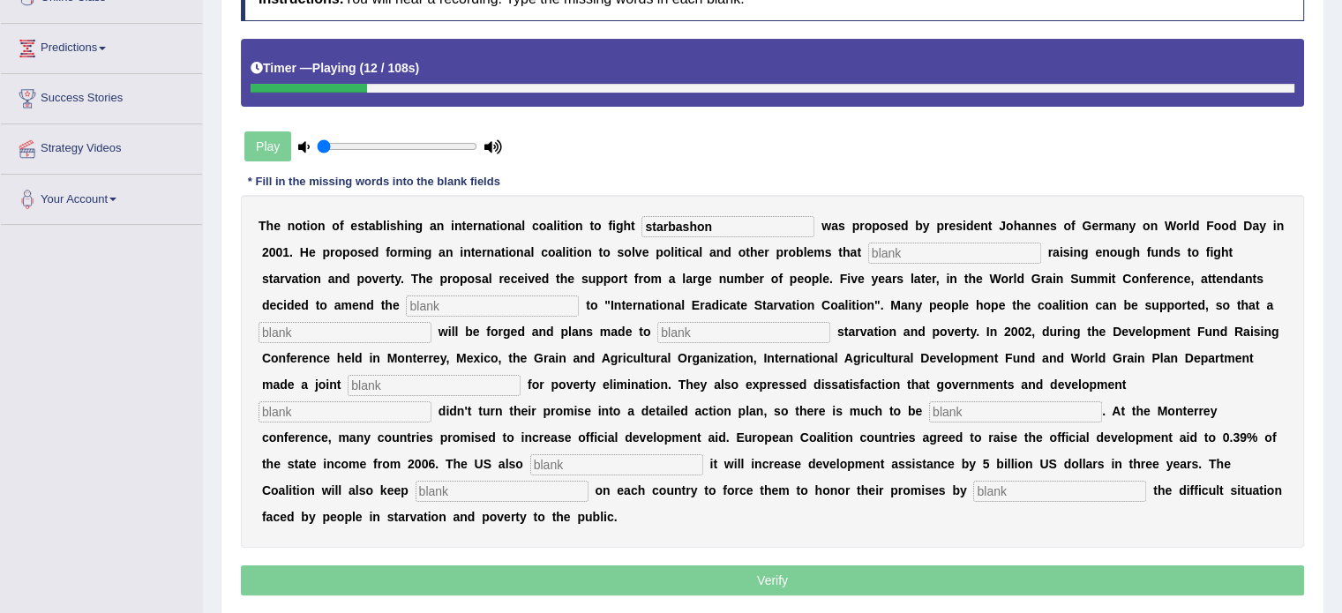
type input "starbashon"
type input "abstracts"
type input "manifesto"
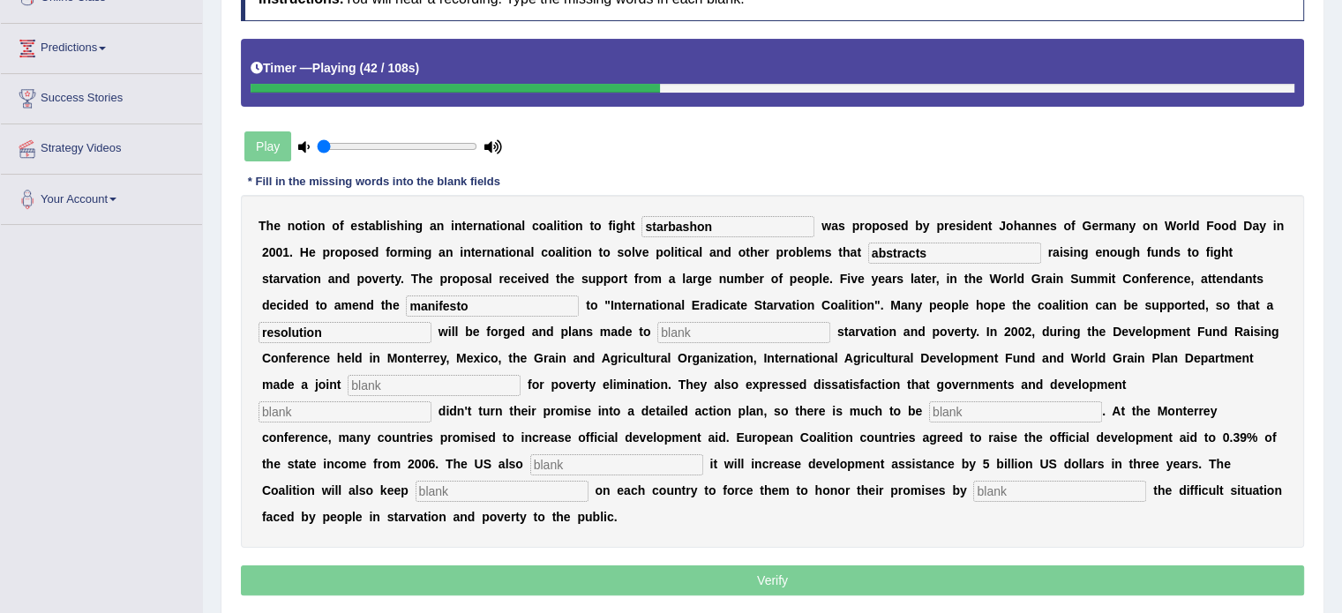
type input "resolution"
type input "eliminate"
type input "apeal"
type input "parteners"
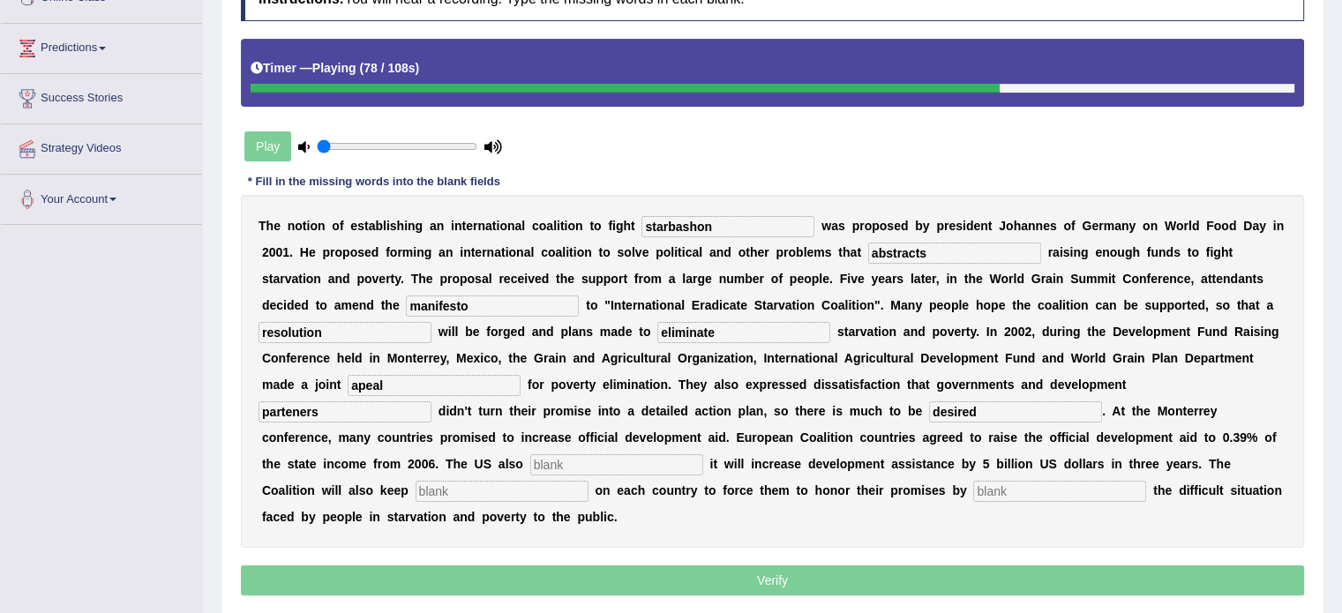
type input "desired"
type input "announce"
type input "pressure"
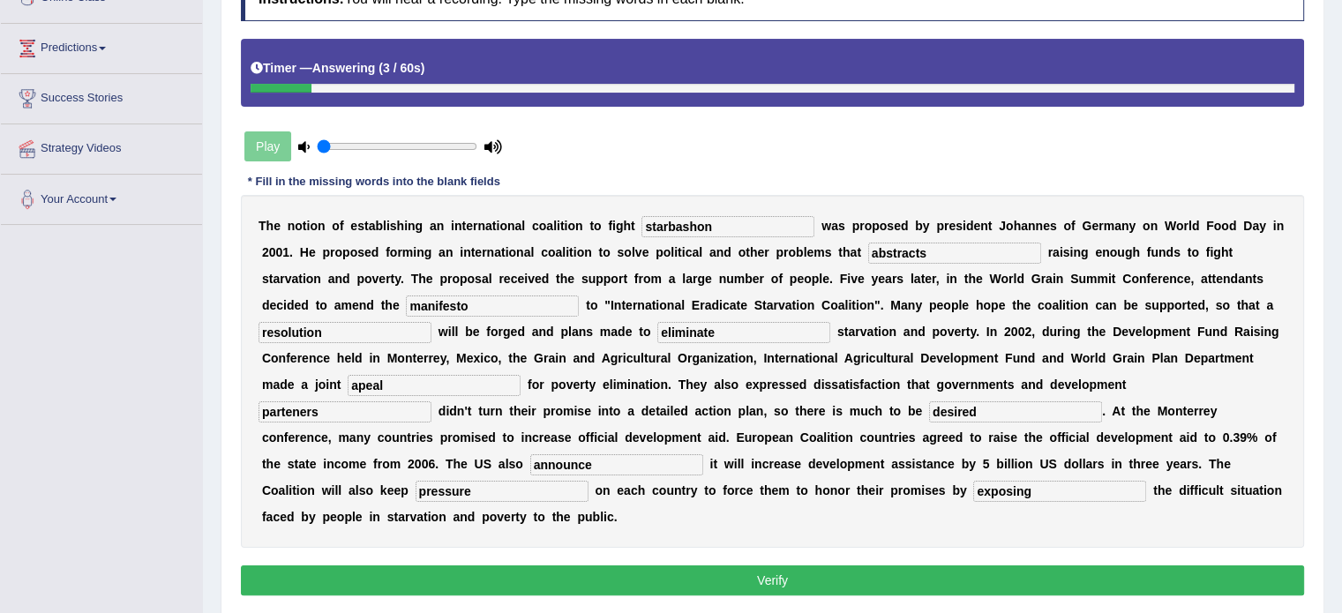
type input "exposing"
click at [755, 226] on input "starbashon" at bounding box center [727, 226] width 173 height 21
click at [755, 227] on input "starbashon" at bounding box center [727, 226] width 173 height 21
click at [755, 225] on input "starbashon" at bounding box center [727, 226] width 173 height 21
type input "starvation"
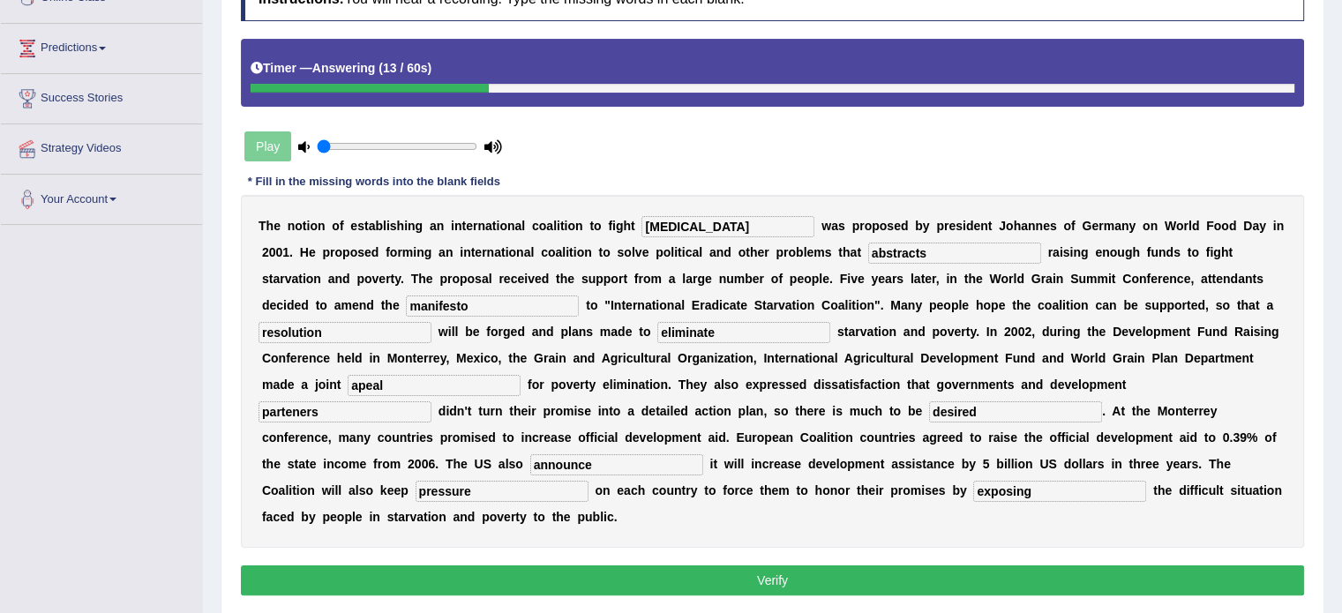
click at [848, 565] on button "Verify" at bounding box center [772, 580] width 1063 height 30
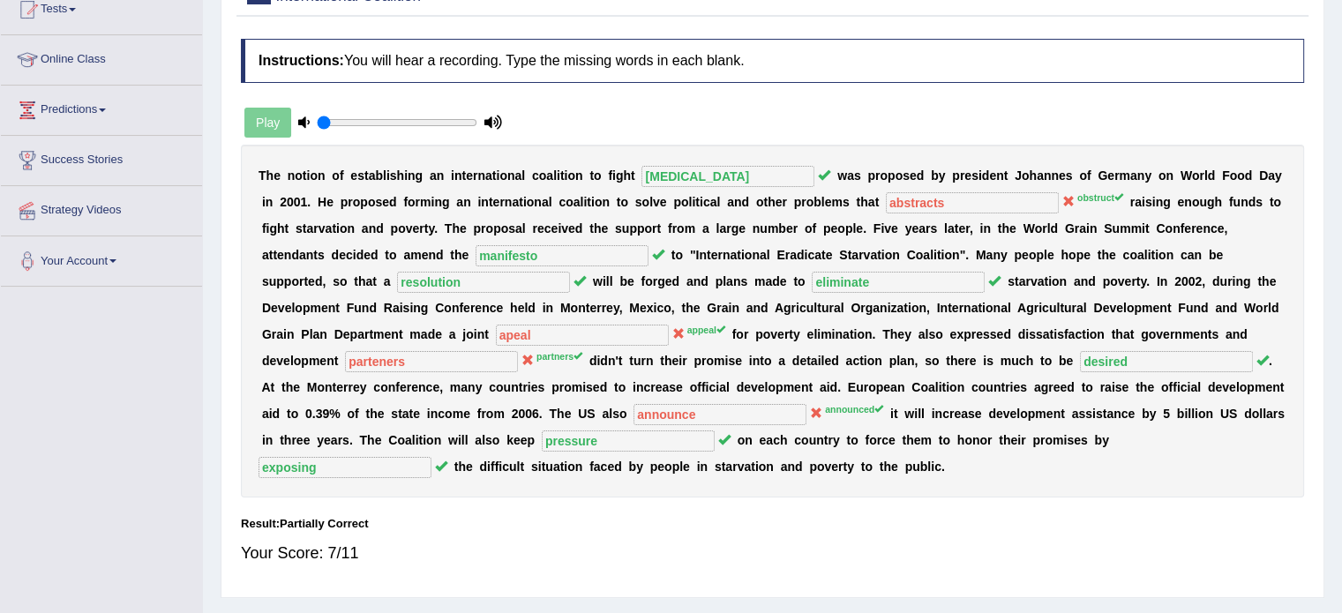
scroll to position [88, 0]
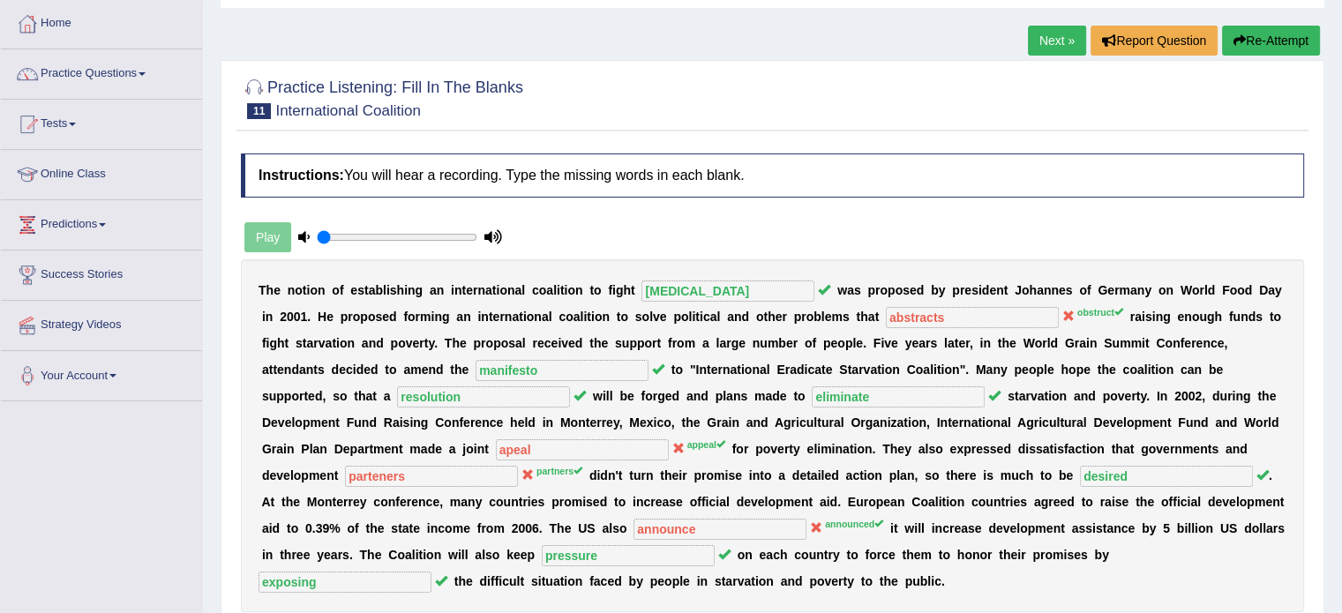
click at [1267, 27] on button "Re-Attempt" at bounding box center [1271, 41] width 98 height 30
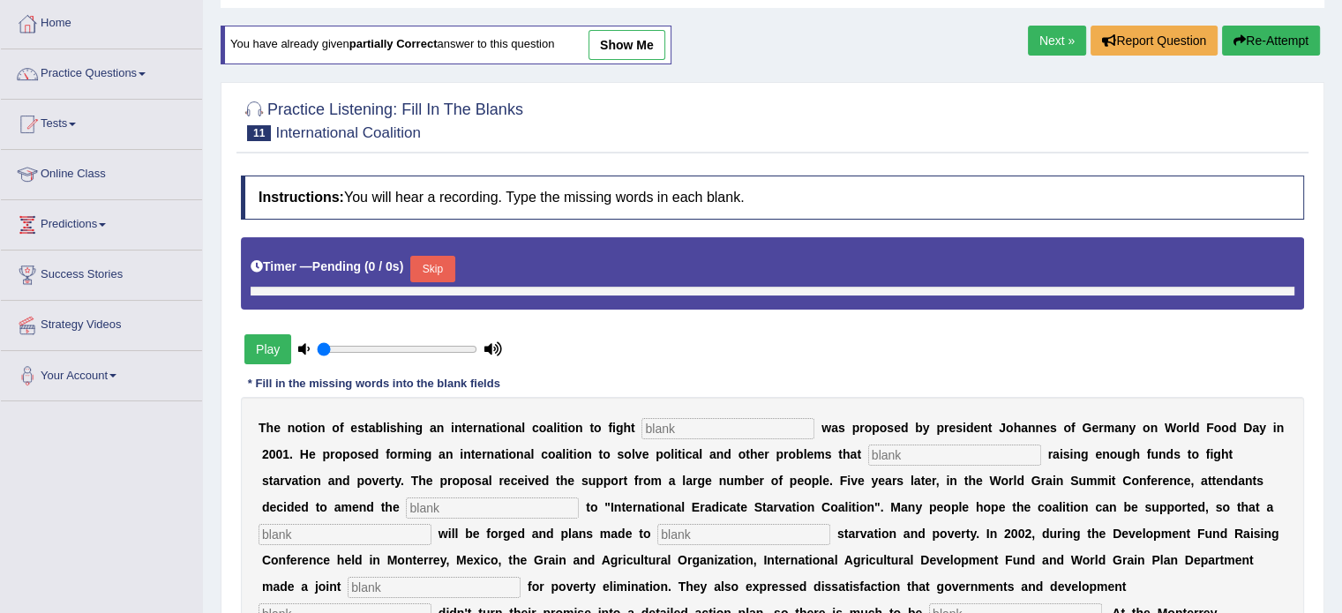
scroll to position [88, 0]
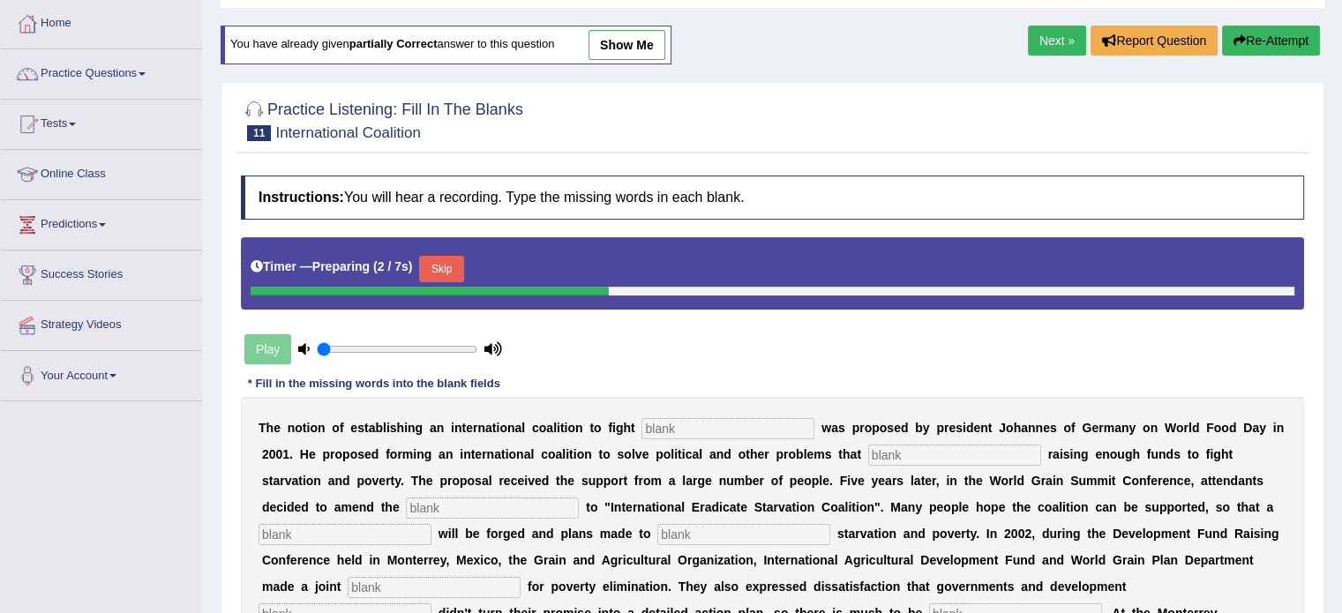
click at [288, 291] on div at bounding box center [429, 291] width 358 height 9
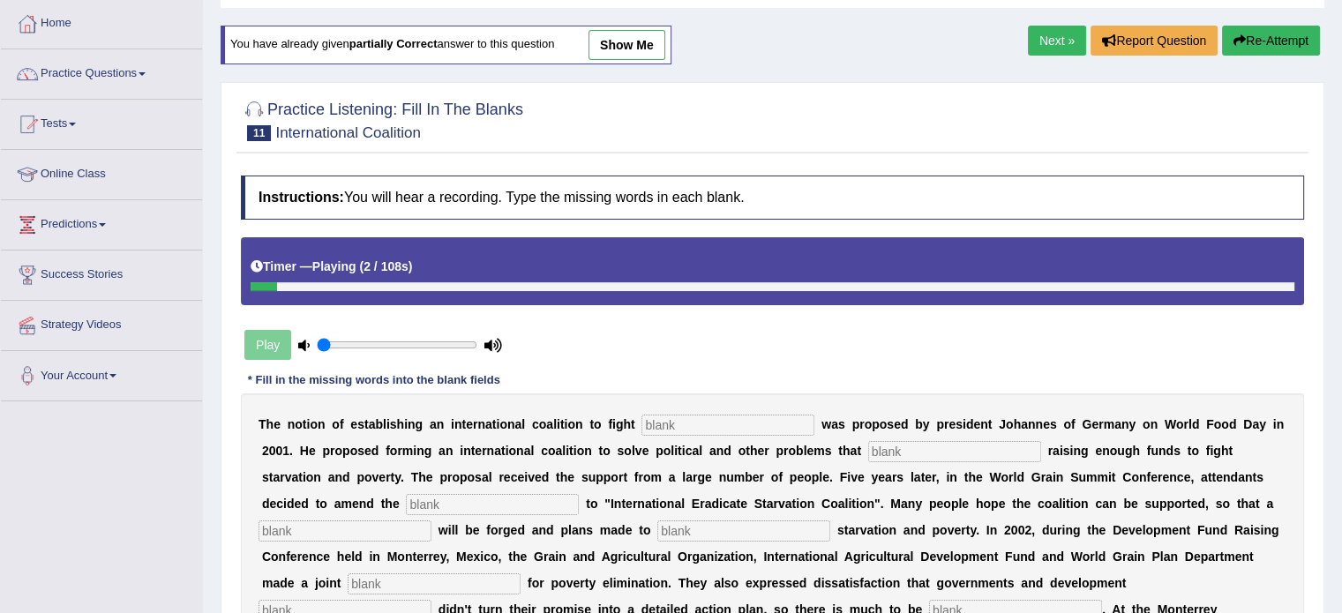
click at [431, 253] on div "Timer — Playing ( 2 / 108s )" at bounding box center [771, 266] width 1043 height 31
click at [382, 271] on b "2 / 108s" at bounding box center [385, 266] width 45 height 14
click at [363, 271] on b "(" at bounding box center [361, 266] width 4 height 14
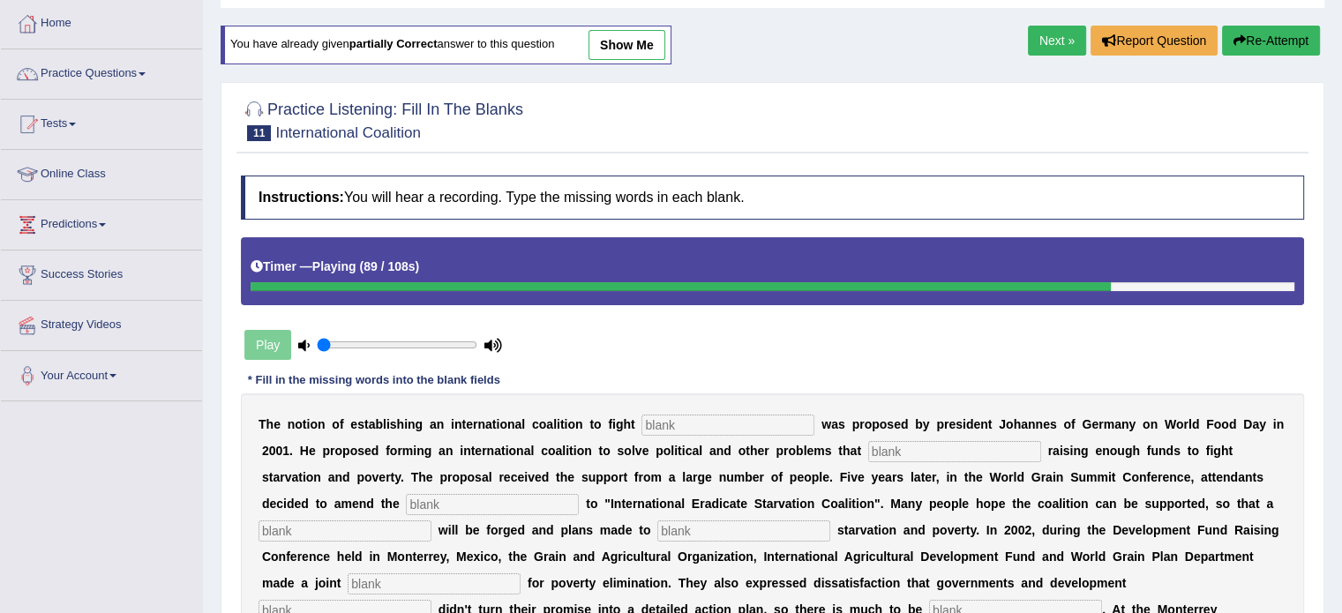
drag, startPoint x: 501, startPoint y: 268, endPoint x: 497, endPoint y: 279, distance: 11.2
click at [499, 271] on div "Timer — Playing ( 89 / 108s )" at bounding box center [771, 266] width 1043 height 31
click at [496, 282] on div at bounding box center [681, 286] width 863 height 9
click at [496, 282] on div at bounding box center [683, 286] width 866 height 9
click at [495, 282] on div at bounding box center [684, 286] width 868 height 9
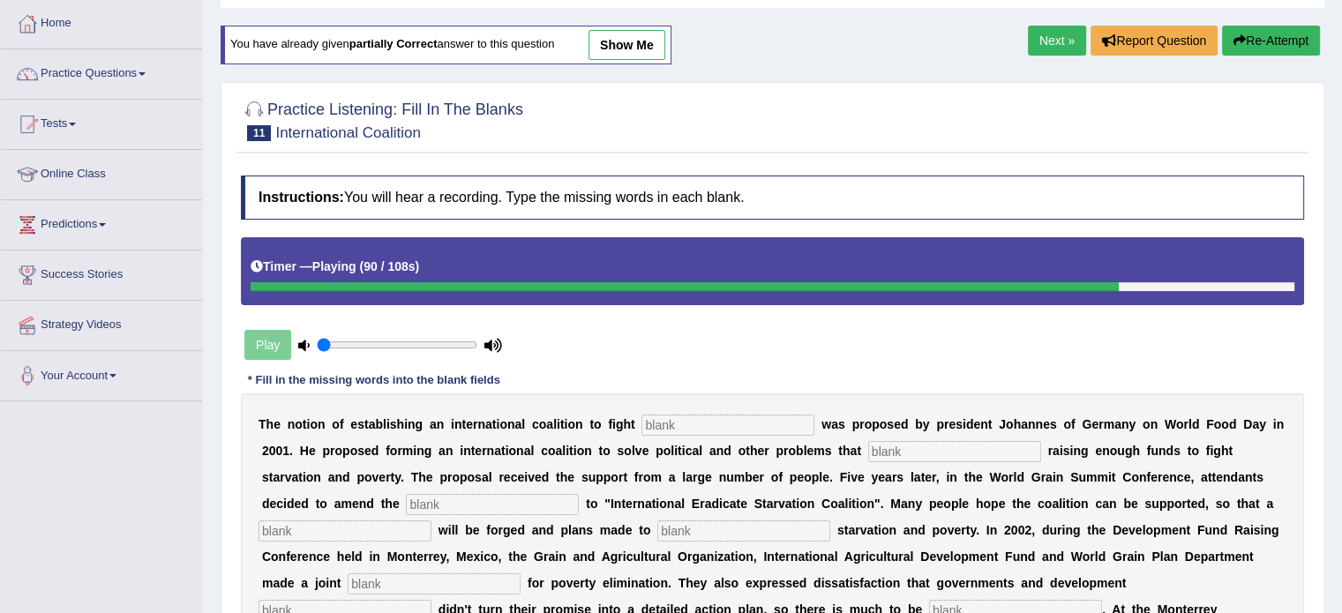
click at [495, 282] on div at bounding box center [684, 286] width 868 height 9
click at [495, 282] on div at bounding box center [685, 286] width 870 height 9
click at [495, 282] on div at bounding box center [686, 286] width 872 height 9
drag, startPoint x: 495, startPoint y: 282, endPoint x: 596, endPoint y: 263, distance: 103.3
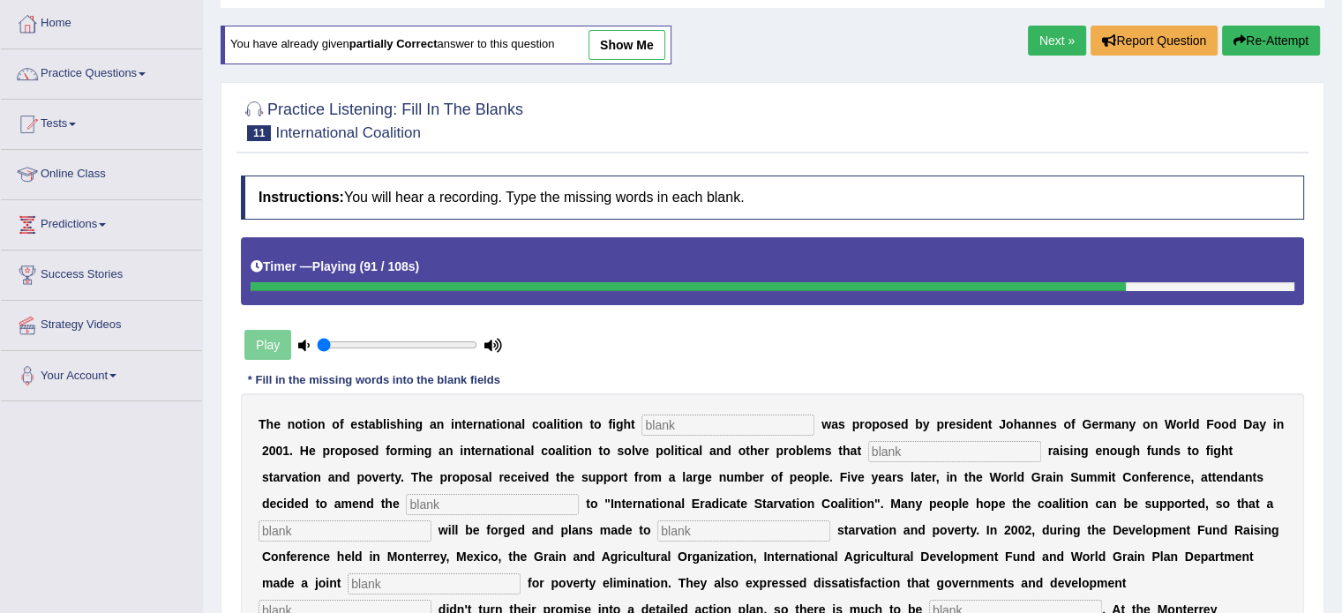
click at [495, 282] on div at bounding box center [687, 286] width 875 height 9
drag, startPoint x: 610, startPoint y: 260, endPoint x: 597, endPoint y: 144, distance: 117.2
click at [607, 260] on div "Timer — Playing ( 91 / 108s )" at bounding box center [771, 266] width 1043 height 31
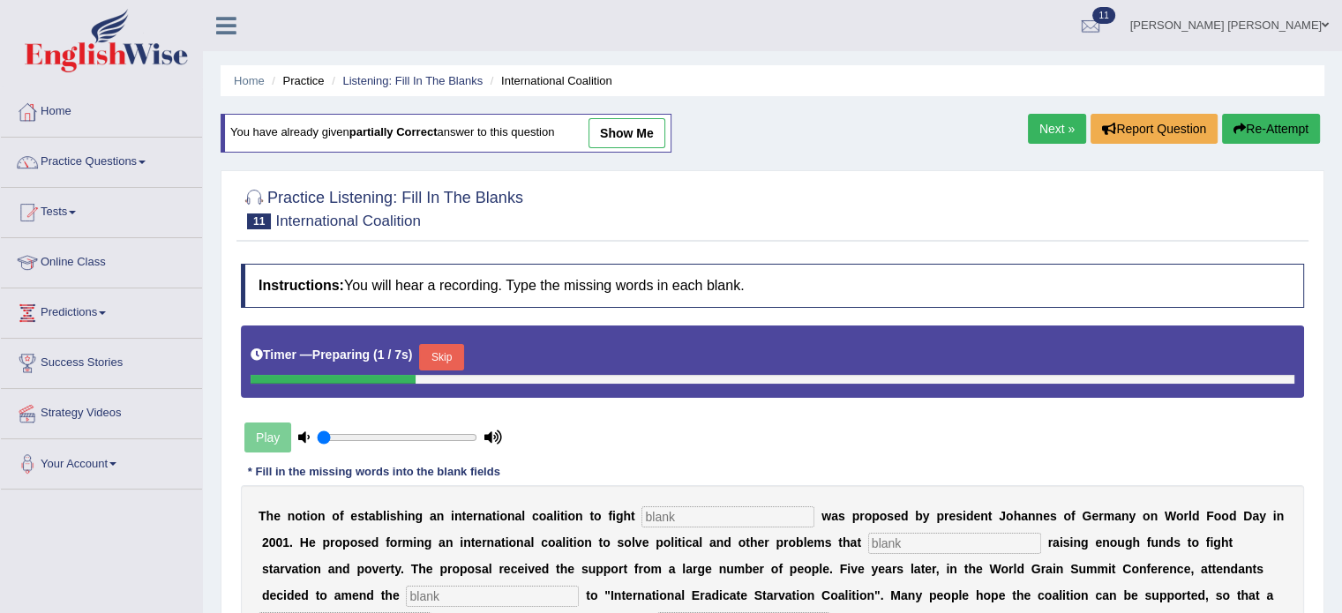
click at [453, 351] on button "Skip" at bounding box center [441, 357] width 44 height 26
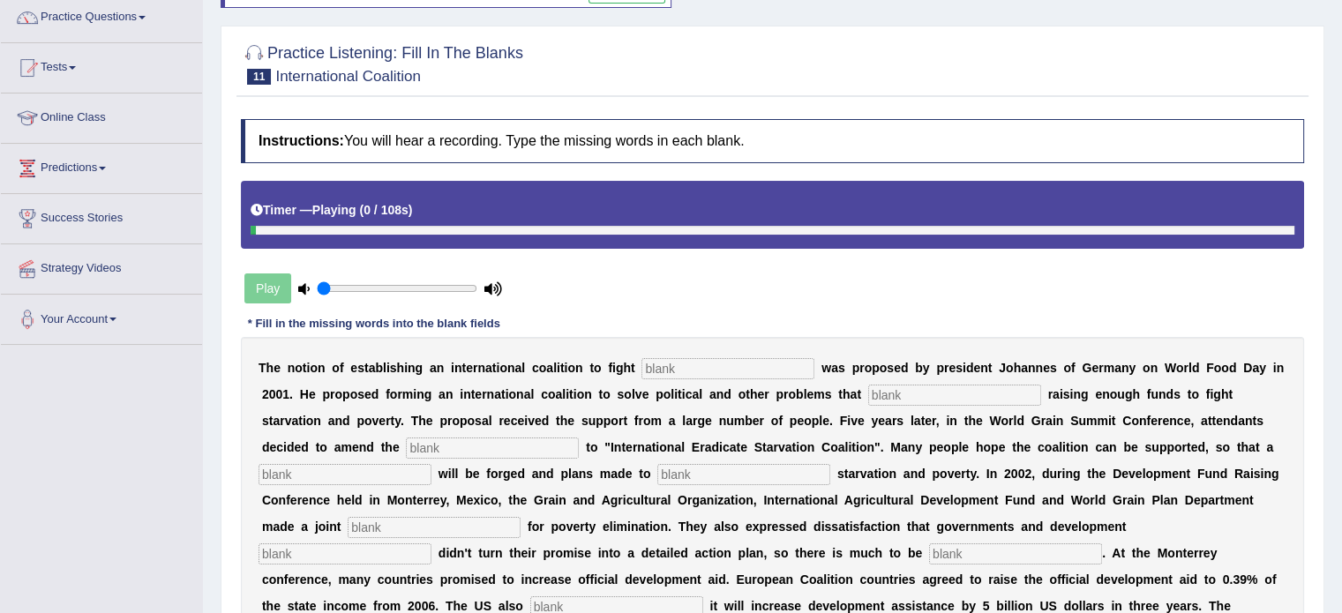
scroll to position [176, 0]
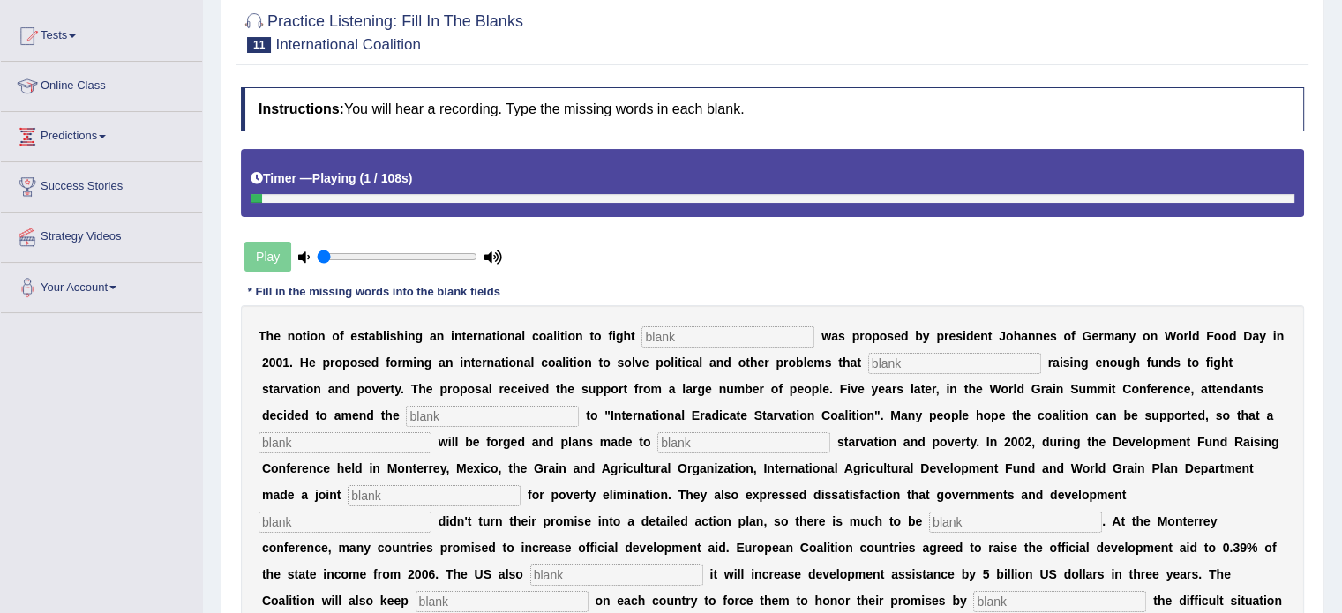
click at [734, 333] on input "text" at bounding box center [727, 336] width 173 height 21
type input "starvation"
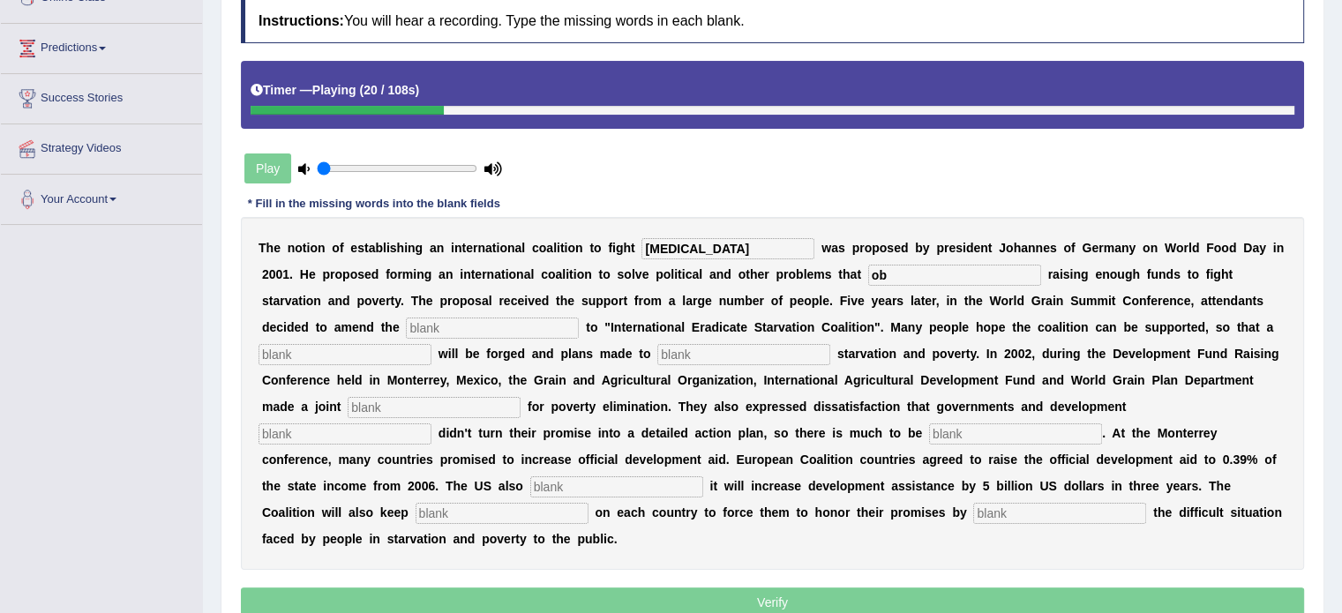
type input "o"
type input "obstruc"
type input "manifesto"
type input "resolution"
type input "eliminate"
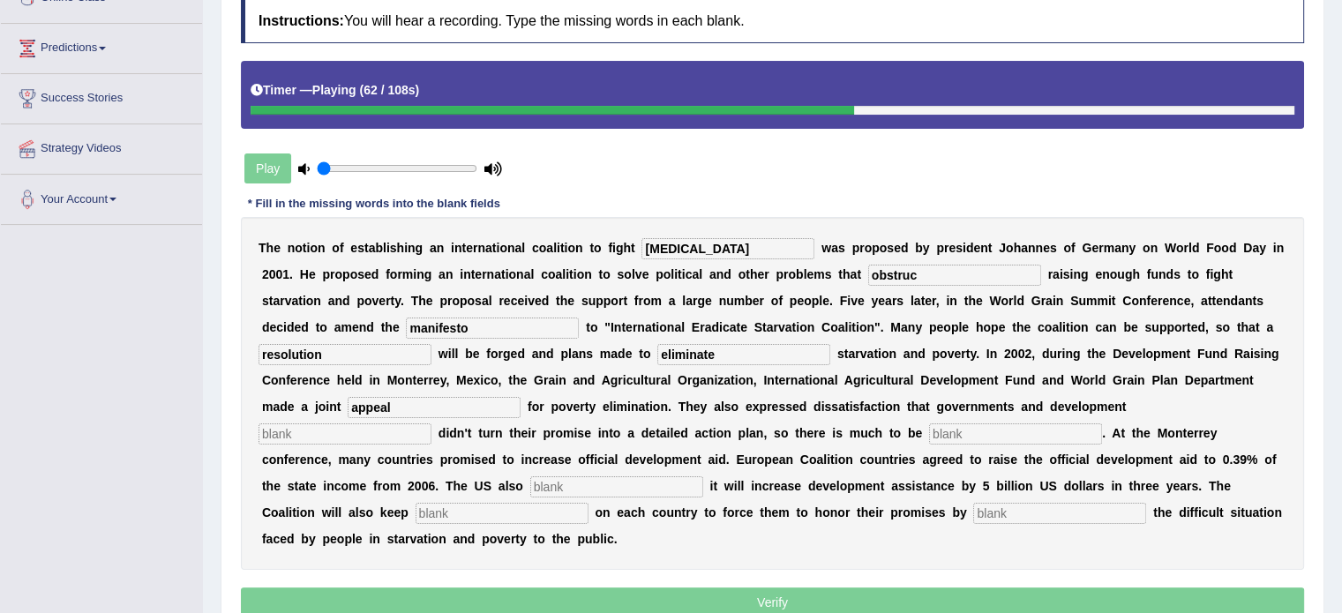
type input "appeal"
type input "partners"
type input "desired"
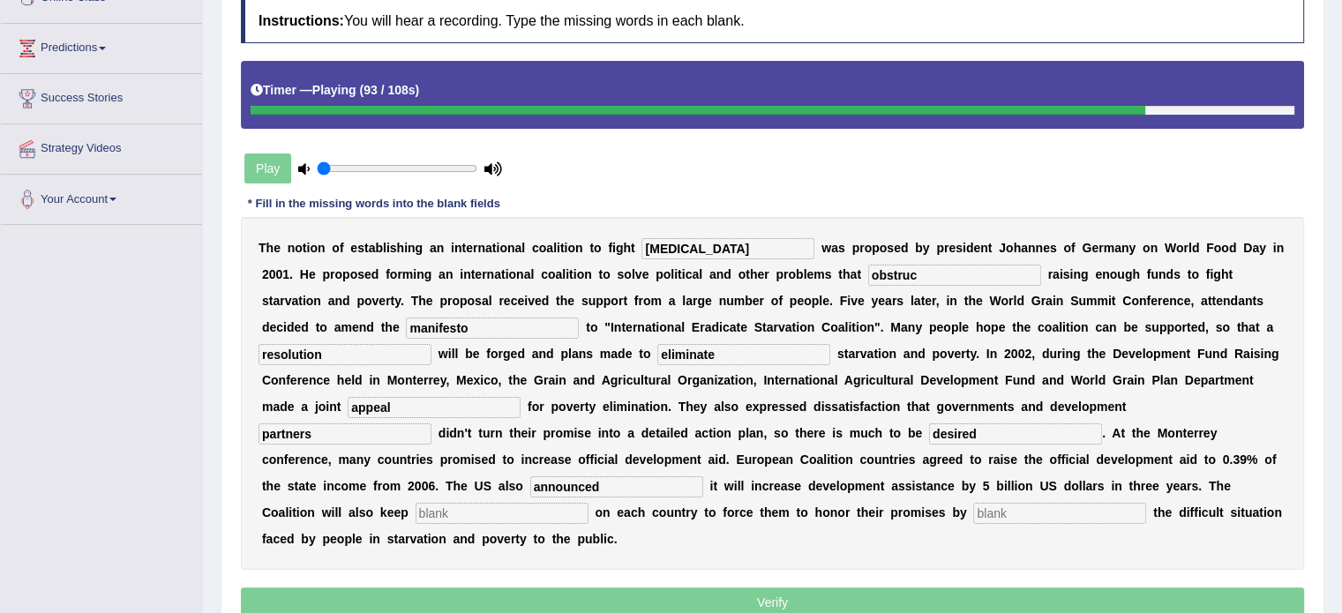
type input "announced"
type input "pressure"
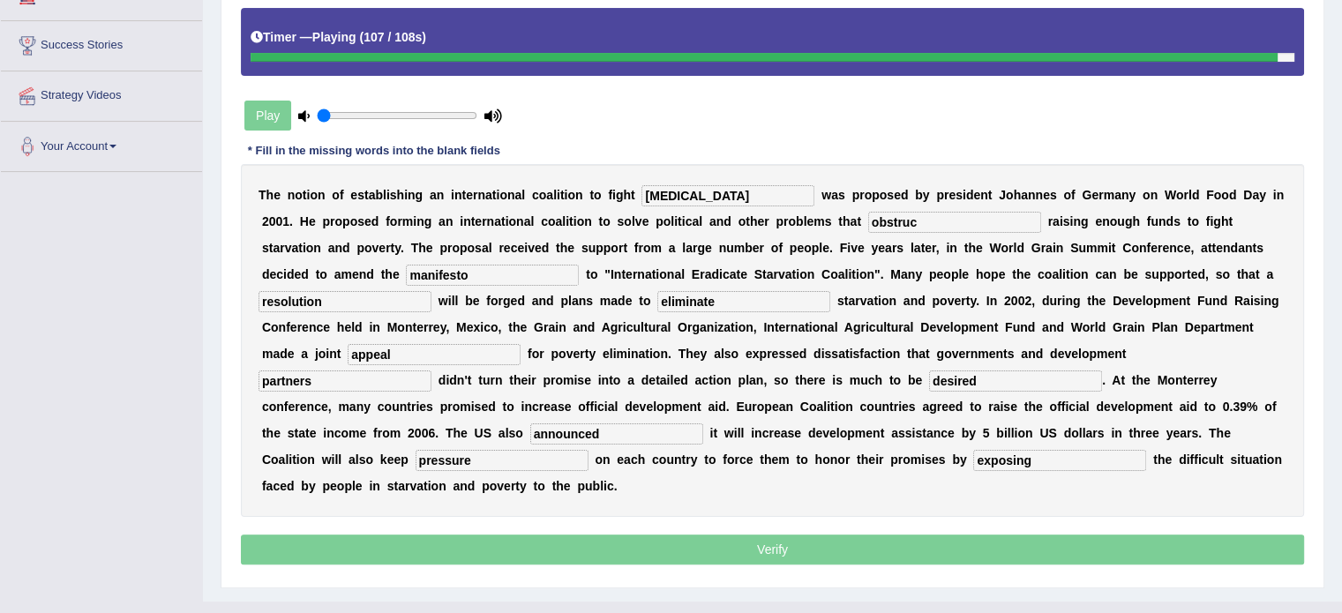
scroll to position [347, 0]
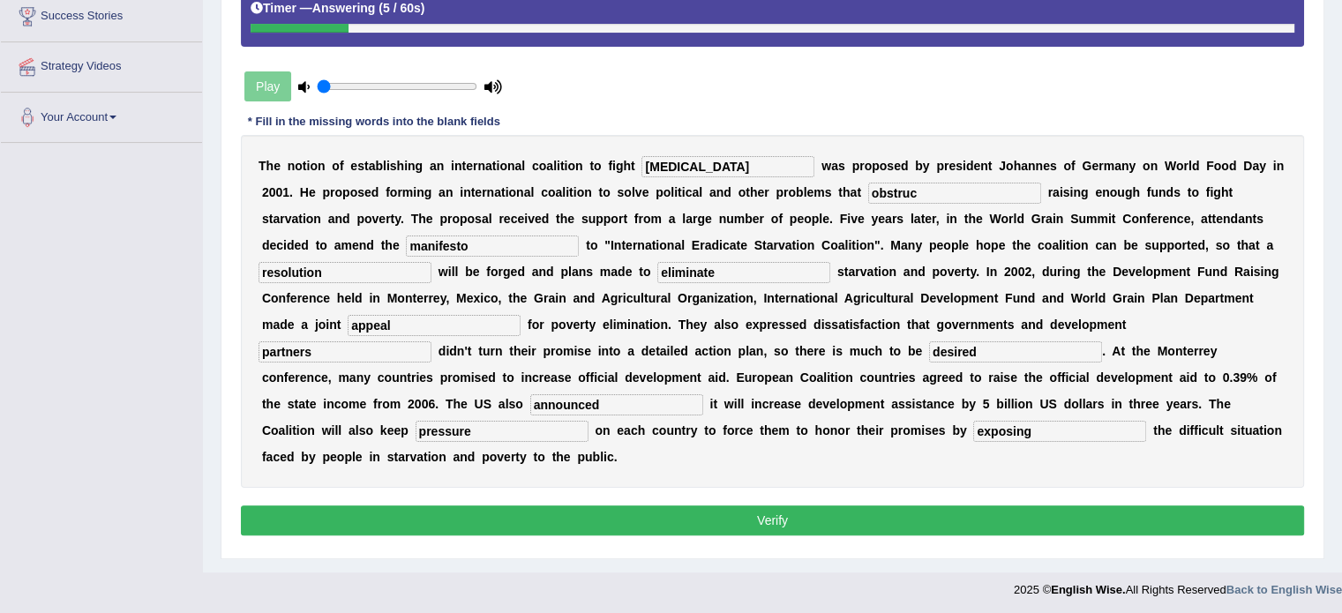
type input "exposing"
click at [875, 522] on button "Verify" at bounding box center [772, 520] width 1063 height 30
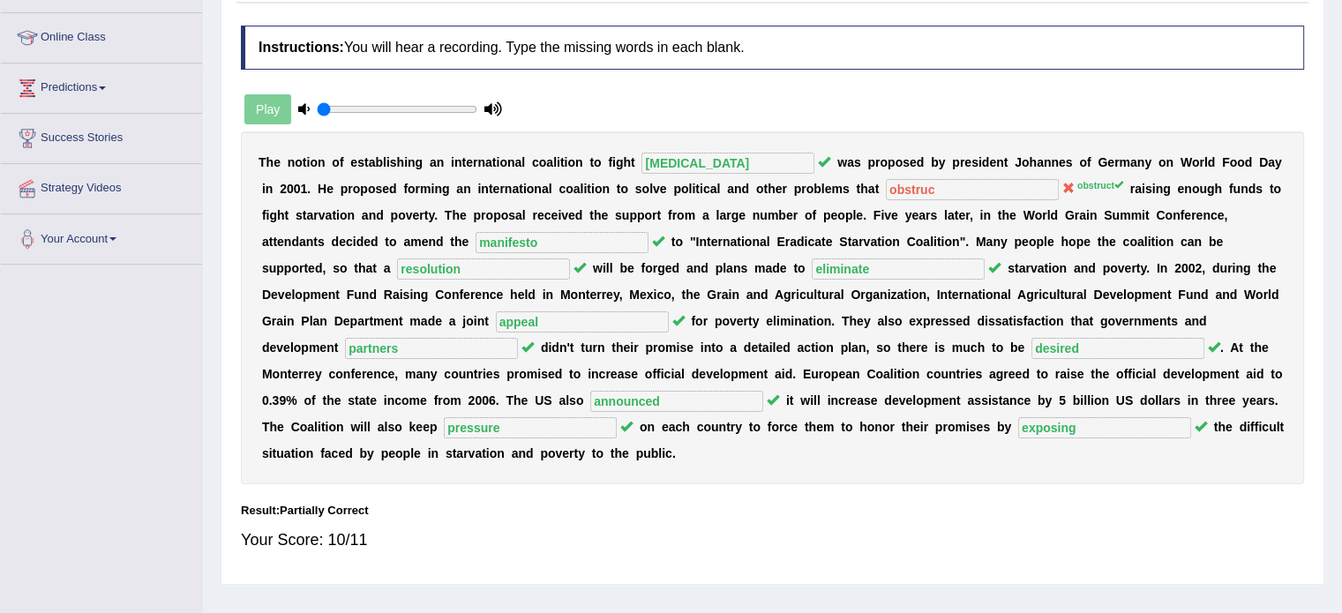
scroll to position [49, 0]
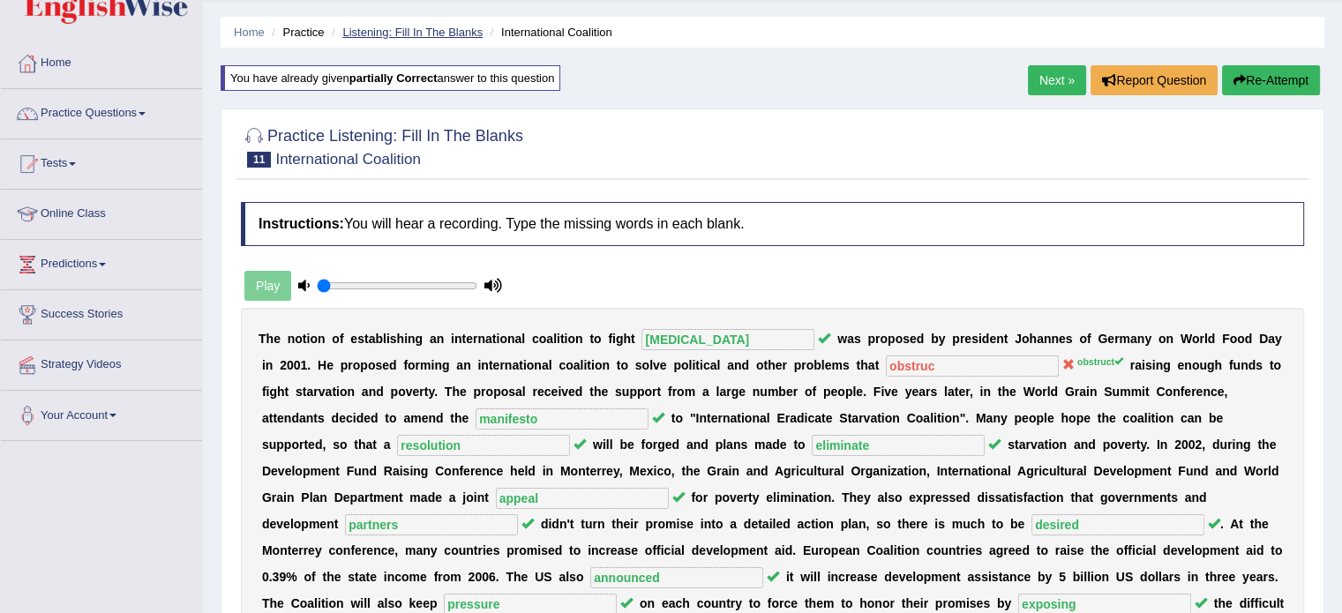
click at [399, 34] on link "Listening: Fill In The Blanks" at bounding box center [412, 32] width 140 height 13
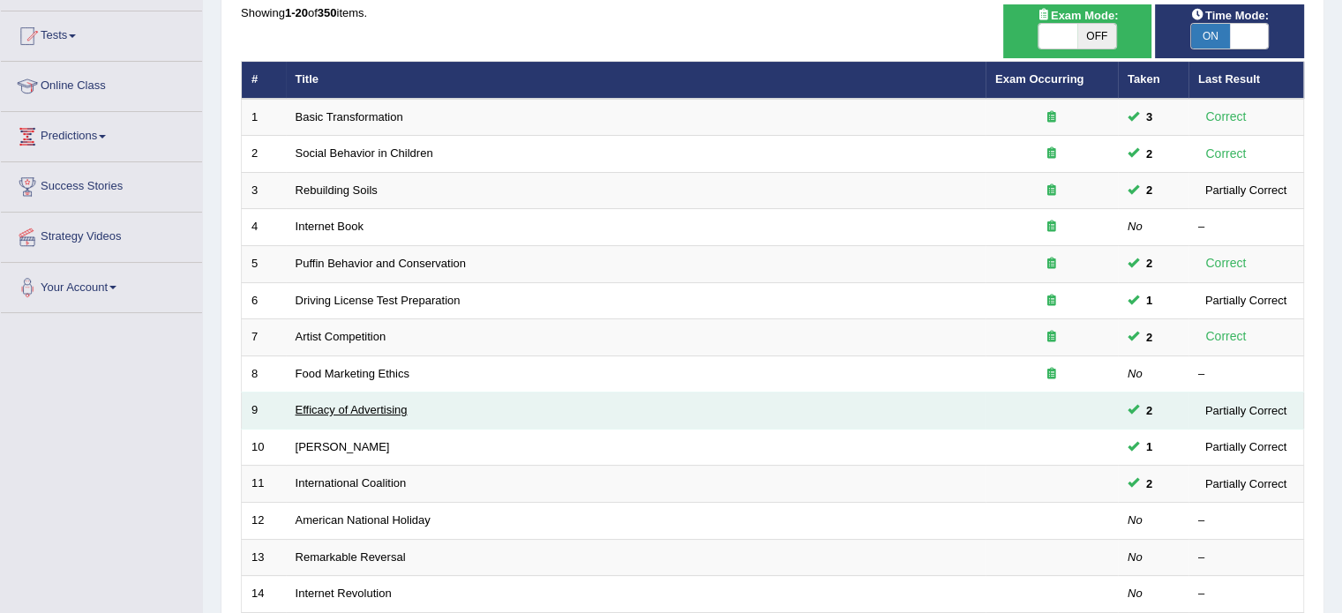
scroll to position [265, 0]
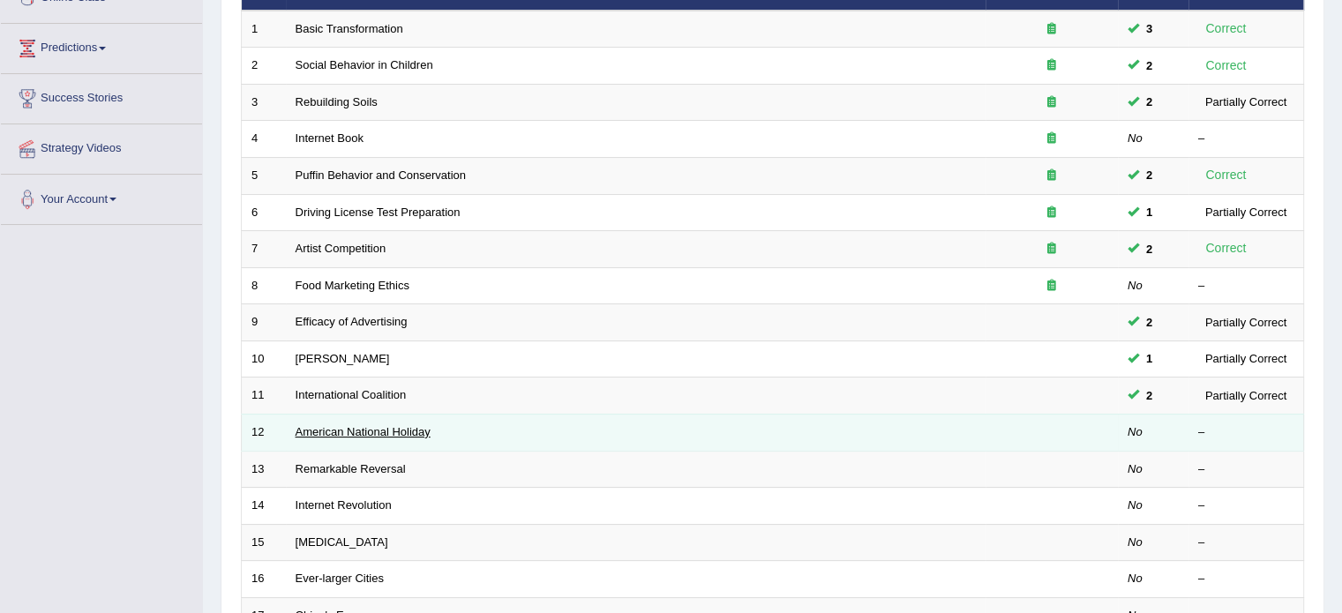
click at [332, 430] on link "American National Holiday" at bounding box center [362, 431] width 135 height 13
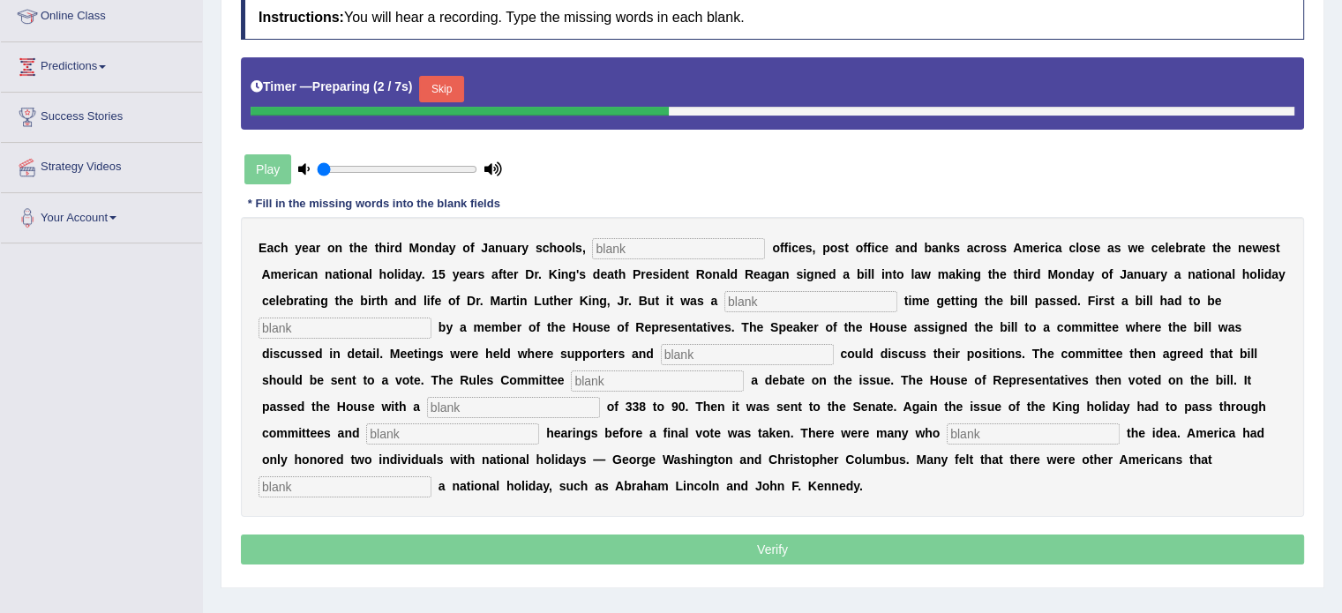
scroll to position [265, 0]
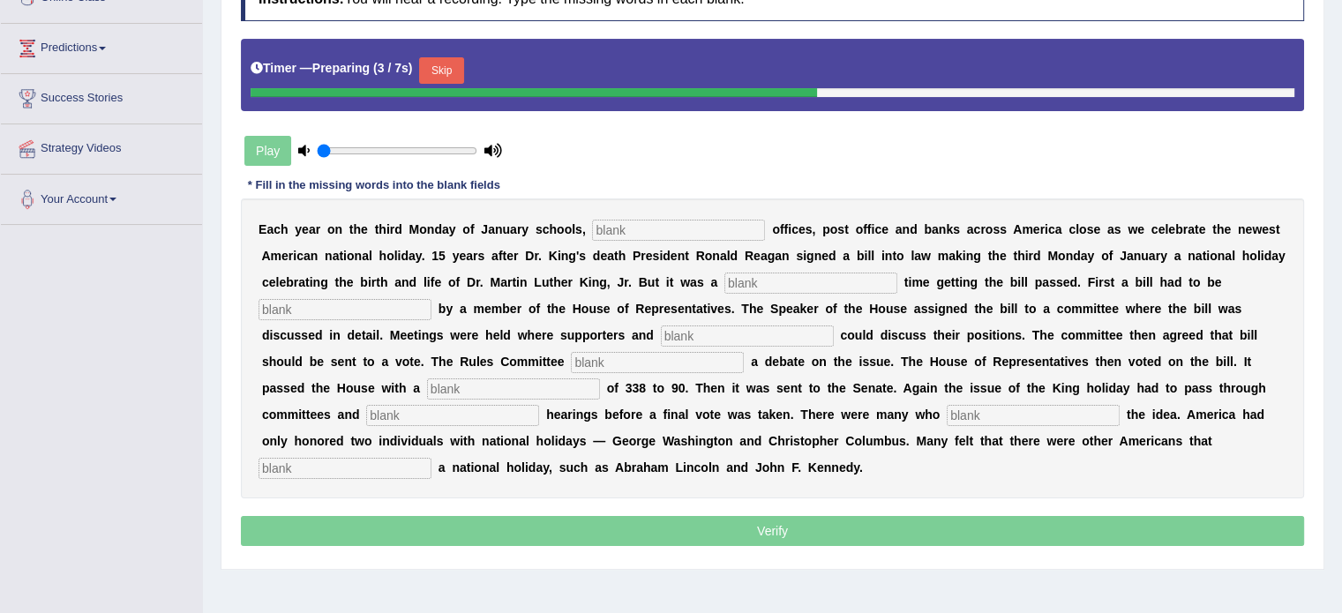
click at [679, 229] on input "text" at bounding box center [678, 230] width 173 height 21
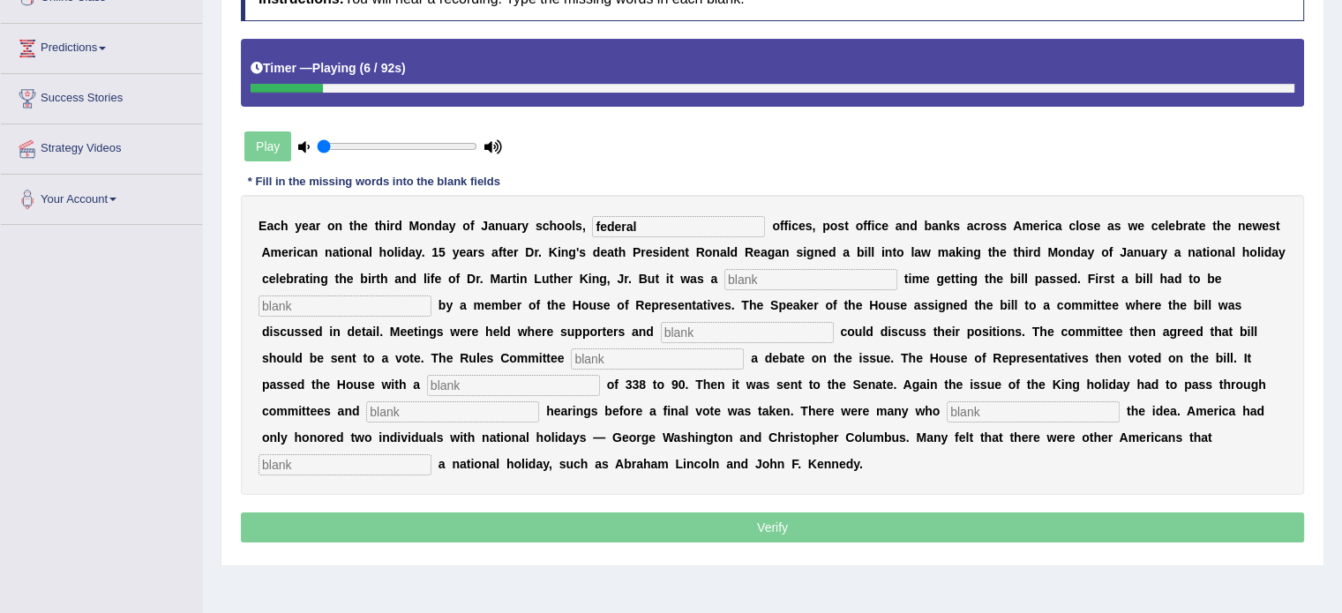
type input "federal"
type input "tough"
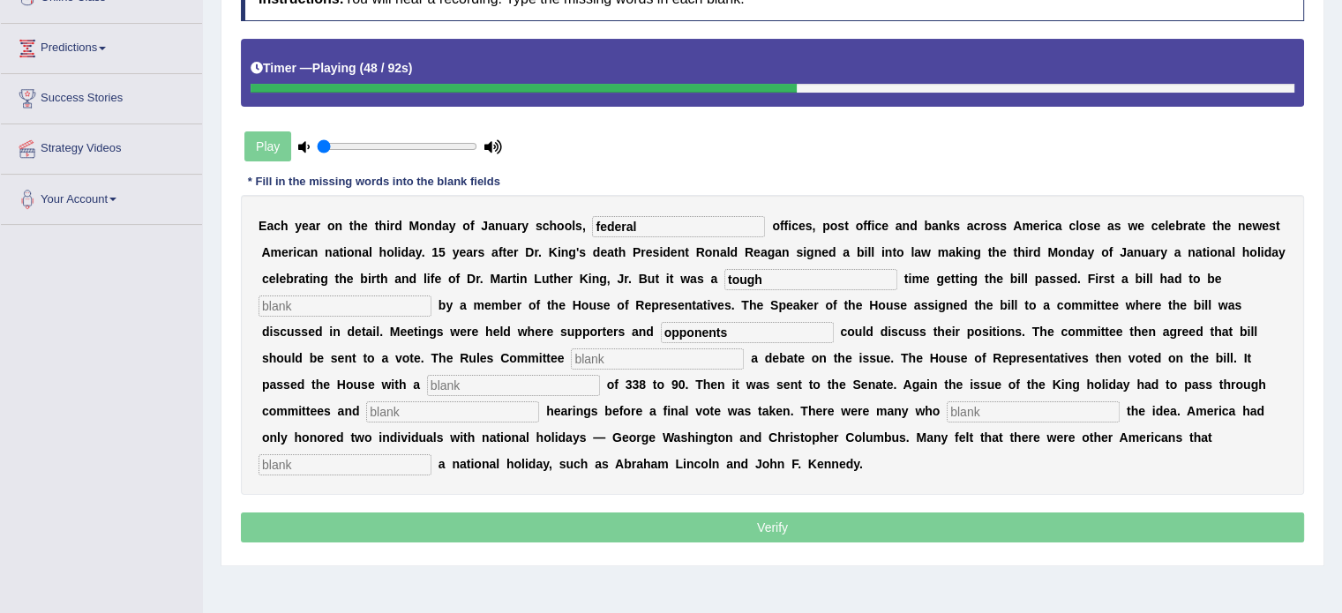
type input "opponents"
type input "e"
type input "schedule"
type input "vote"
type input "public"
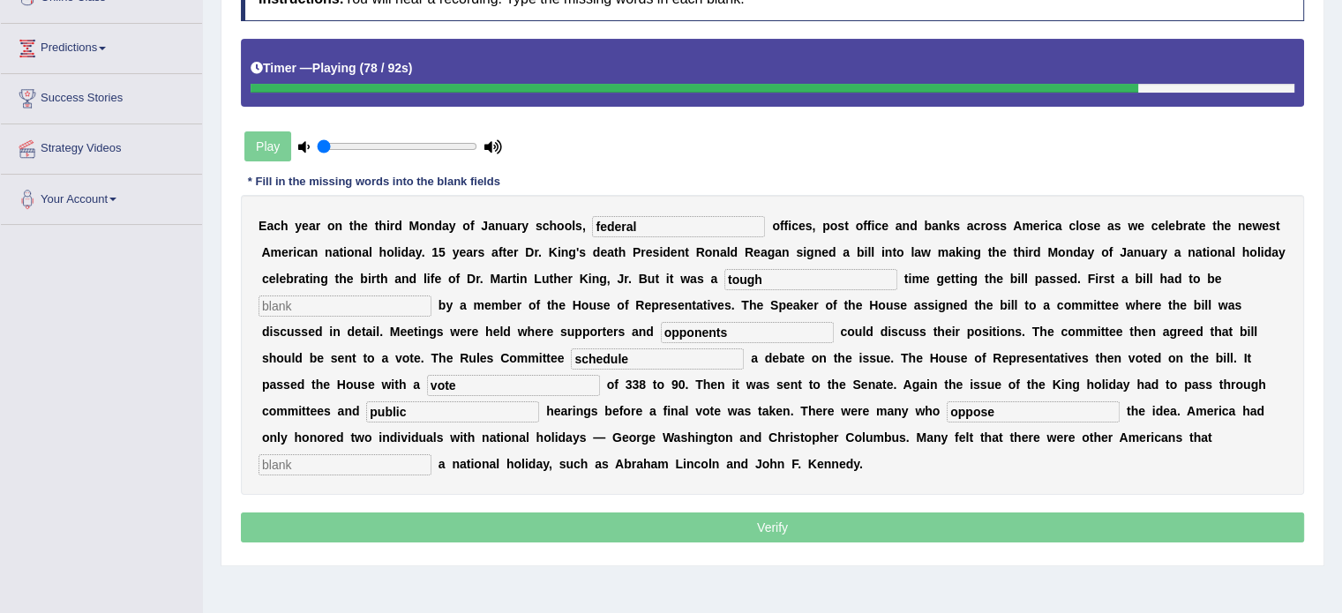
type input "oppose"
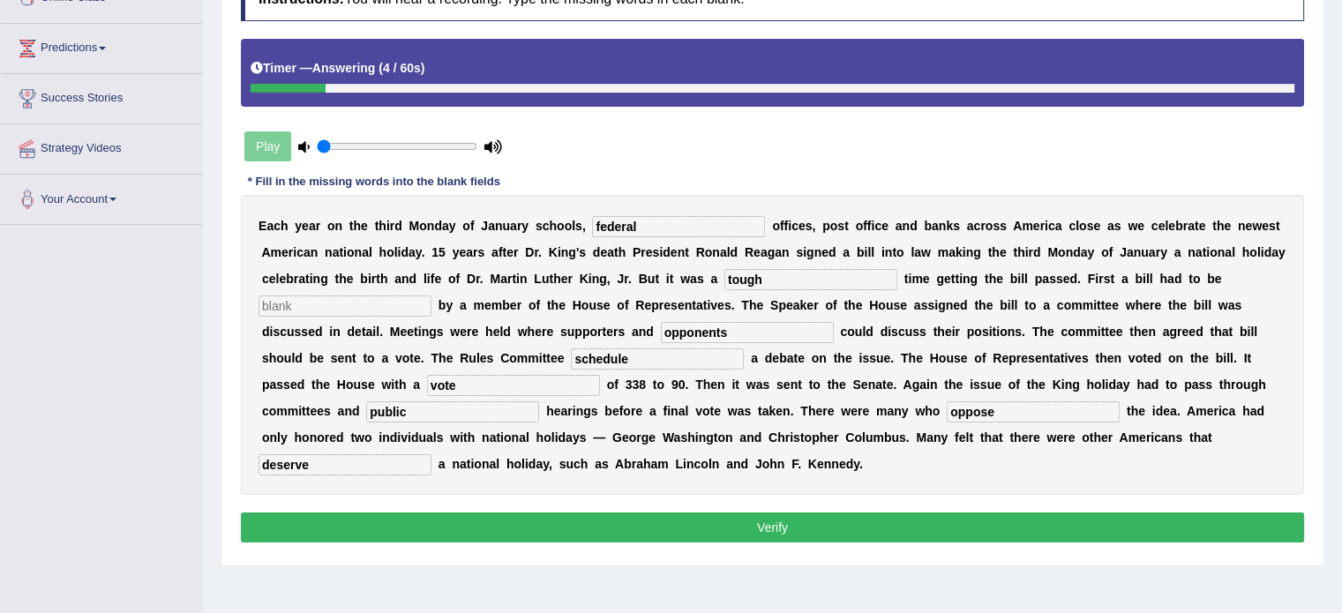
type input "deserve"
click at [370, 299] on input "text" at bounding box center [344, 305] width 173 height 21
type input "payed"
click at [723, 525] on button "Verify" at bounding box center [772, 527] width 1063 height 30
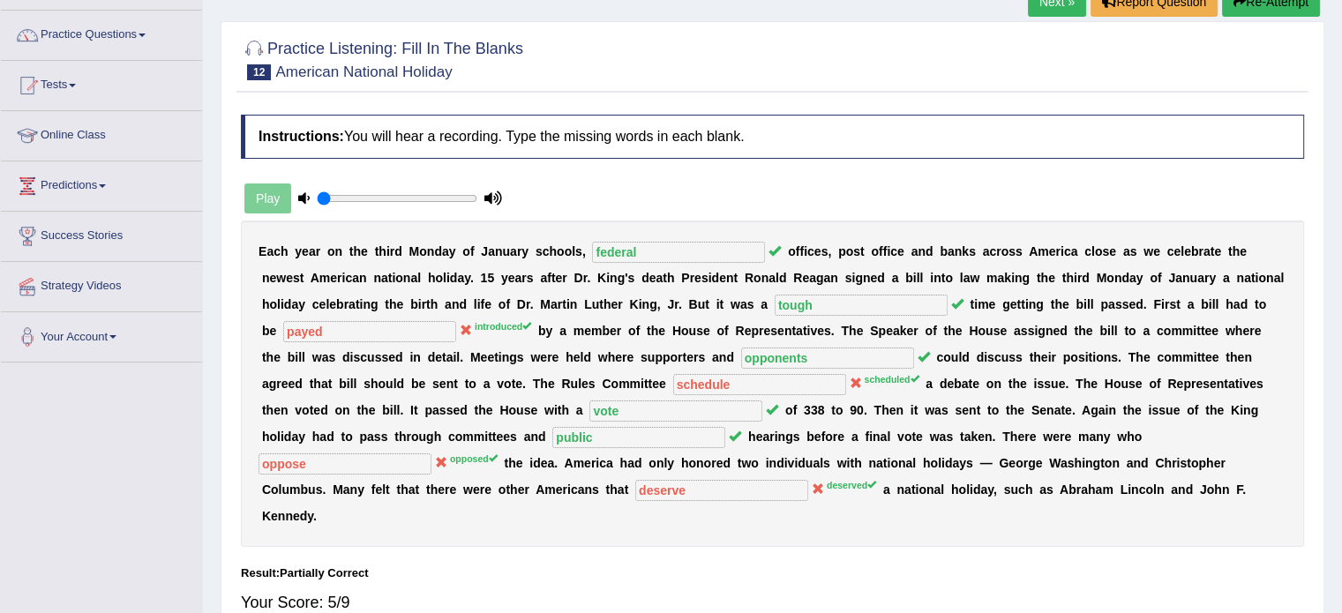
scroll to position [88, 0]
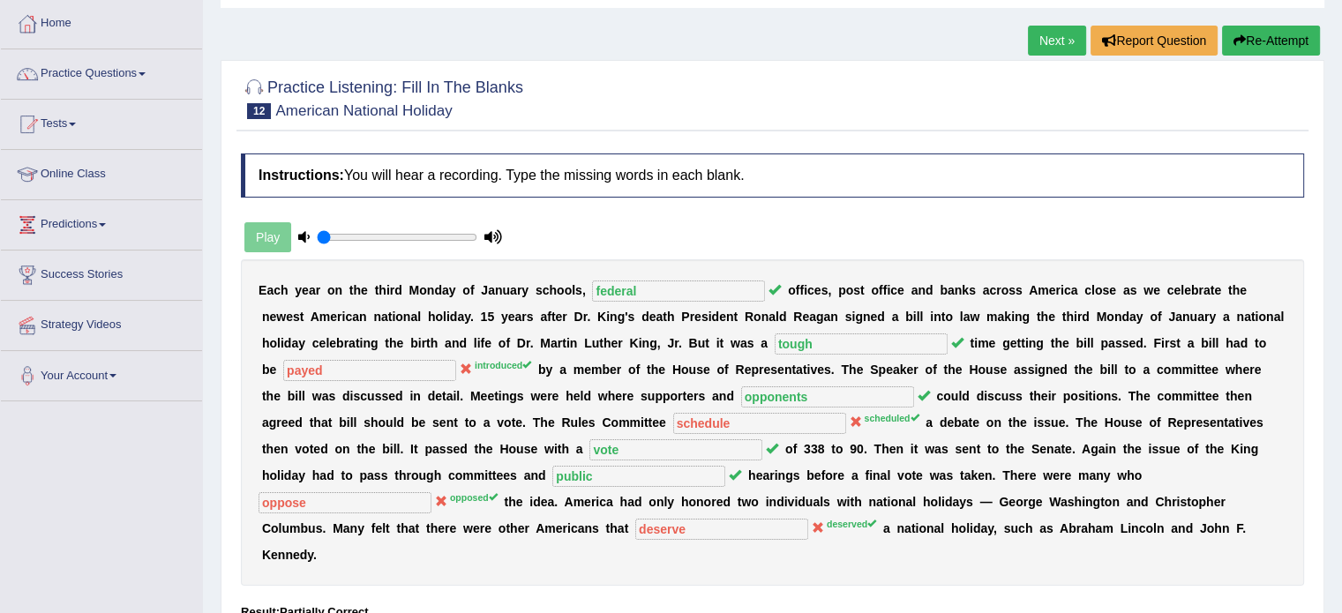
click at [386, 86] on h2 "Practice Listening: Fill In The Blanks 12 American National Holiday" at bounding box center [382, 97] width 282 height 44
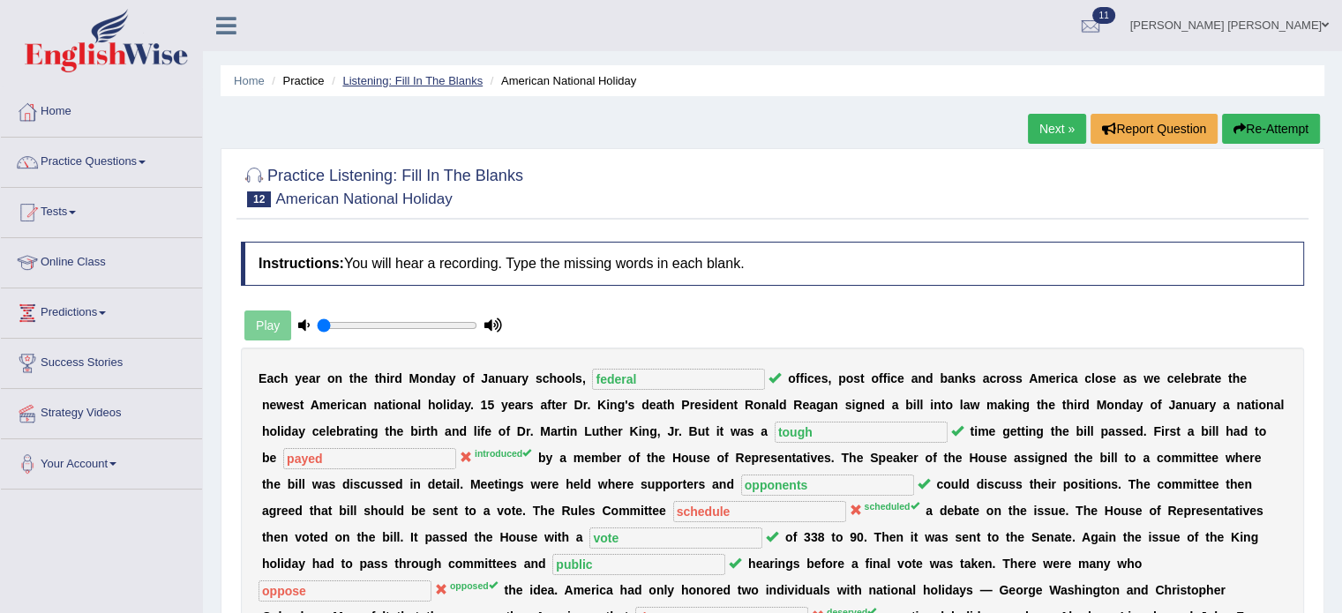
click at [449, 77] on link "Listening: Fill In The Blanks" at bounding box center [412, 80] width 140 height 13
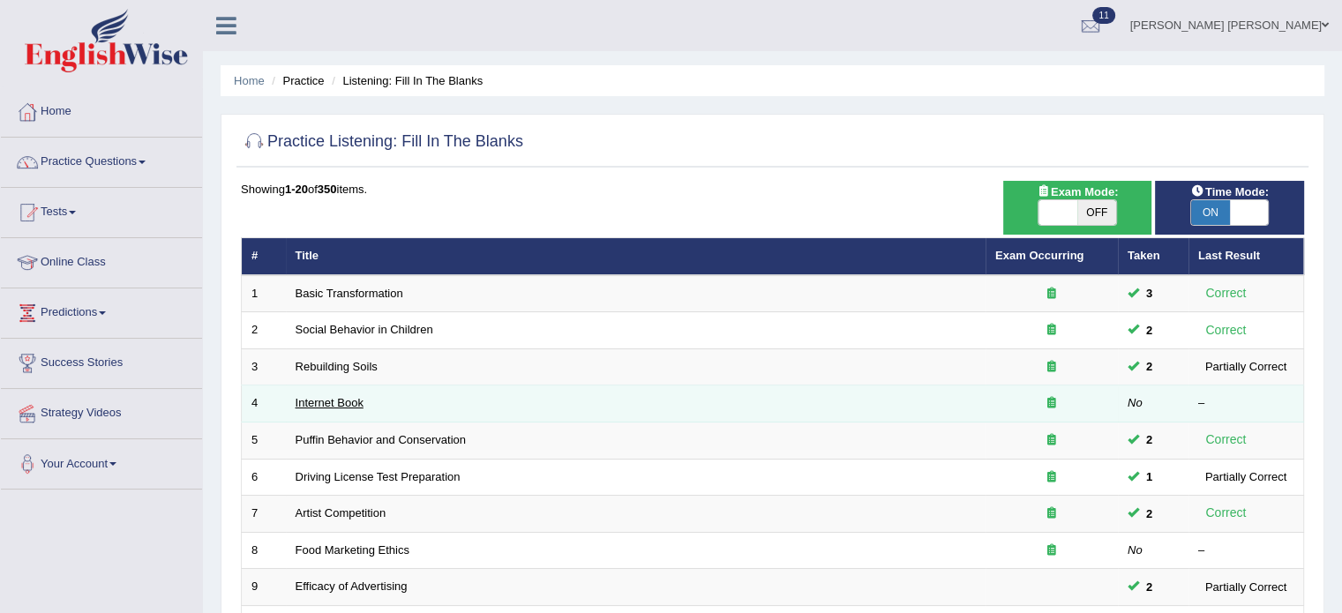
click at [350, 398] on link "Internet Book" at bounding box center [329, 402] width 68 height 13
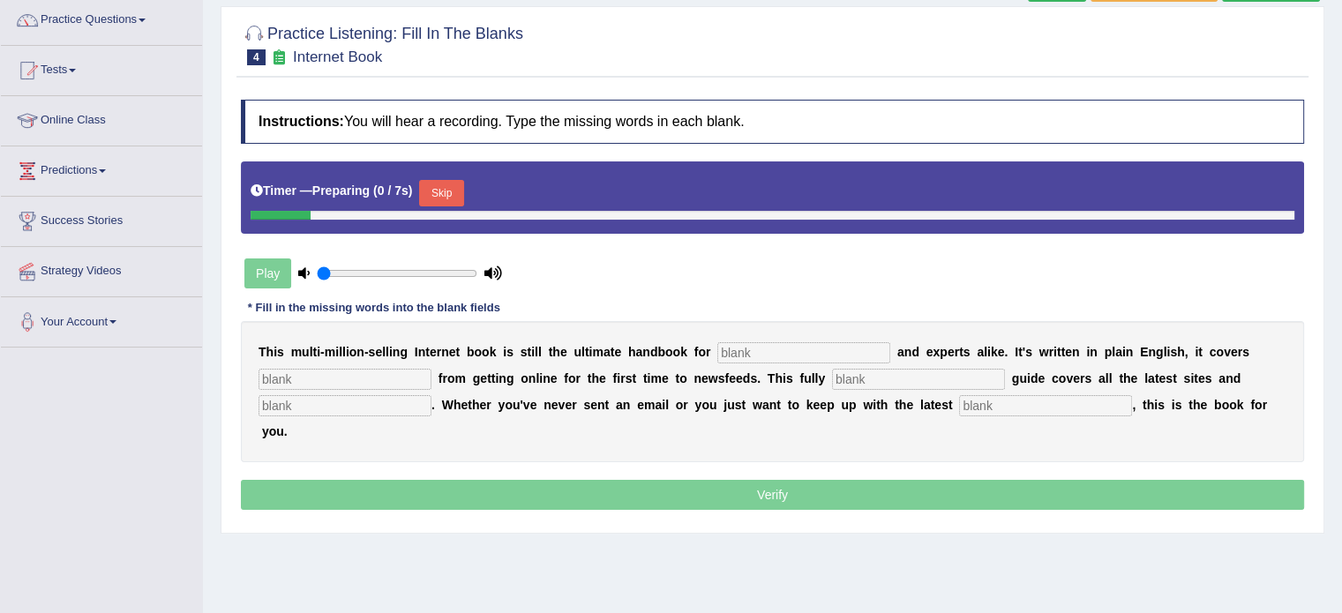
scroll to position [176, 0]
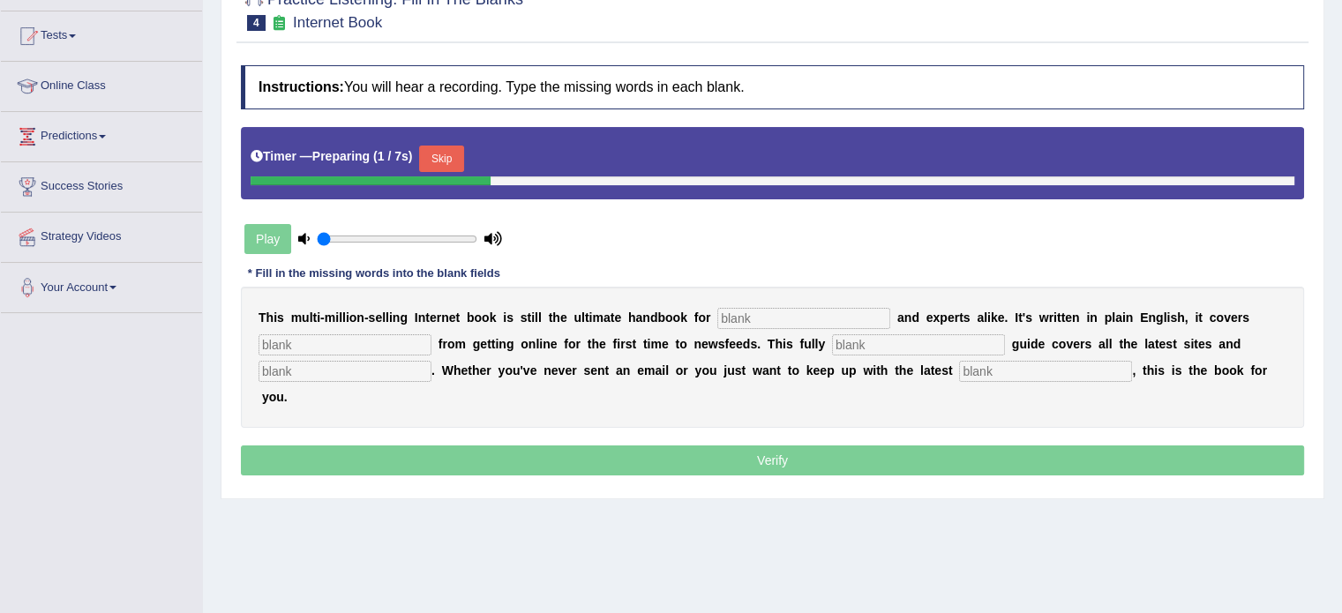
click at [755, 311] on input "text" at bounding box center [803, 318] width 173 height 21
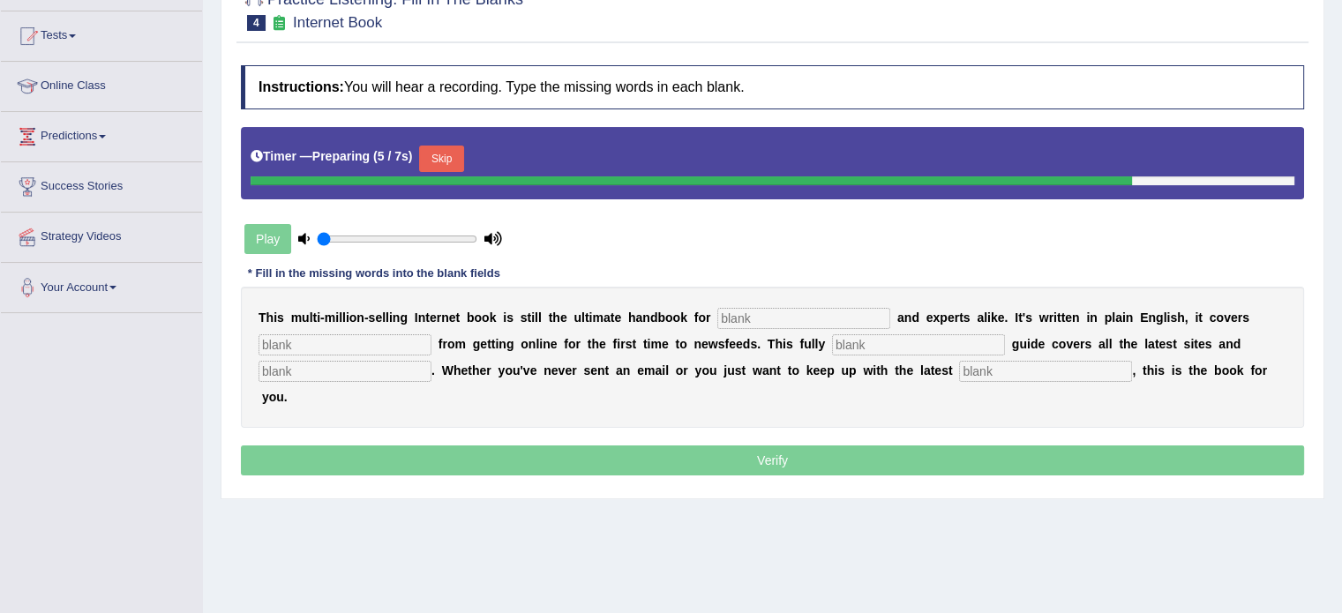
click at [751, 313] on input "text" at bounding box center [803, 318] width 173 height 21
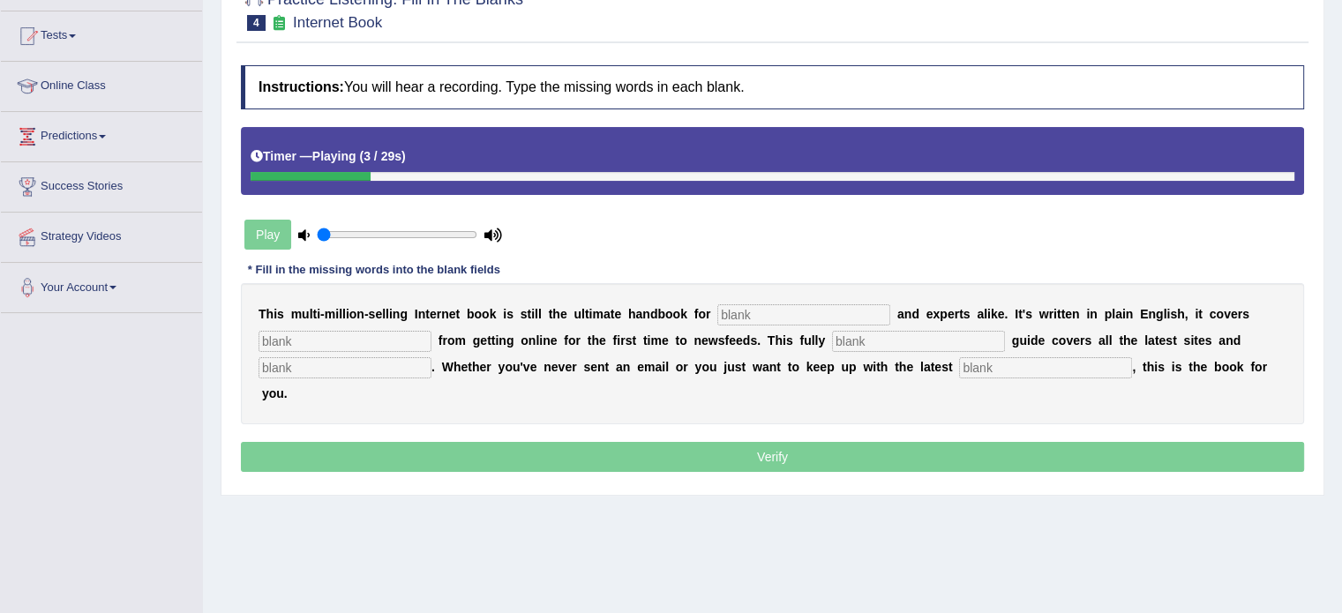
click at [751, 313] on input "text" at bounding box center [803, 314] width 173 height 21
type input "v"
type input "nobeses"
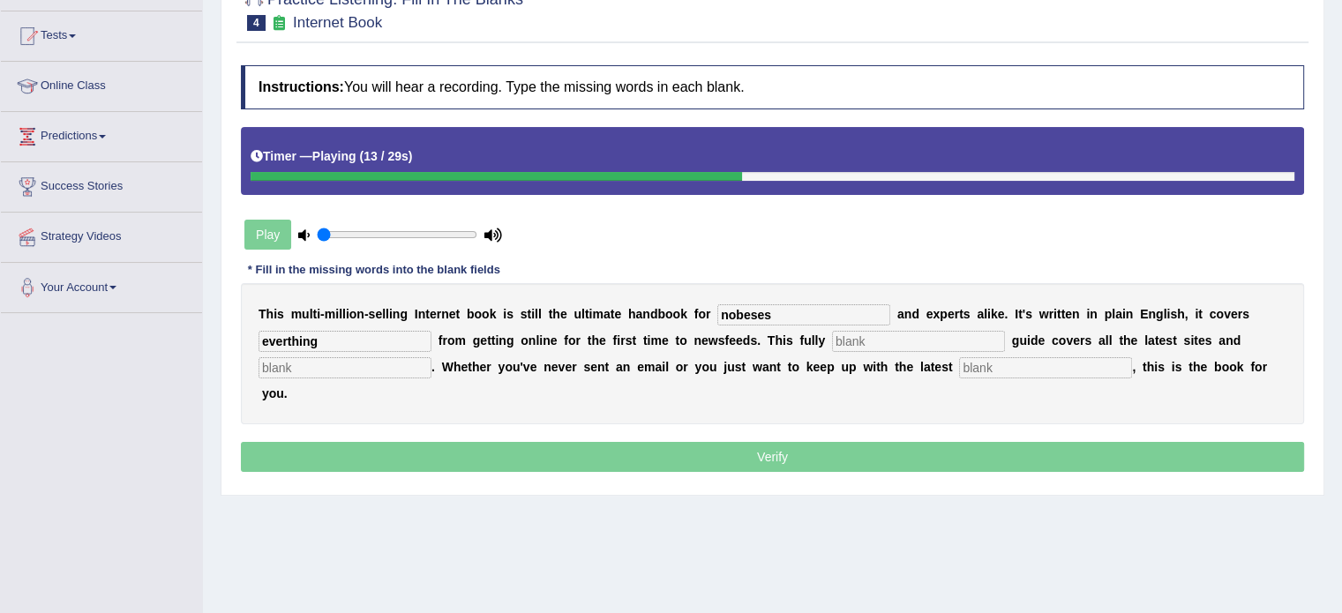
type input "everthing"
type input "revised"
type input "croses"
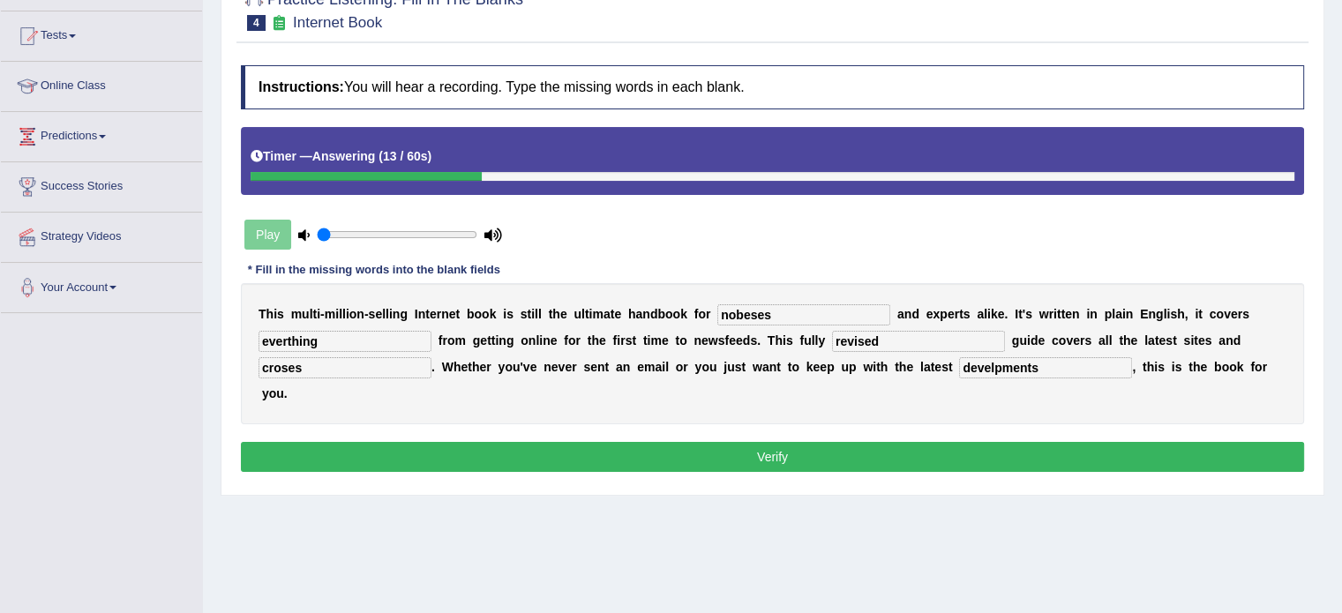
type input "develpments"
click at [285, 345] on input "everthing" at bounding box center [344, 341] width 173 height 21
type input "everything"
click at [386, 357] on input "croses" at bounding box center [344, 367] width 173 height 21
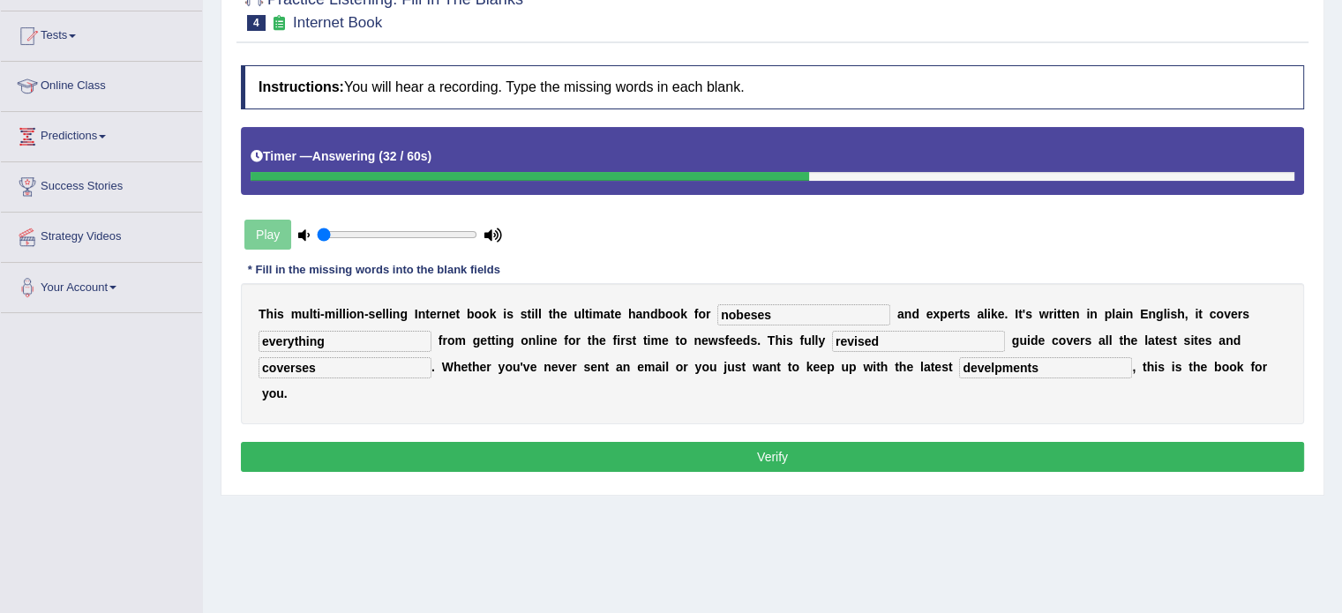
type input "coverses"
click at [684, 454] on button "Verify" at bounding box center [772, 457] width 1063 height 30
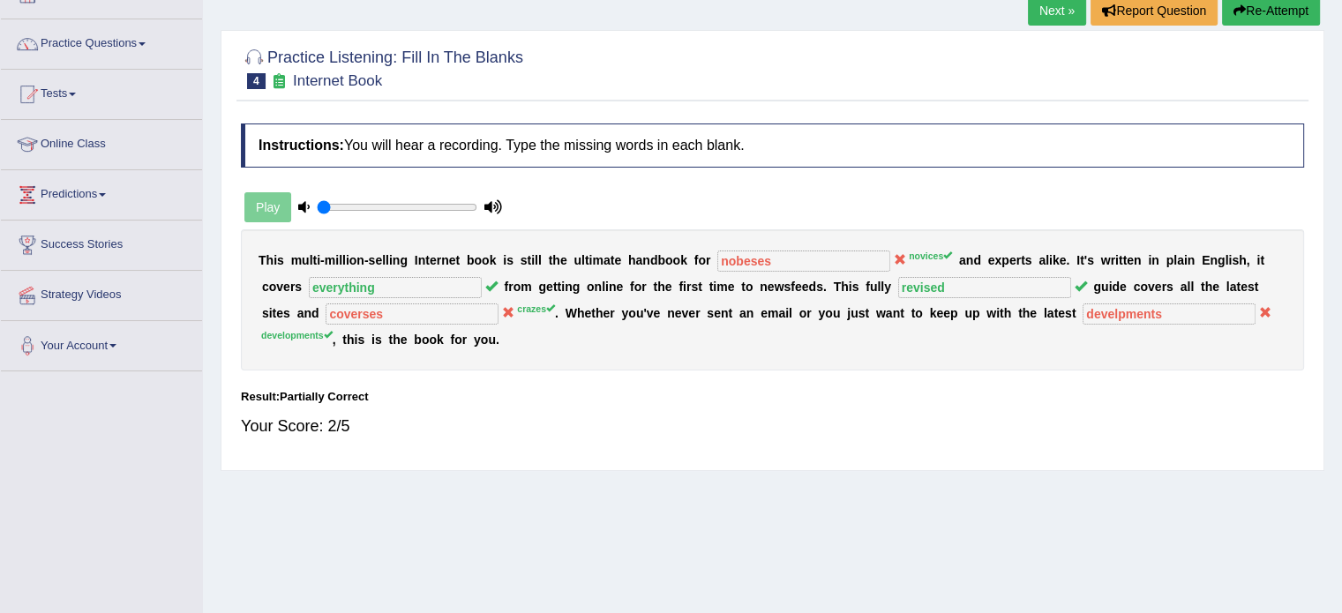
scroll to position [88, 0]
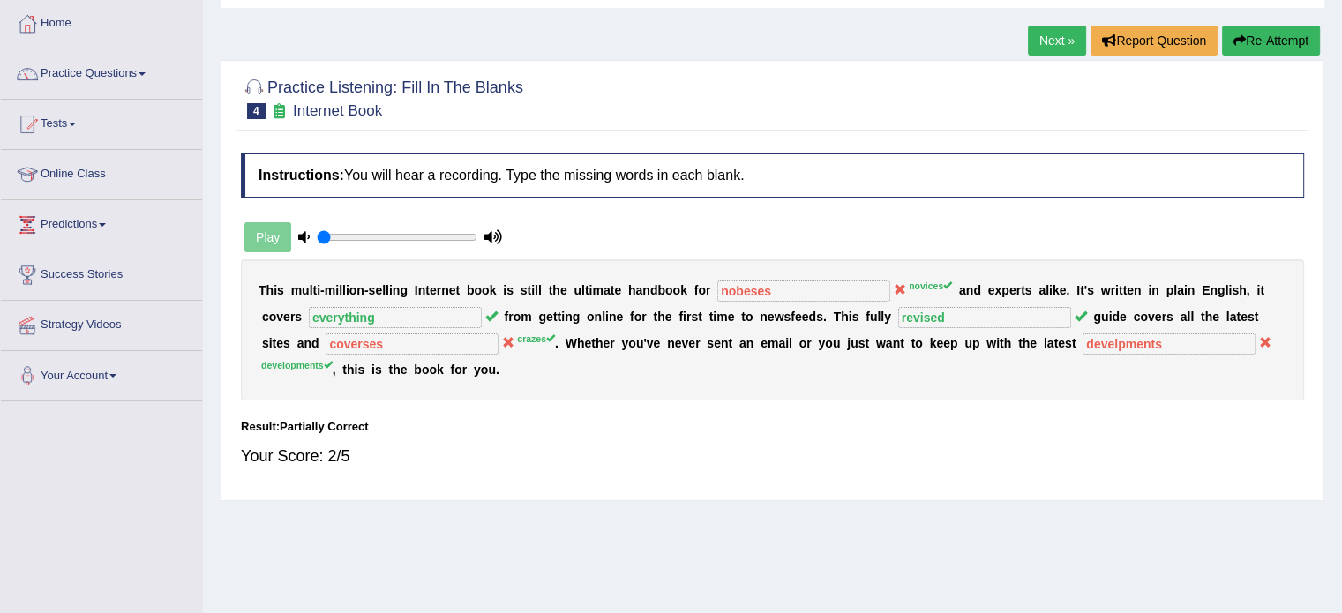
click at [1249, 48] on button "Re-Attempt" at bounding box center [1271, 41] width 98 height 30
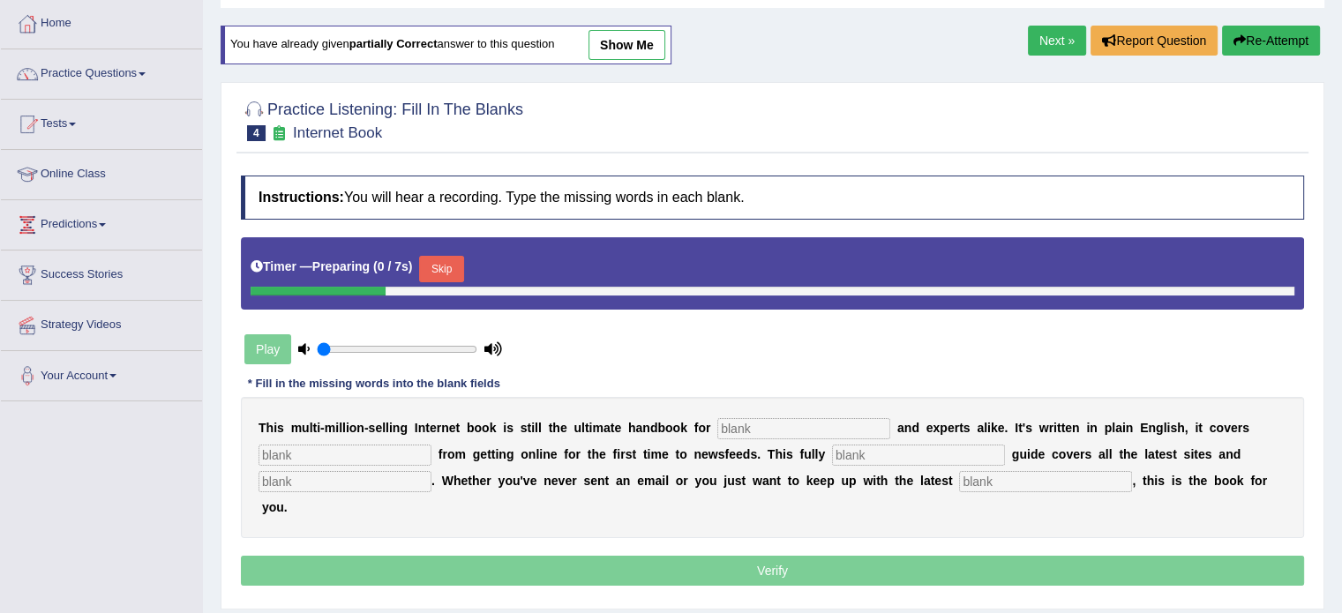
click at [776, 422] on input "text" at bounding box center [803, 428] width 173 height 21
click at [451, 261] on button "Skip" at bounding box center [441, 269] width 44 height 26
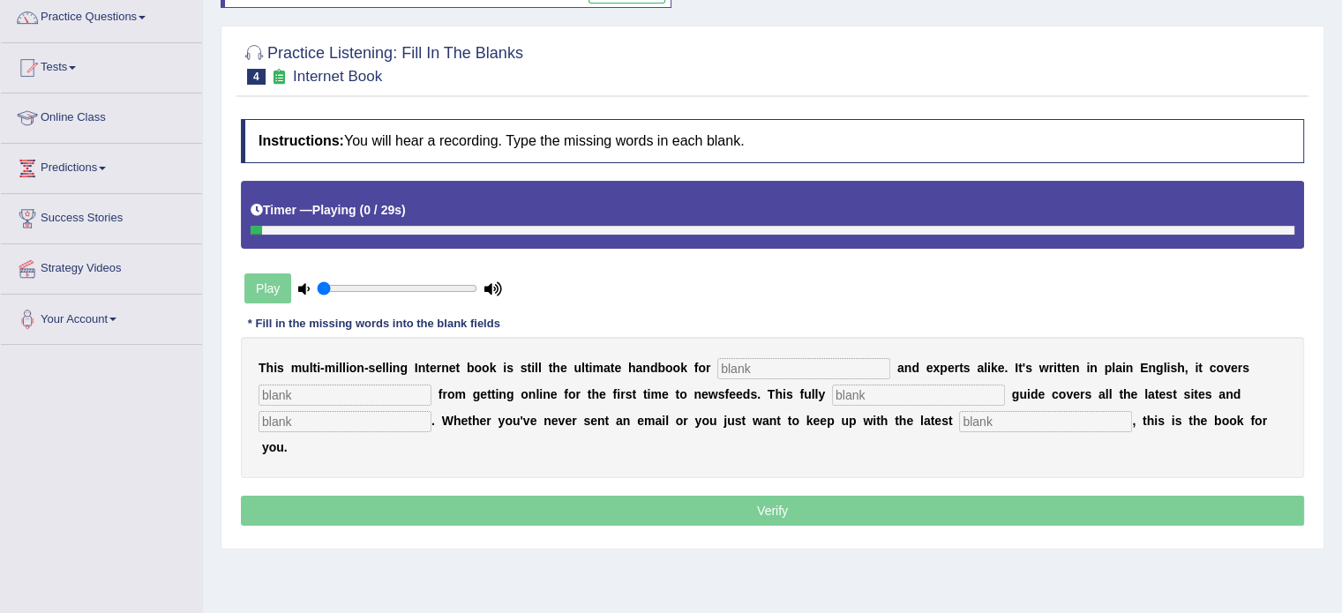
scroll to position [176, 0]
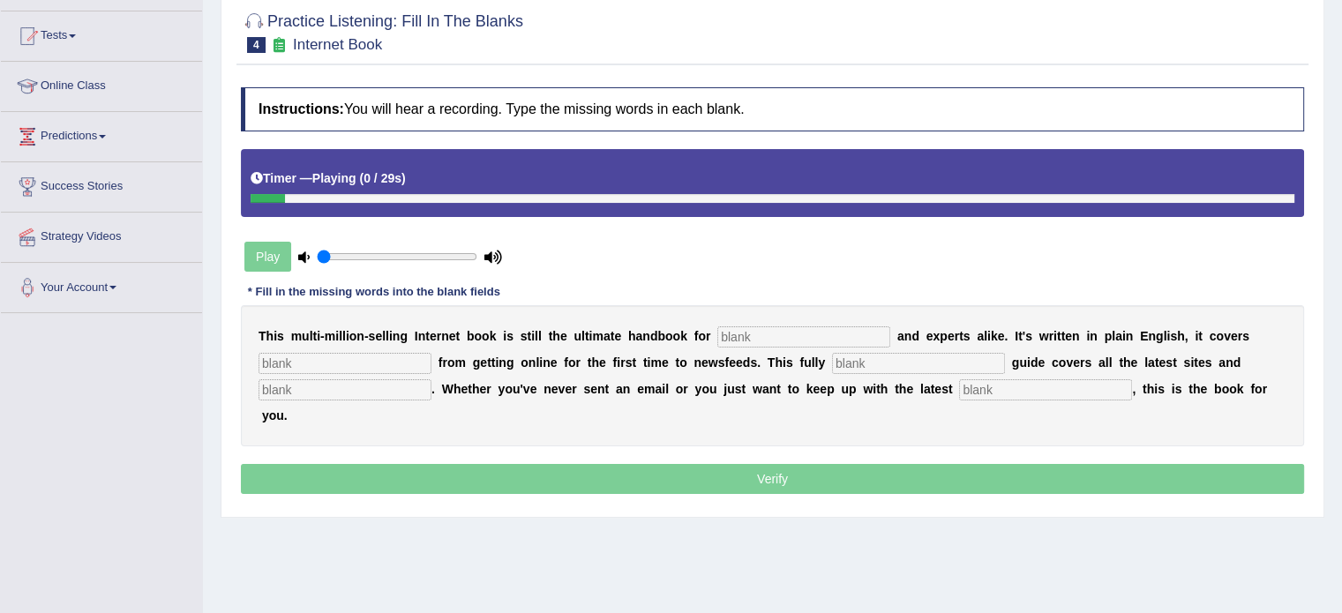
click at [818, 339] on input "text" at bounding box center [803, 336] width 173 height 21
type input "m"
type input "novices"
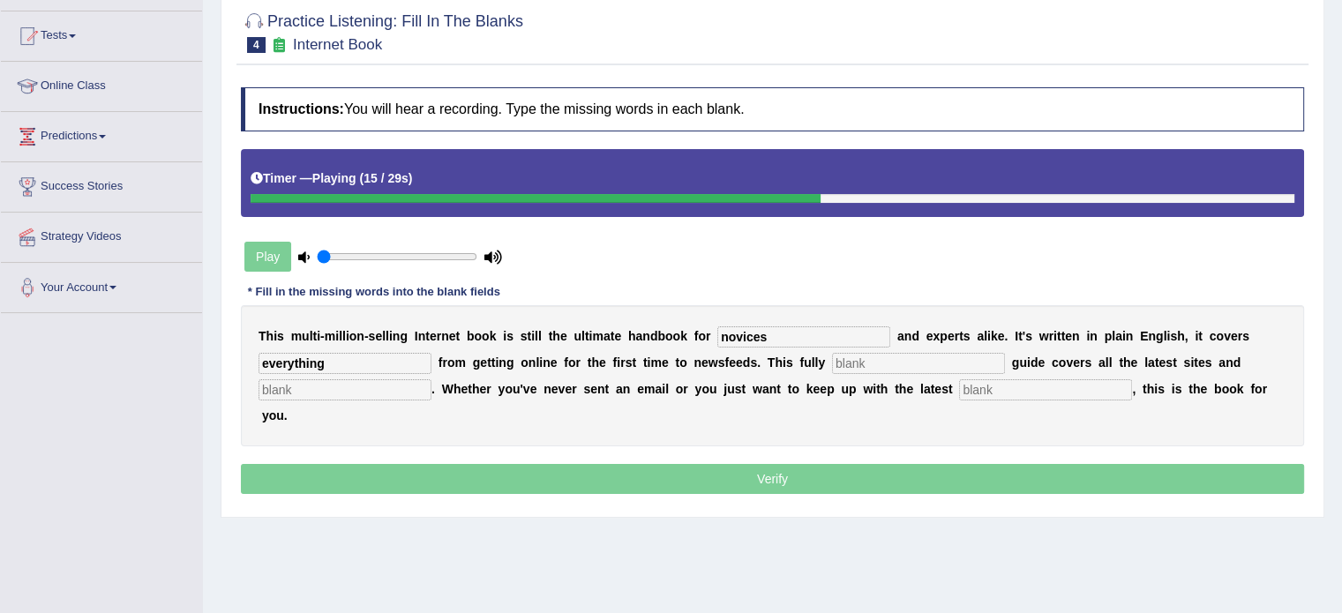
type input "everything"
type input "revised"
type input "crazes"
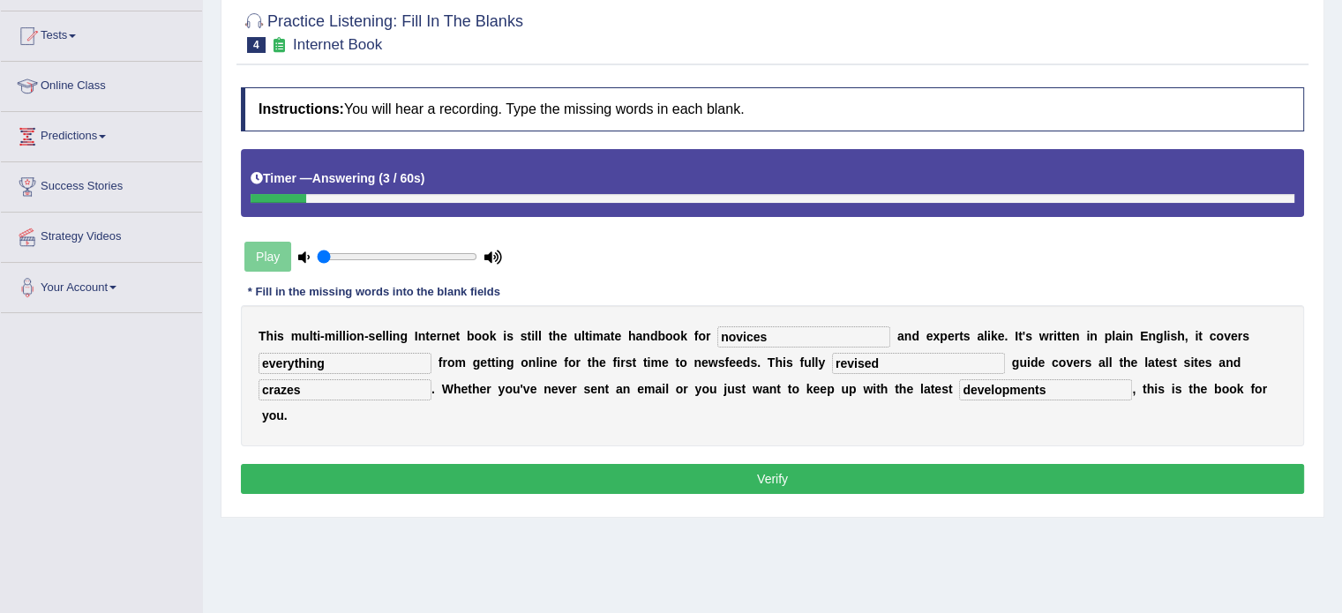
type input "developments"
click at [995, 465] on button "Verify" at bounding box center [772, 479] width 1063 height 30
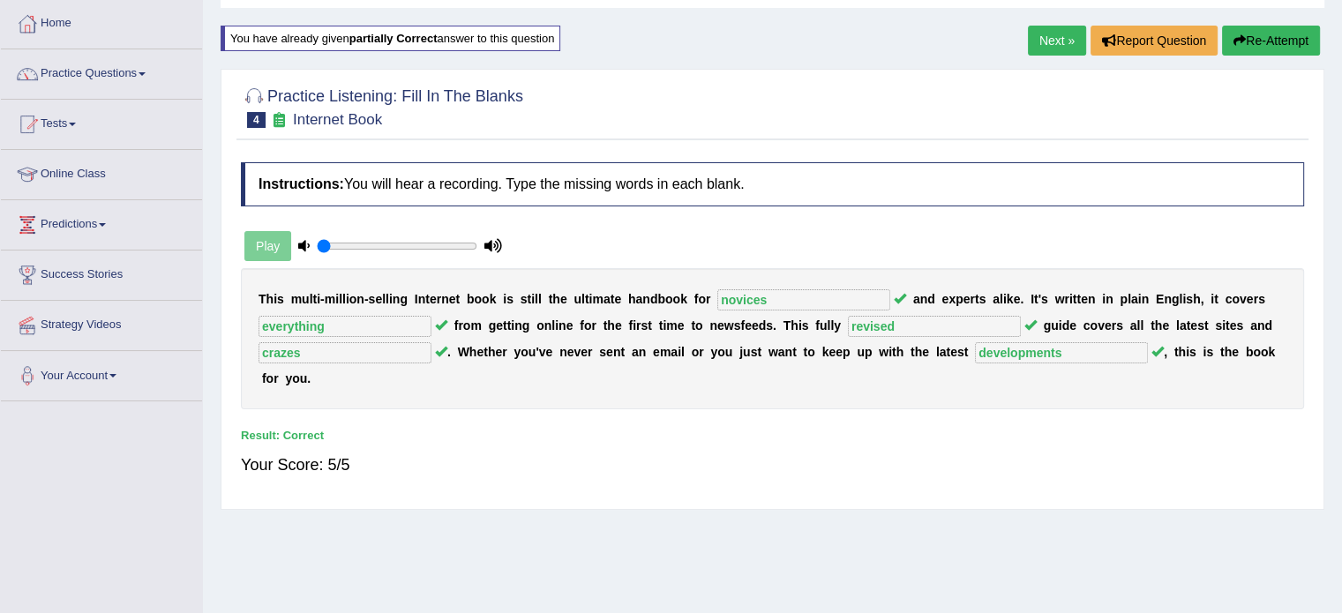
scroll to position [0, 0]
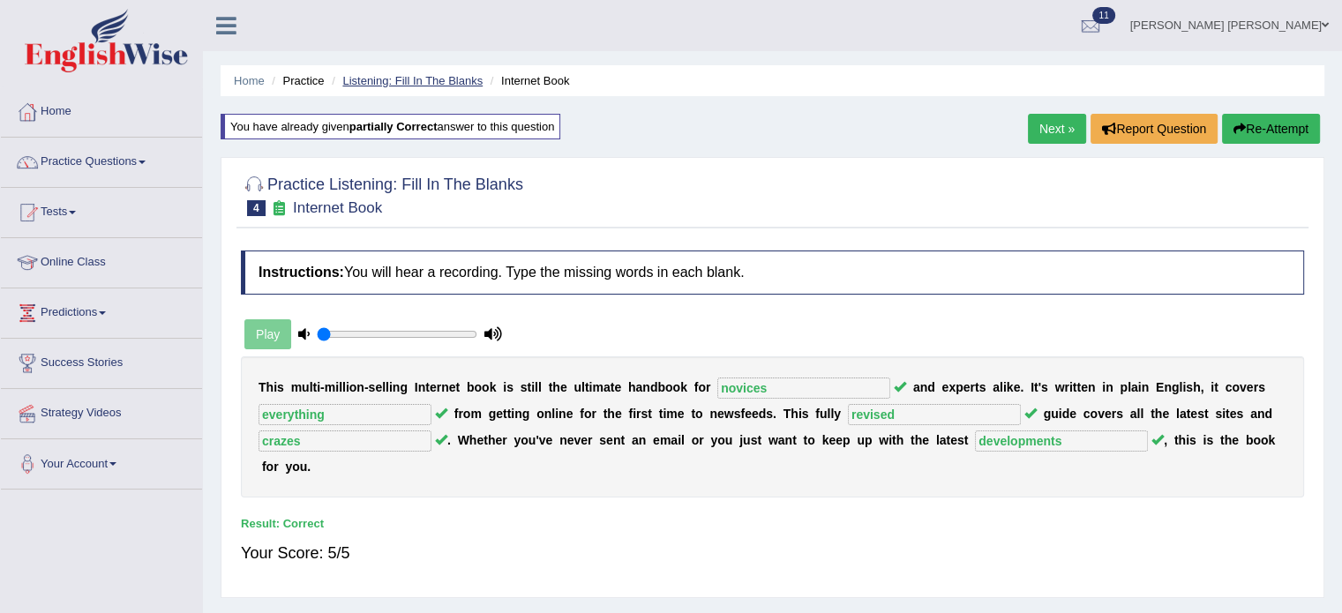
click at [381, 81] on link "Listening: Fill In The Blanks" at bounding box center [412, 80] width 140 height 13
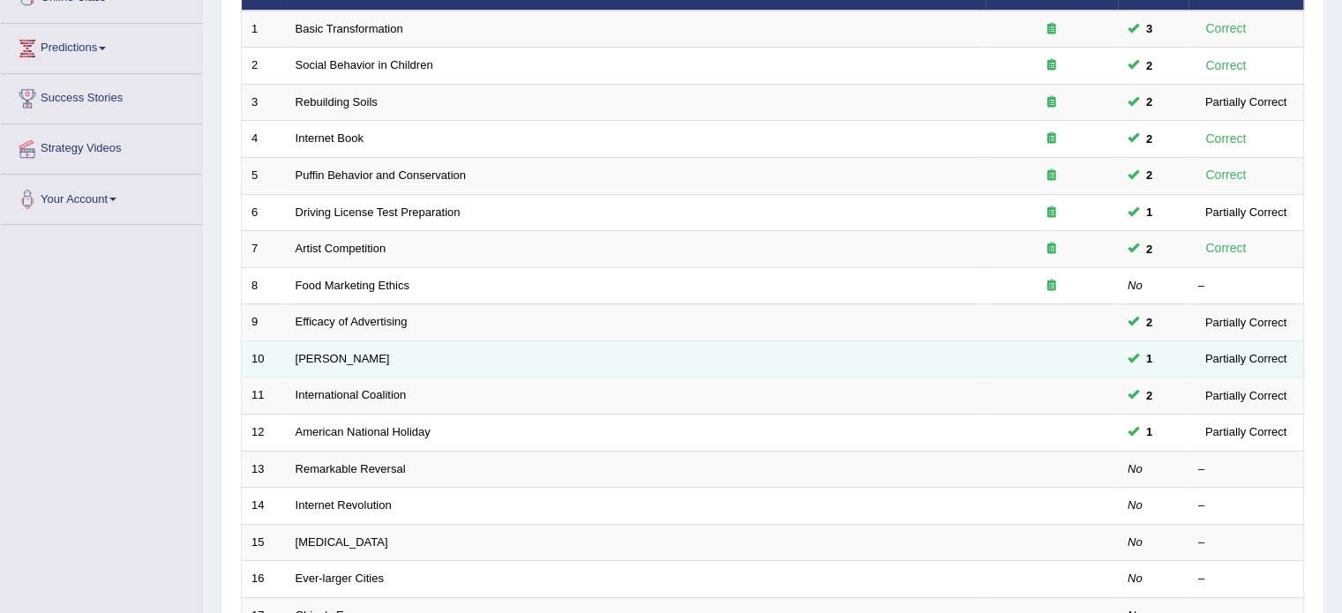
scroll to position [353, 0]
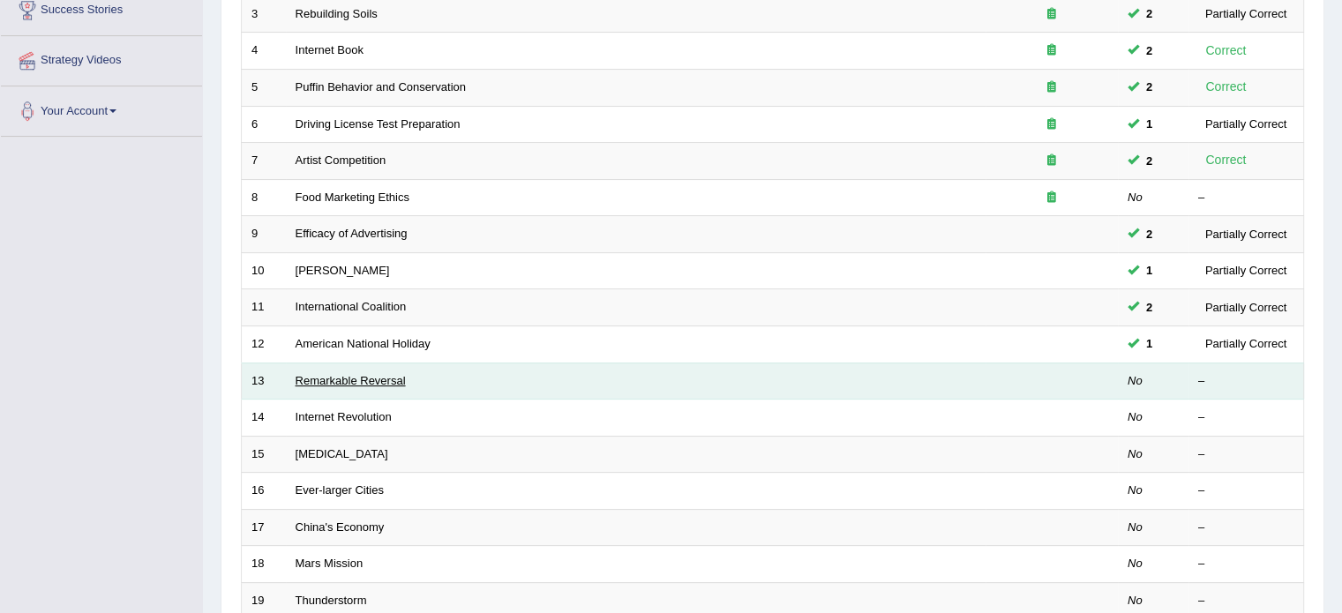
click at [330, 374] on link "Remarkable Reversal" at bounding box center [350, 380] width 110 height 13
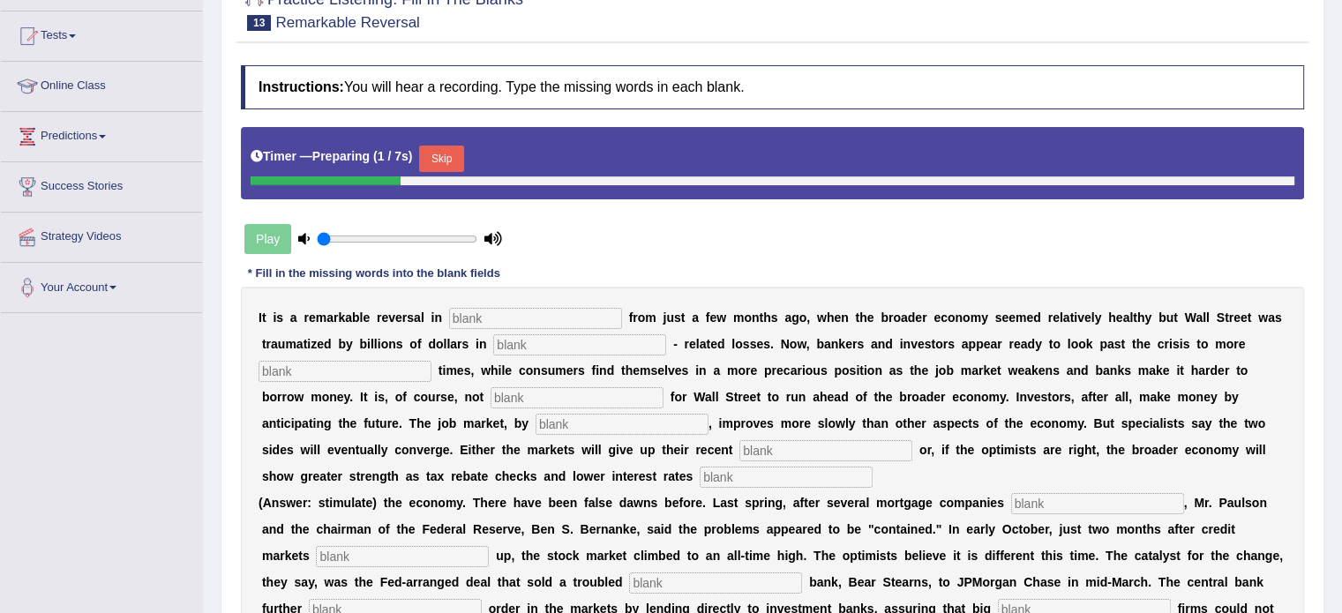
scroll to position [265, 0]
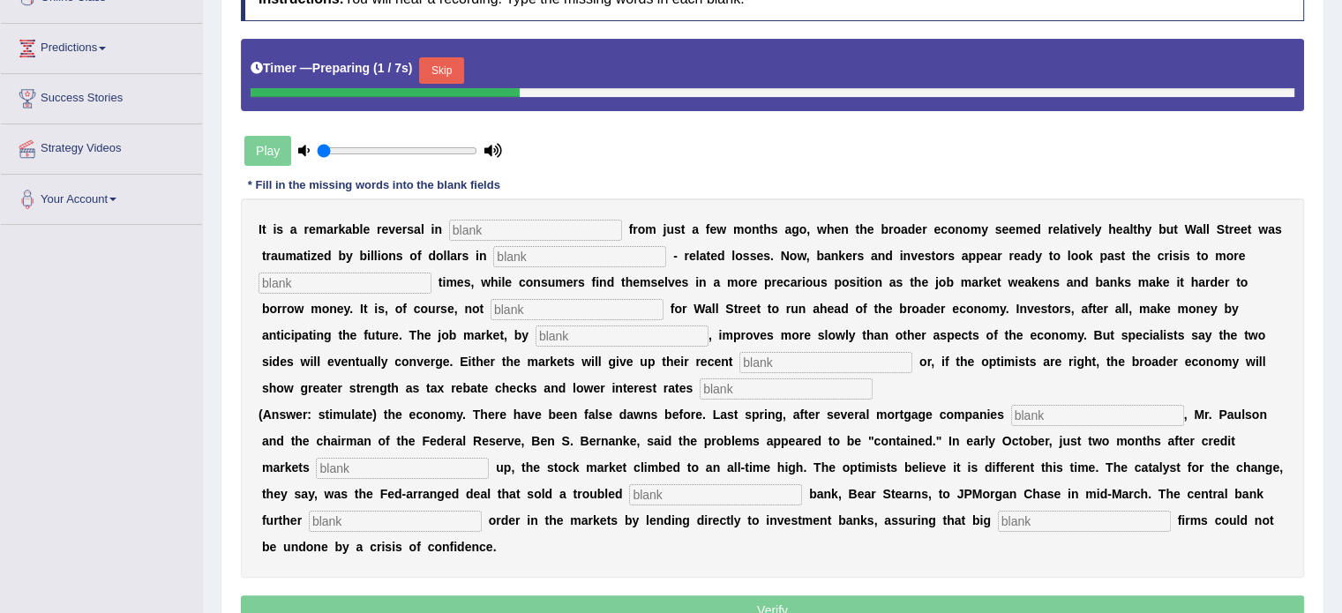
click at [550, 221] on input "text" at bounding box center [535, 230] width 173 height 21
click at [526, 226] on input "text" at bounding box center [535, 230] width 173 height 21
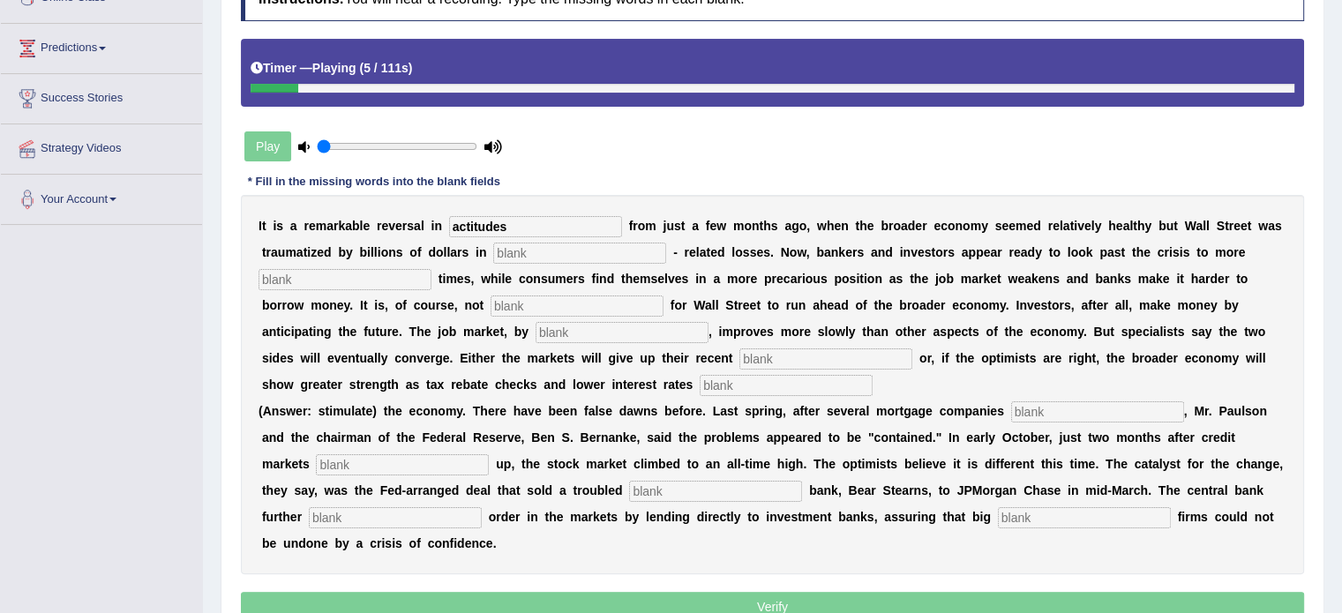
type input "actitudes"
type input "morgage"
type input "profitable"
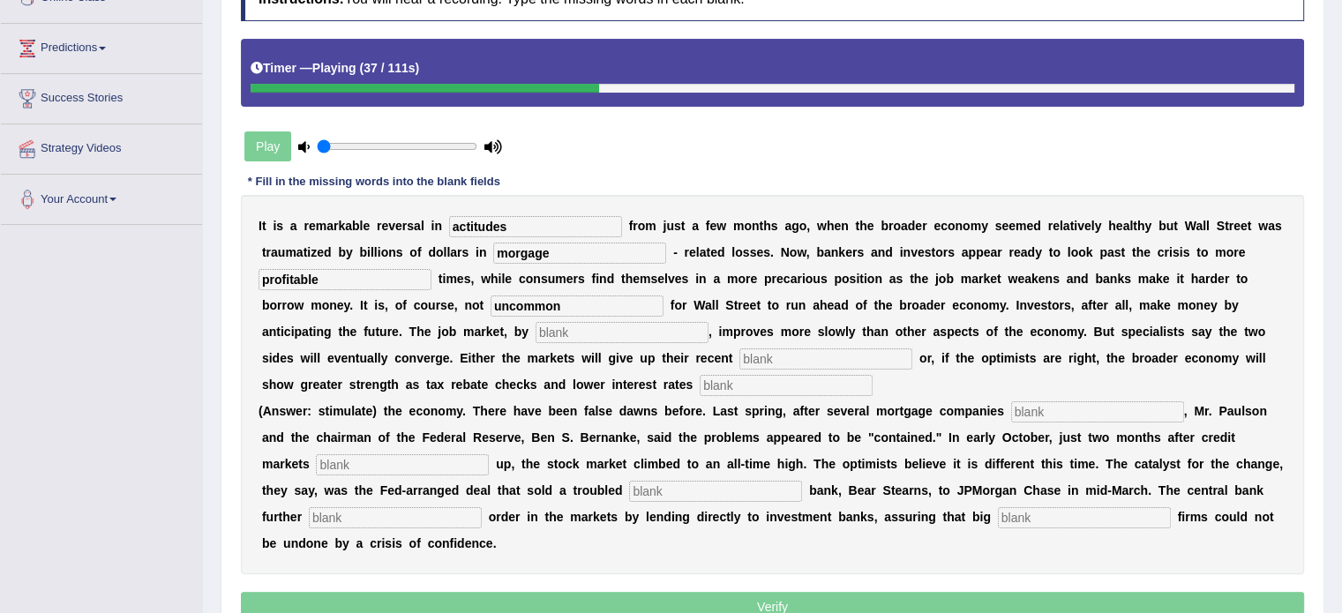
type input "uncommon"
type input "contrast"
type input "gains"
type input "estimulates"
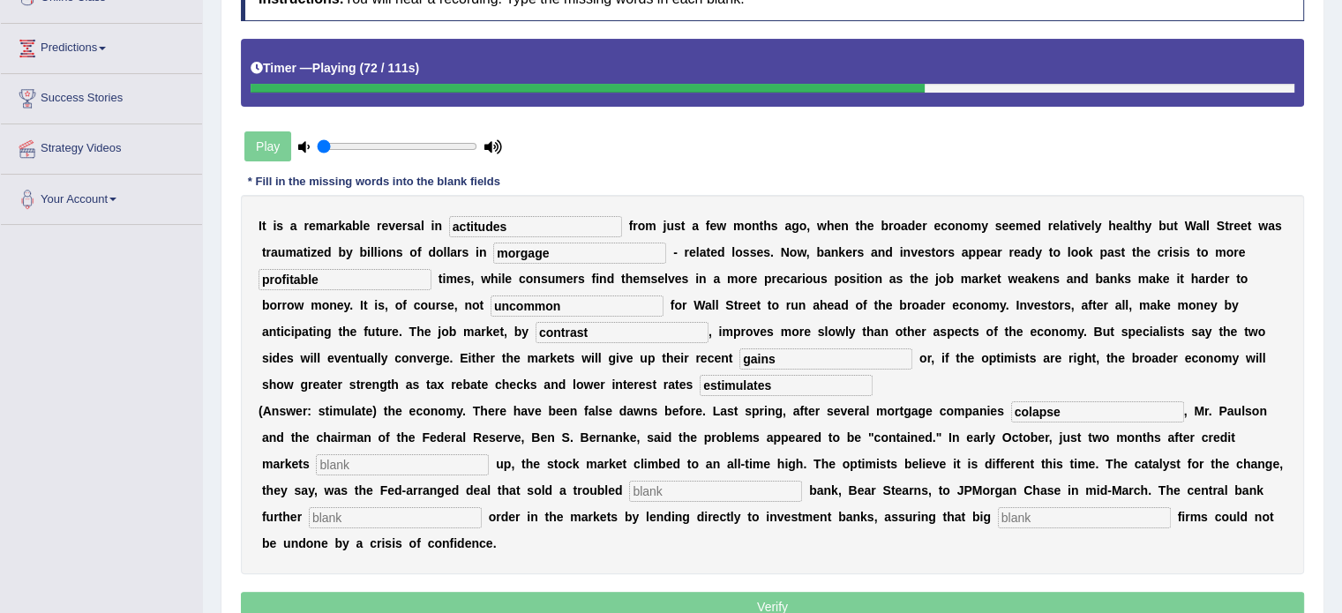
type input "colapse"
type input "frostup"
type input "investment"
type input "restored"
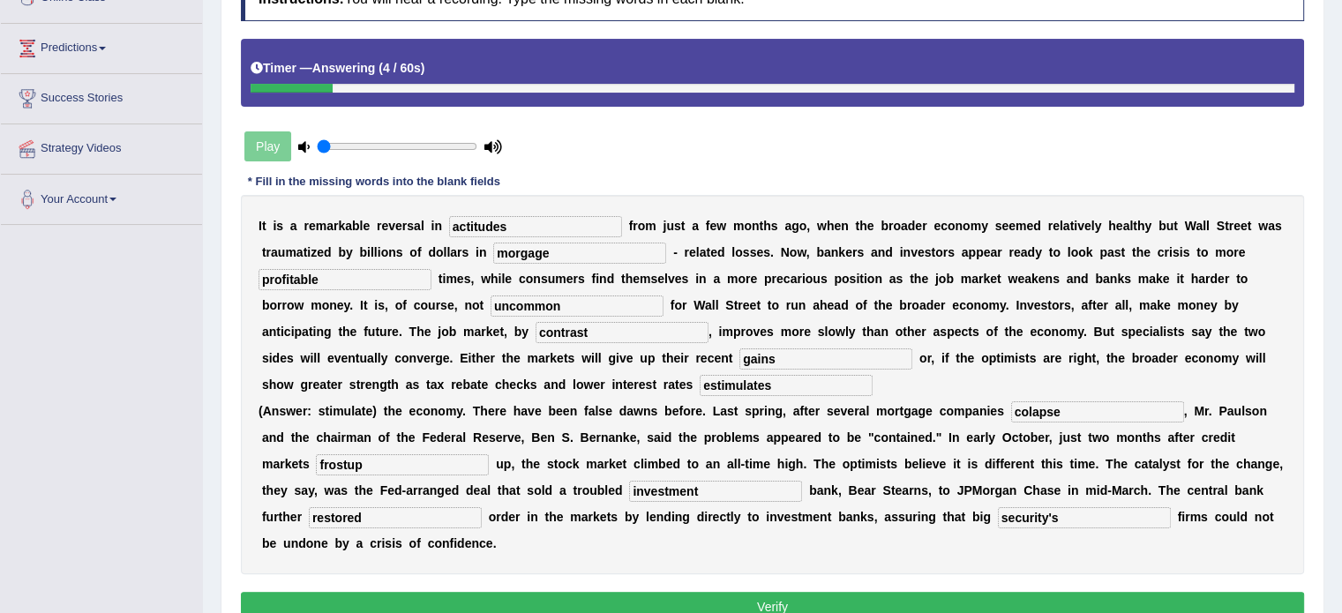
scroll to position [352, 0]
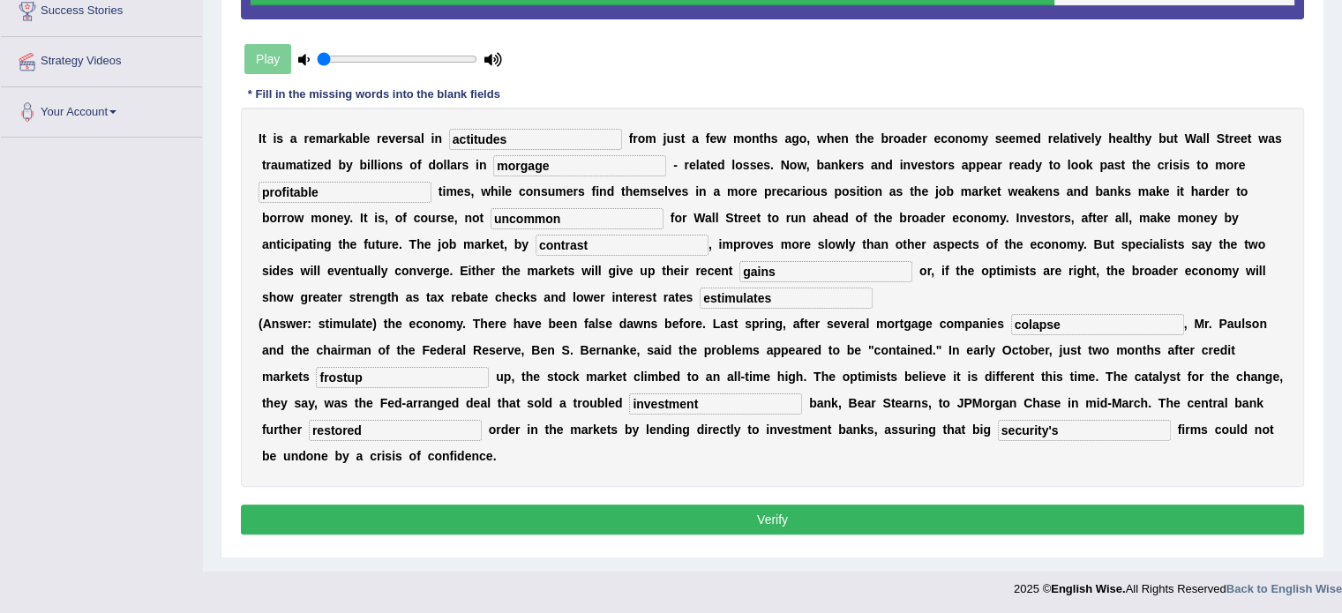
type input "security's"
click at [811, 295] on input "estimulates" at bounding box center [785, 298] width 173 height 21
type input "estimulate"
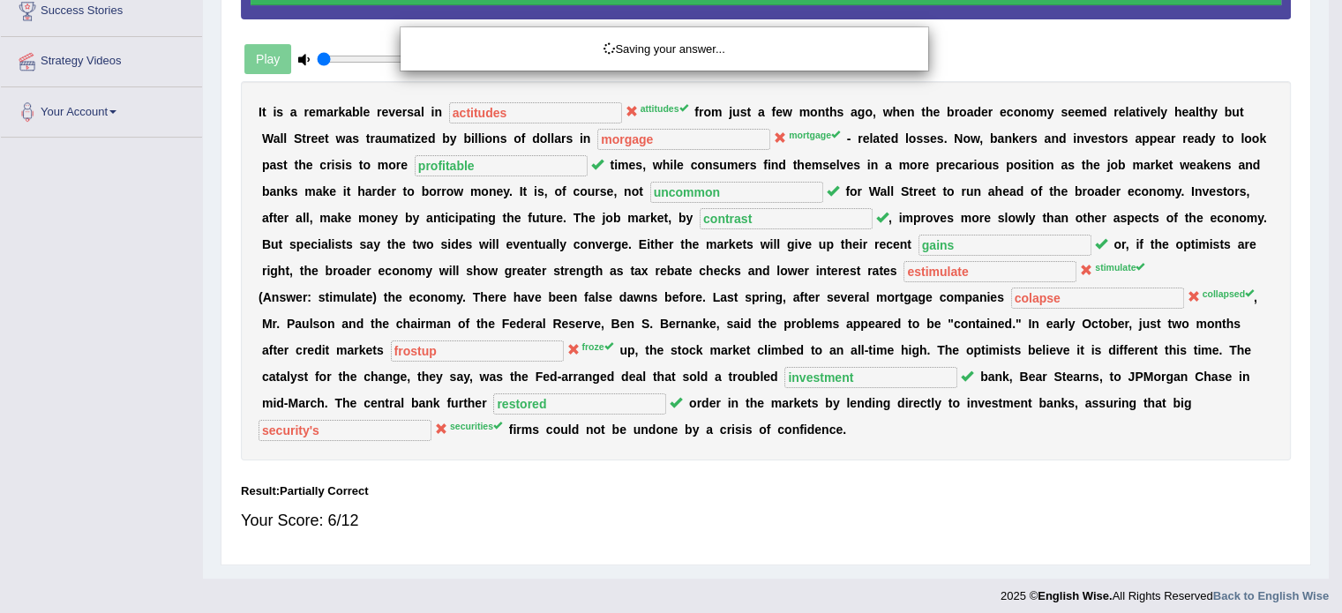
scroll to position [313, 0]
